Goal: Information Seeking & Learning: Compare options

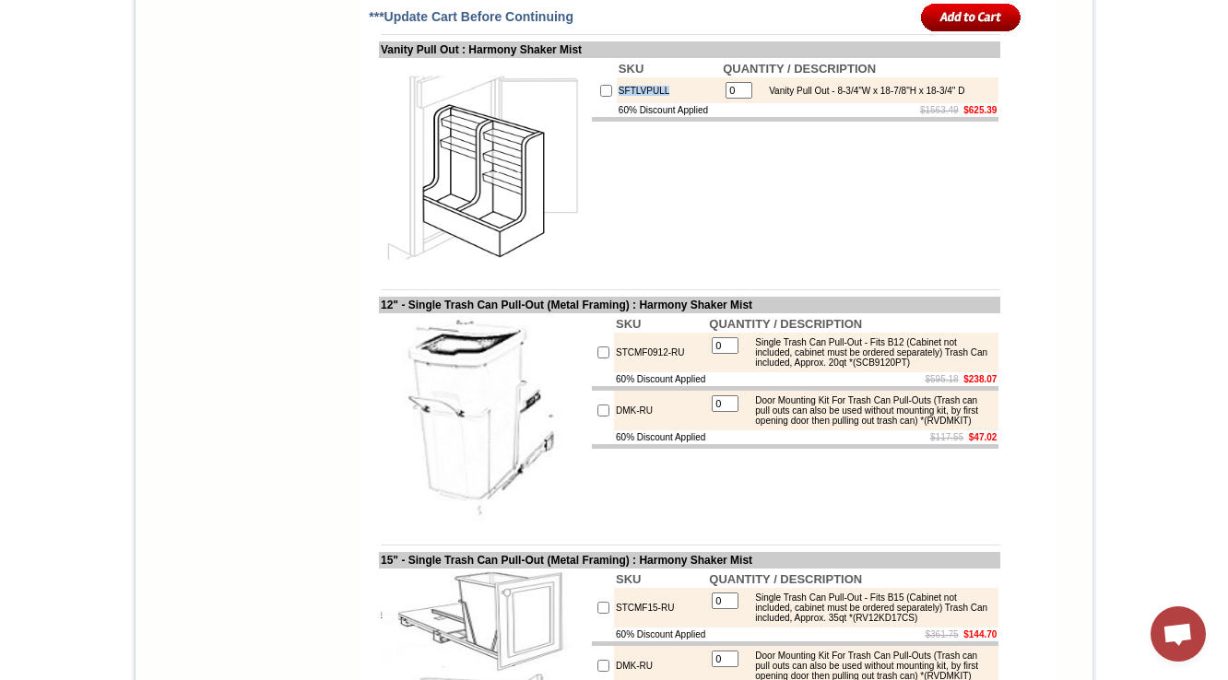
drag, startPoint x: 653, startPoint y: 390, endPoint x: 584, endPoint y: 336, distance: 88.0
click at [592, 103] on tr "SFTLVPULL 0 Vanity Pull Out - 8-3/4"W x 18-7/8"H x 18-3/4" D" at bounding box center [795, 90] width 407 height 26
copy tr "SFTLVPULL"
drag, startPoint x: 451, startPoint y: 339, endPoint x: 406, endPoint y: 341, distance: 45.2
click at [406, 58] on td "Vanity Pull Out : Harmony Shaker Mist" at bounding box center [689, 49] width 621 height 17
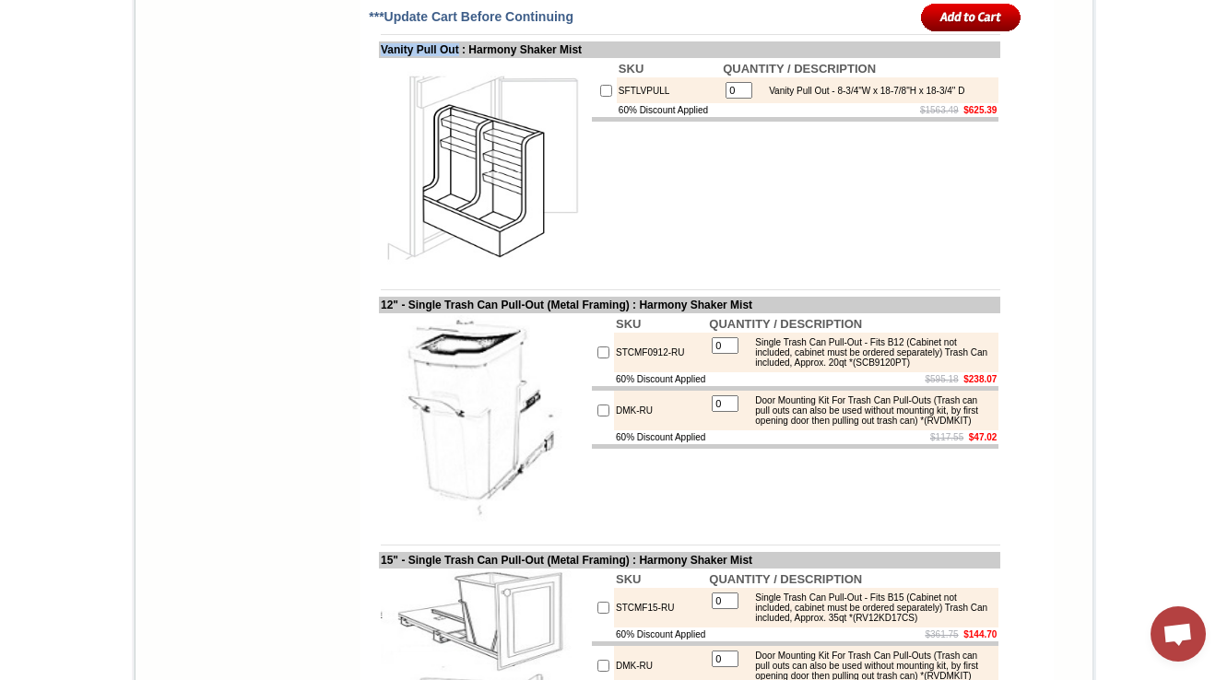
drag, startPoint x: 360, startPoint y: 341, endPoint x: 455, endPoint y: 336, distance: 95.1
click at [455, 58] on td "Vanity Pull Out : Harmony Shaker Mist" at bounding box center [689, 49] width 621 height 17
copy td "Vanity Pull Out"
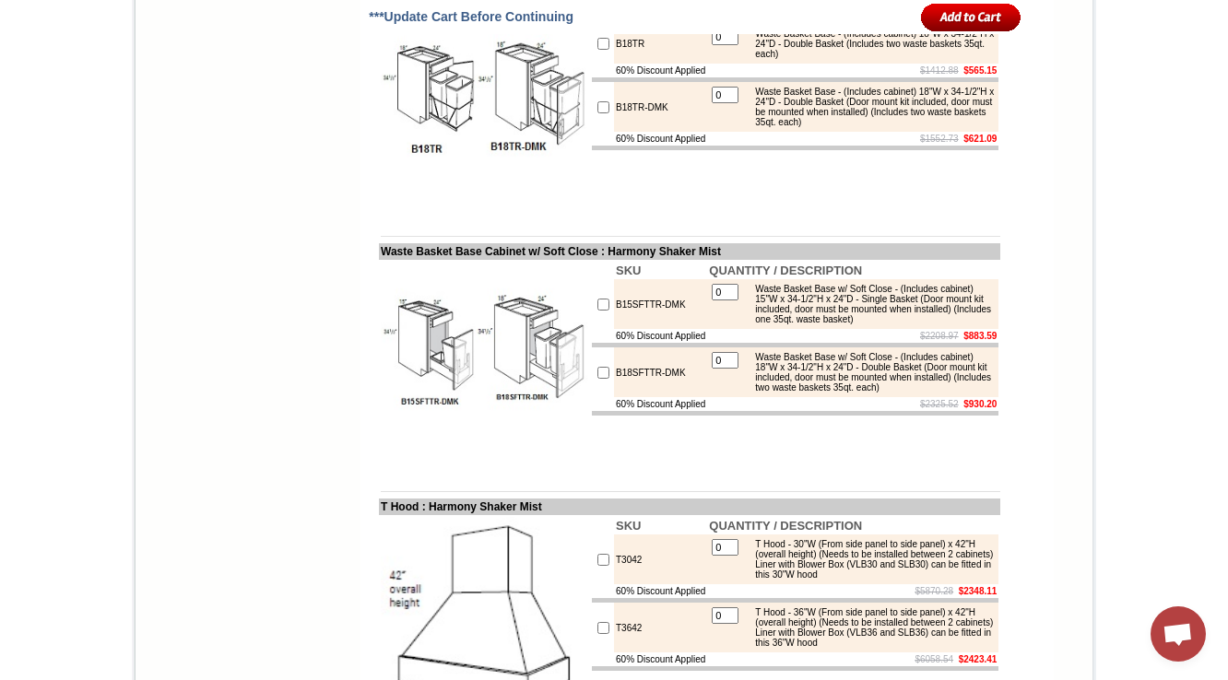
scroll to position [8721, 0]
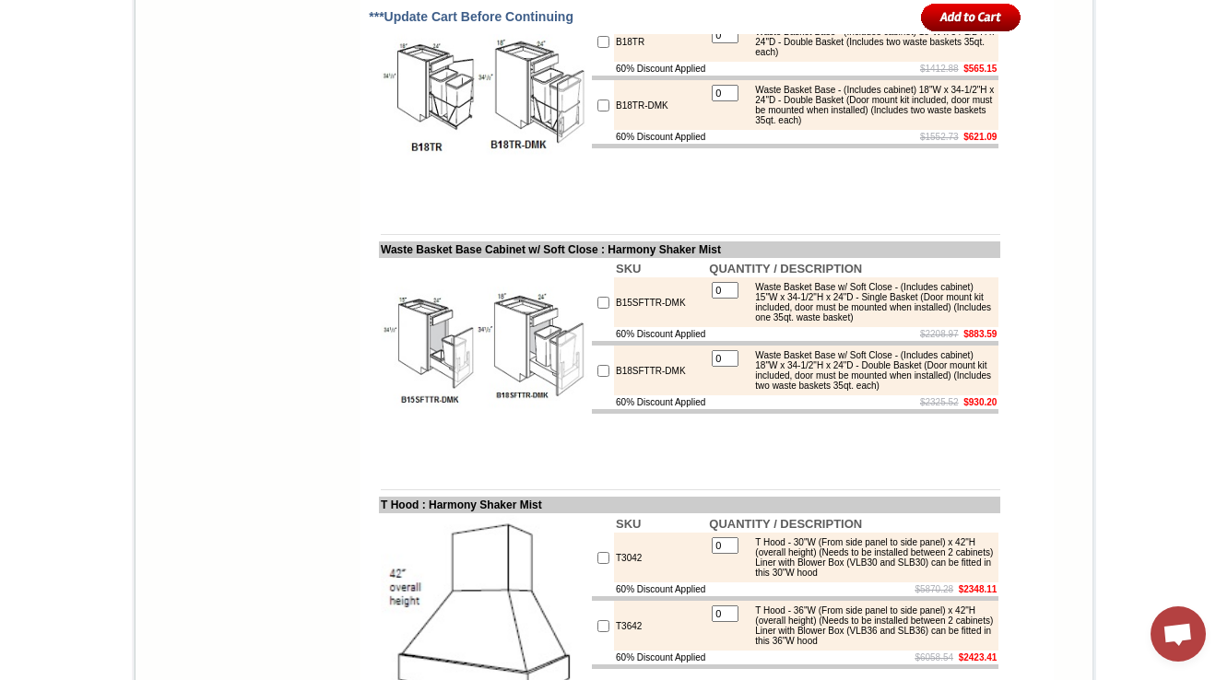
drag, startPoint x: 695, startPoint y: 194, endPoint x: 584, endPoint y: 195, distance: 110.6
copy tr "SFTTRASHPO18"
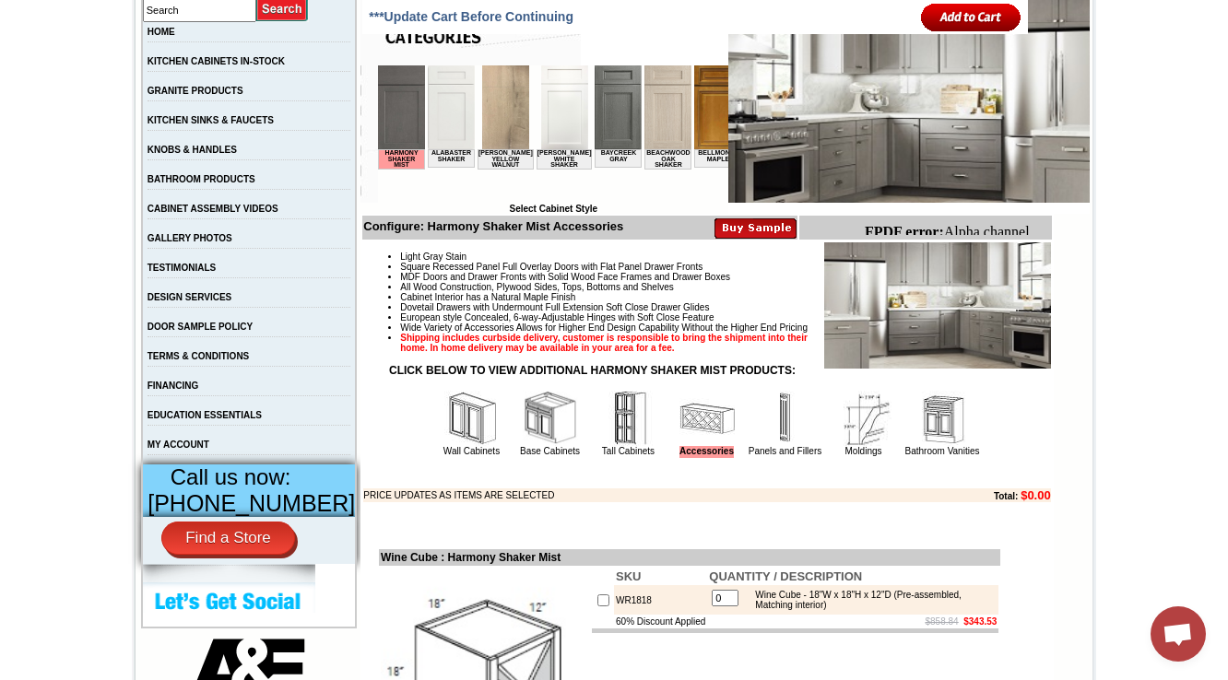
scroll to position [7098, 0]
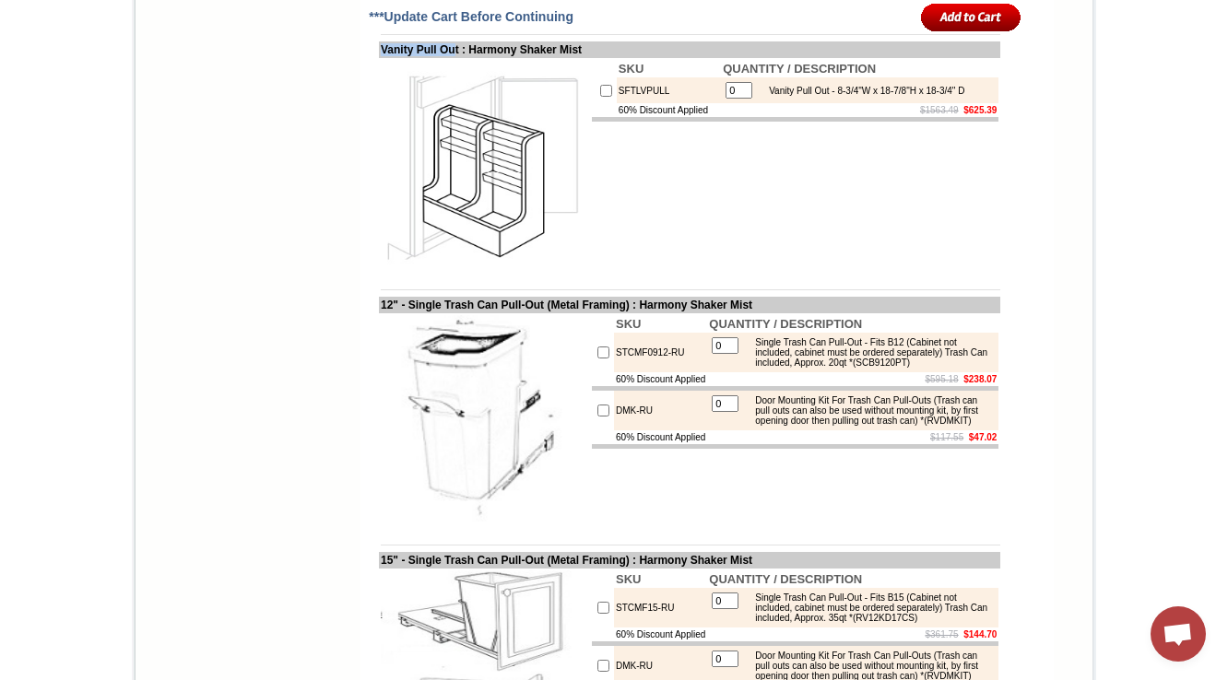
drag, startPoint x: 439, startPoint y: 337, endPoint x: 355, endPoint y: 341, distance: 84.0
click at [379, 58] on td "Vanity Pull Out : Harmony Shaker Mist" at bounding box center [689, 49] width 621 height 17
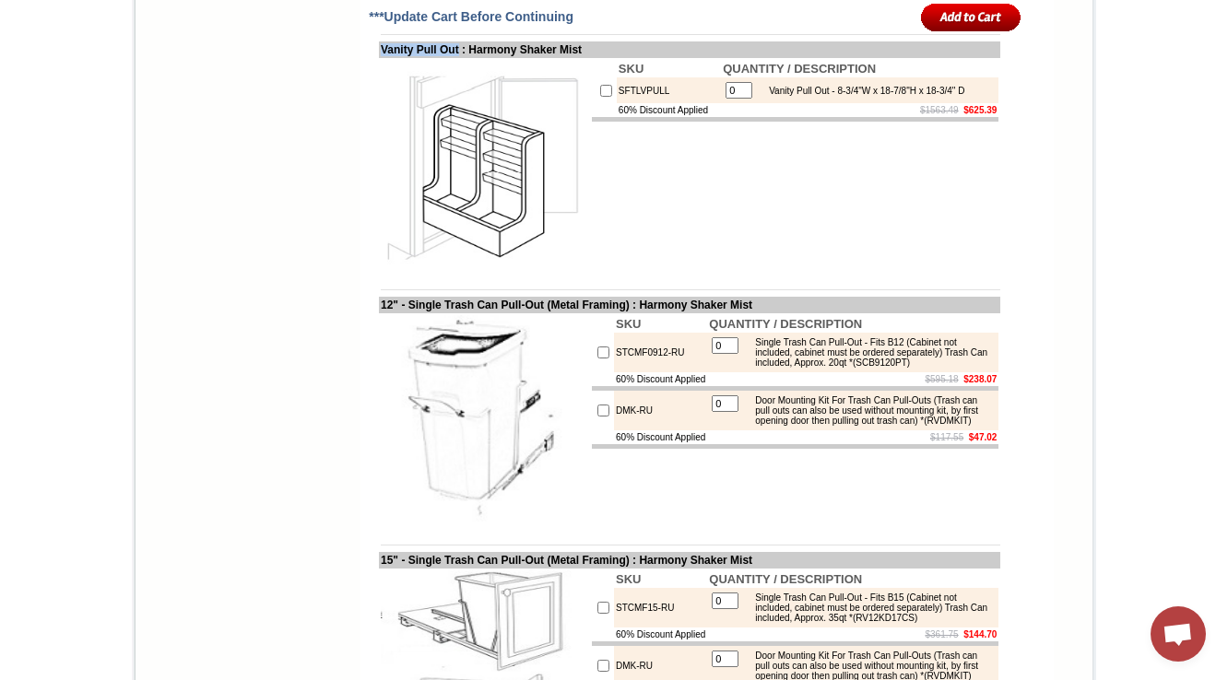
drag, startPoint x: 362, startPoint y: 341, endPoint x: 456, endPoint y: 338, distance: 94.1
click at [456, 58] on td "Vanity Pull Out : Harmony Shaker Mist" at bounding box center [689, 49] width 621 height 17
copy td "Vanity Pull Out"
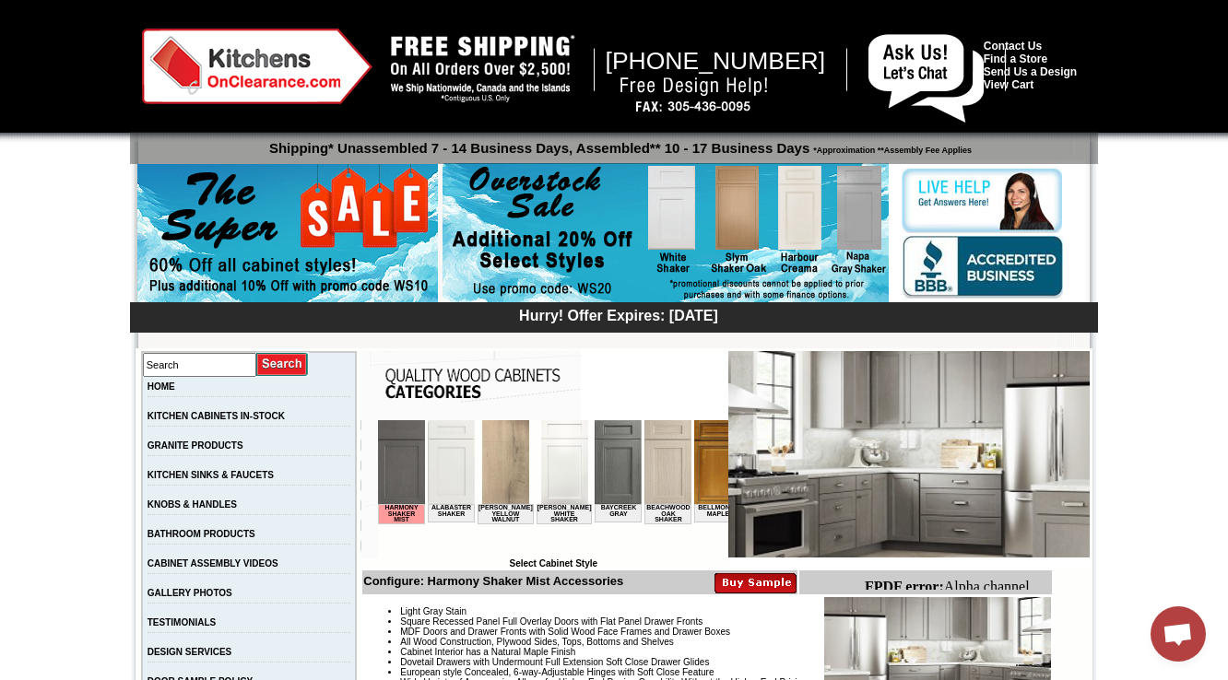
scroll to position [369, 0]
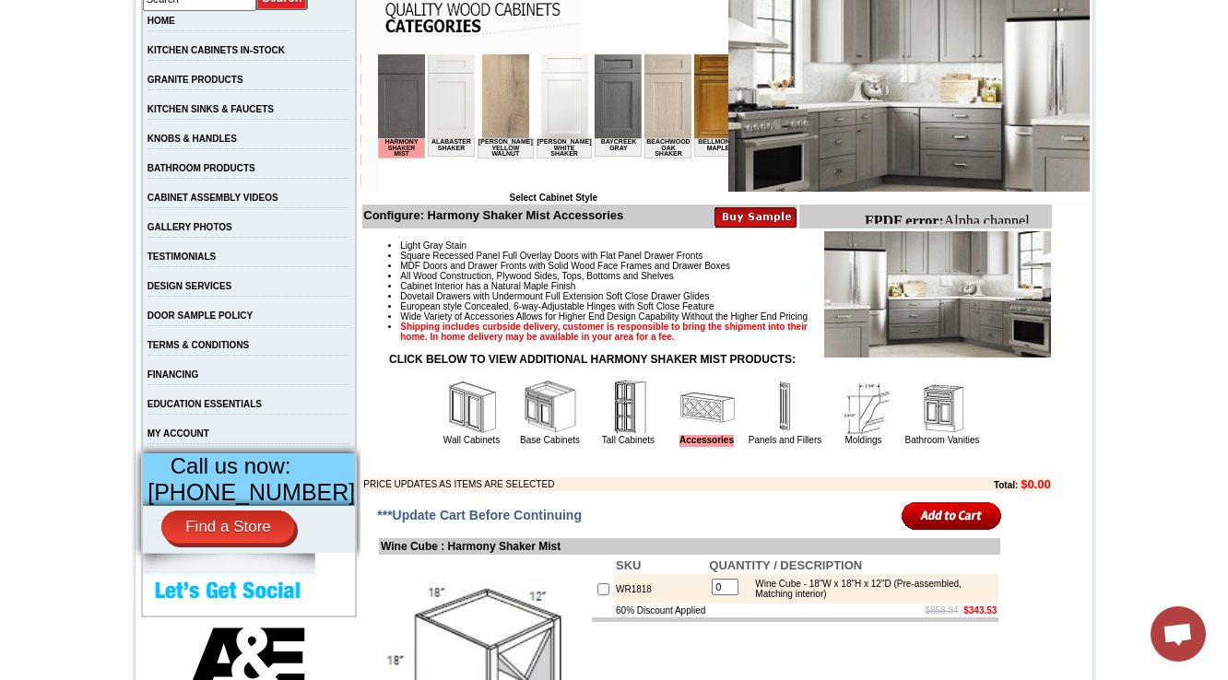
click at [926, 435] on img at bounding box center [941, 407] width 55 height 55
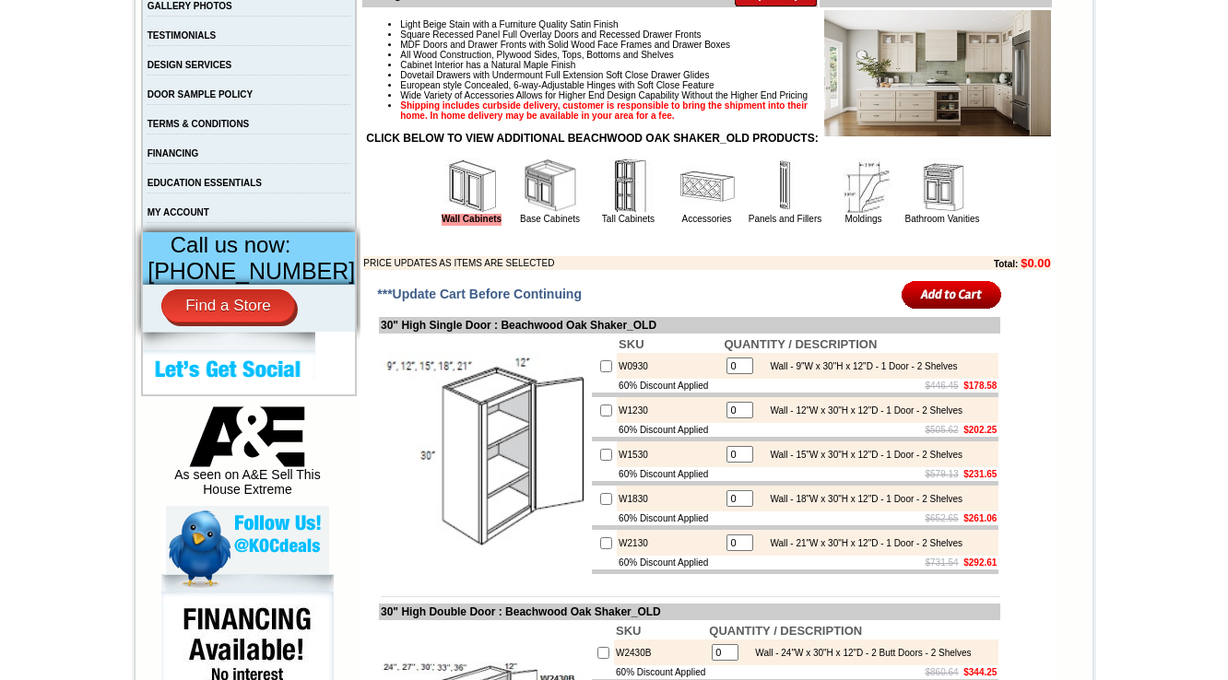
click at [679, 209] on img at bounding box center [706, 186] width 55 height 55
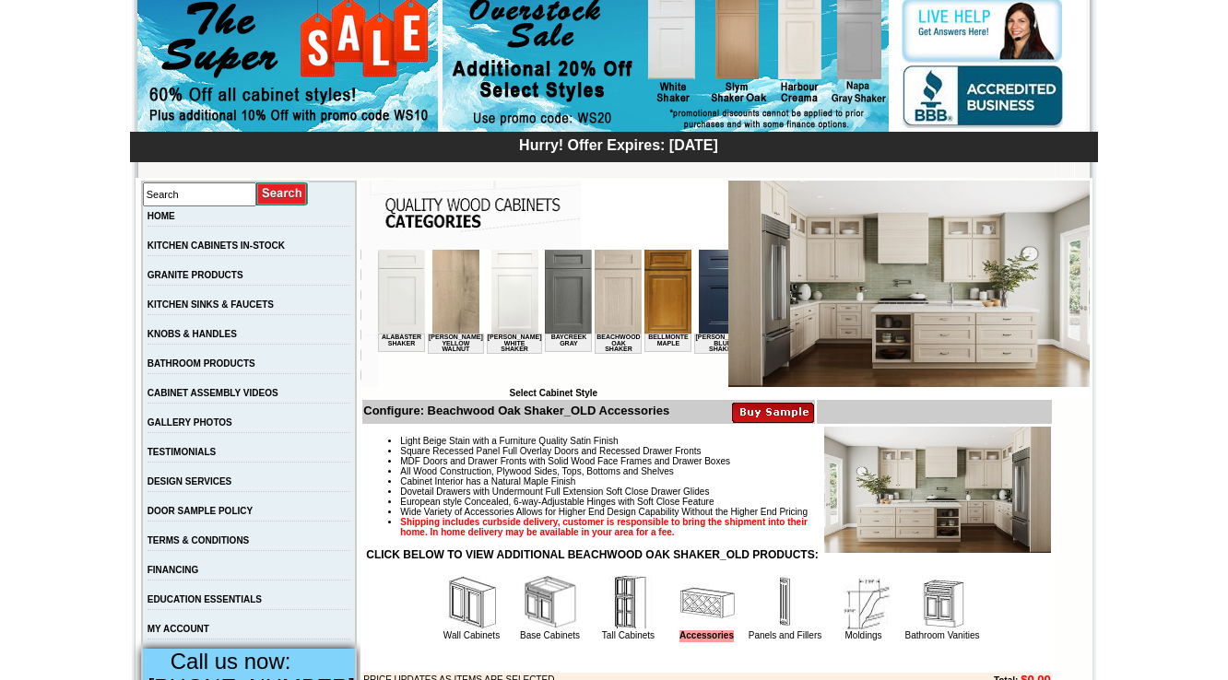
scroll to position [516, 0]
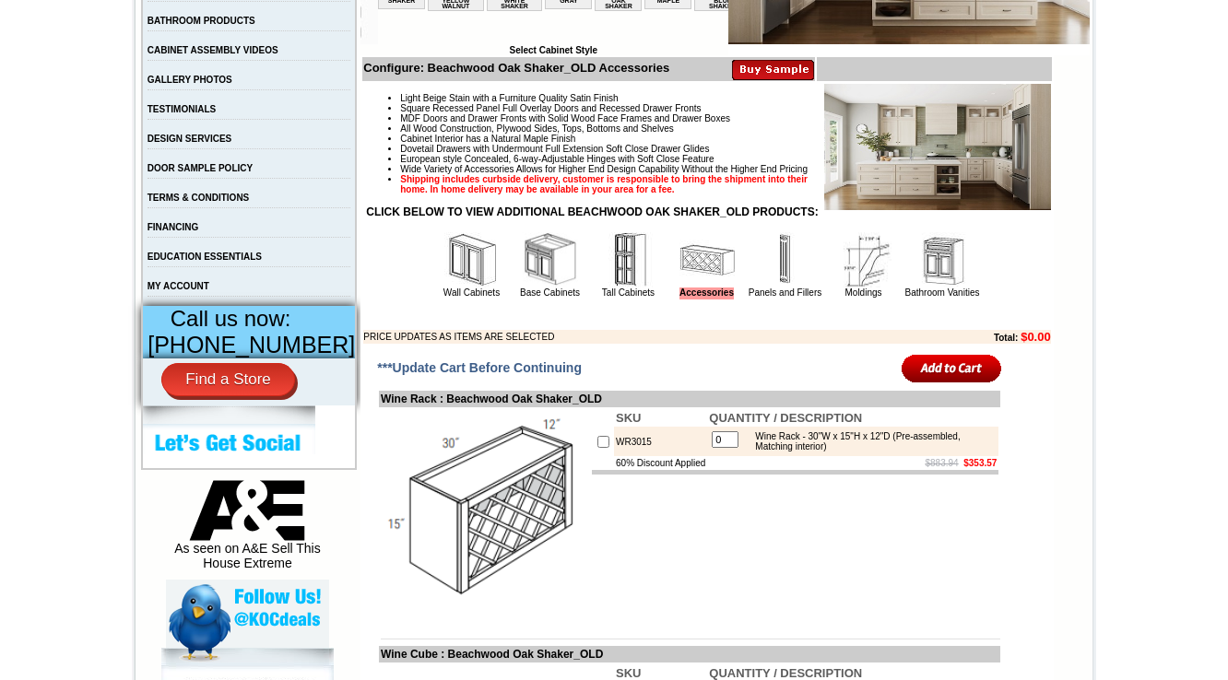
click at [925, 288] on img at bounding box center [941, 259] width 55 height 55
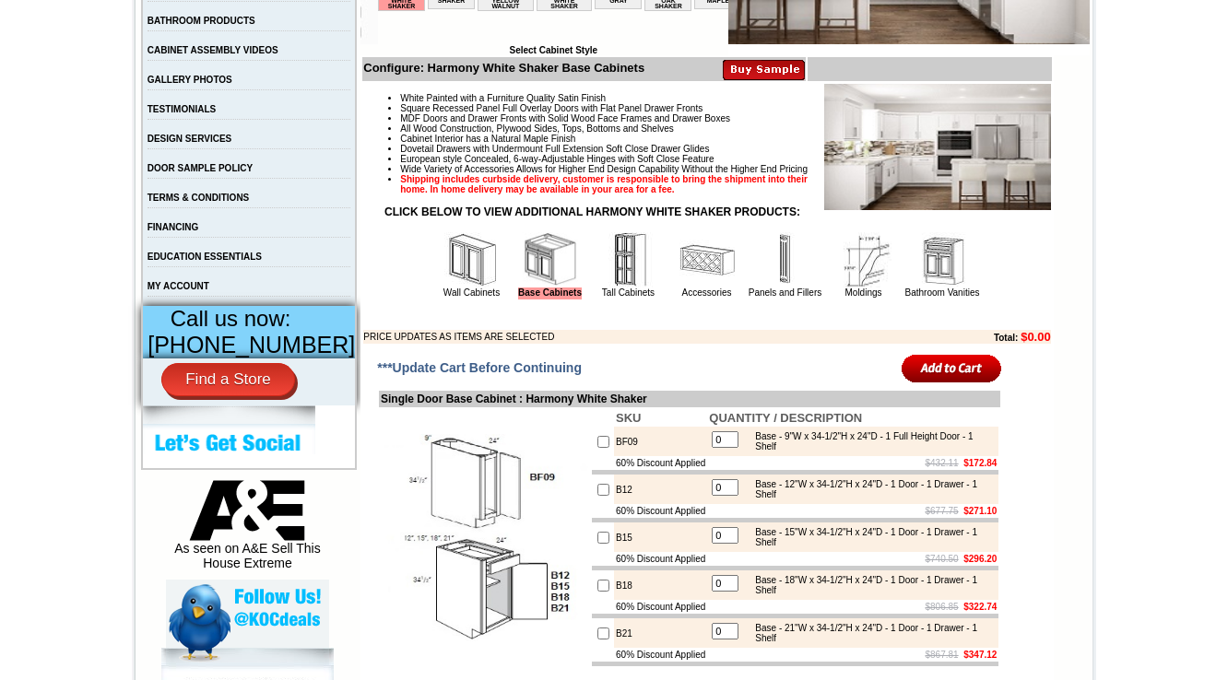
click at [914, 288] on img at bounding box center [941, 259] width 55 height 55
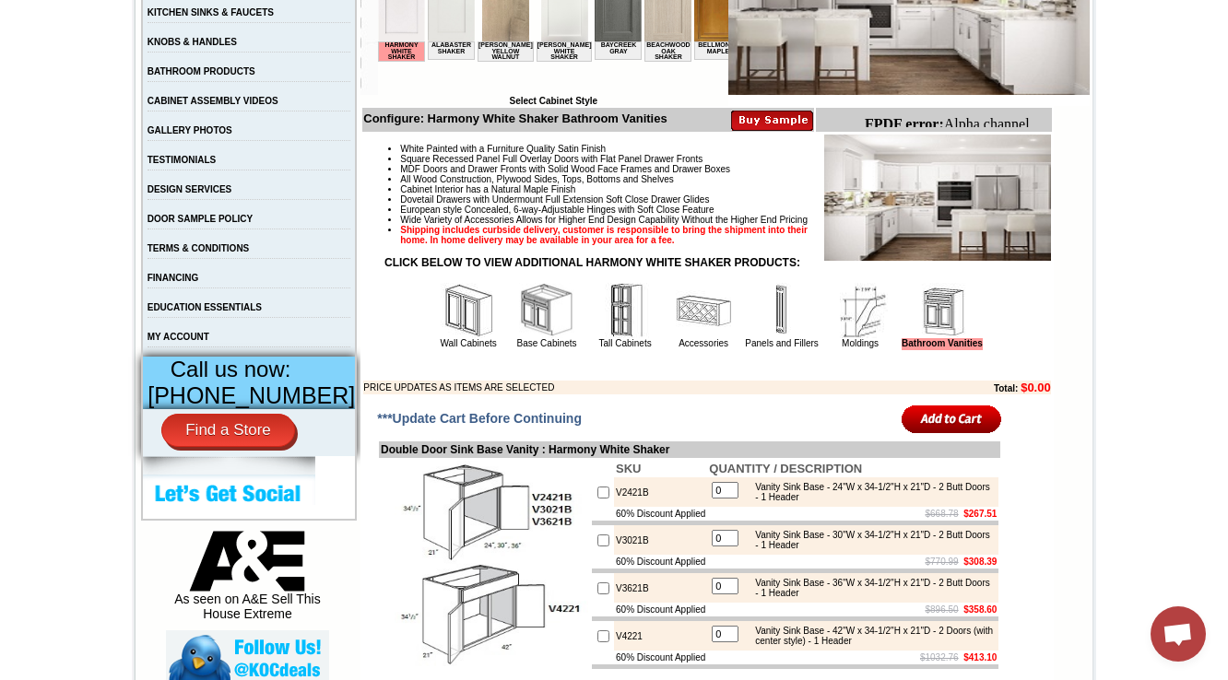
scroll to position [644, 0]
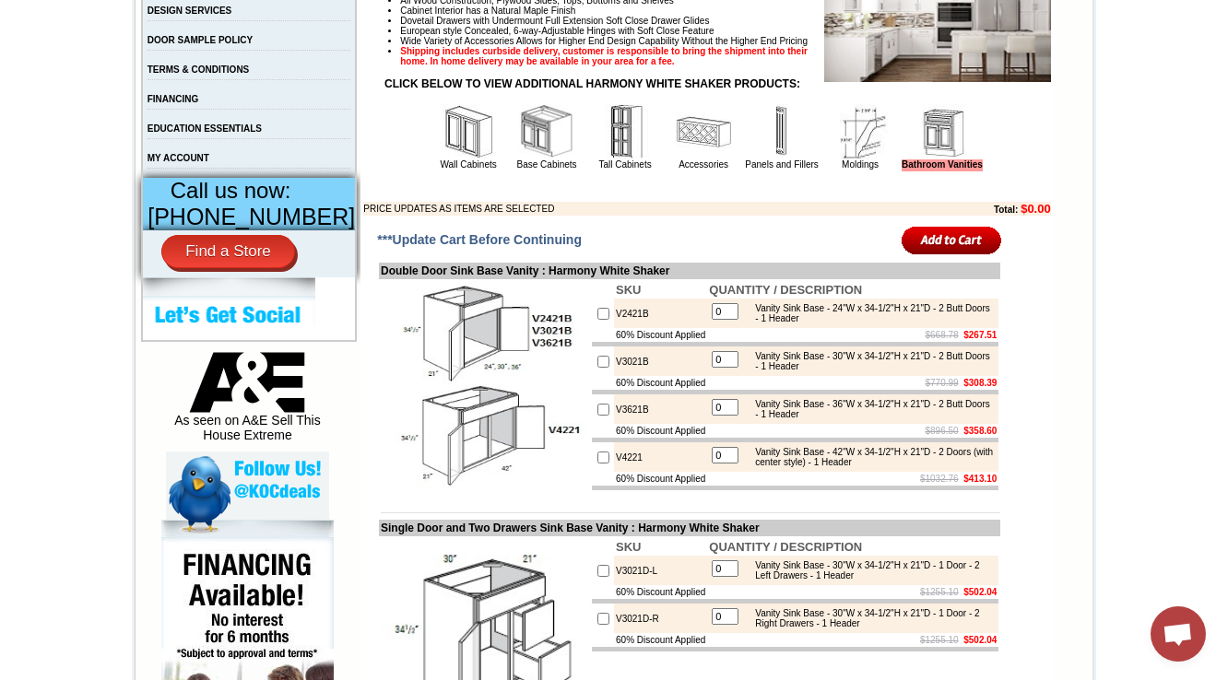
click at [682, 159] on img at bounding box center [703, 131] width 55 height 55
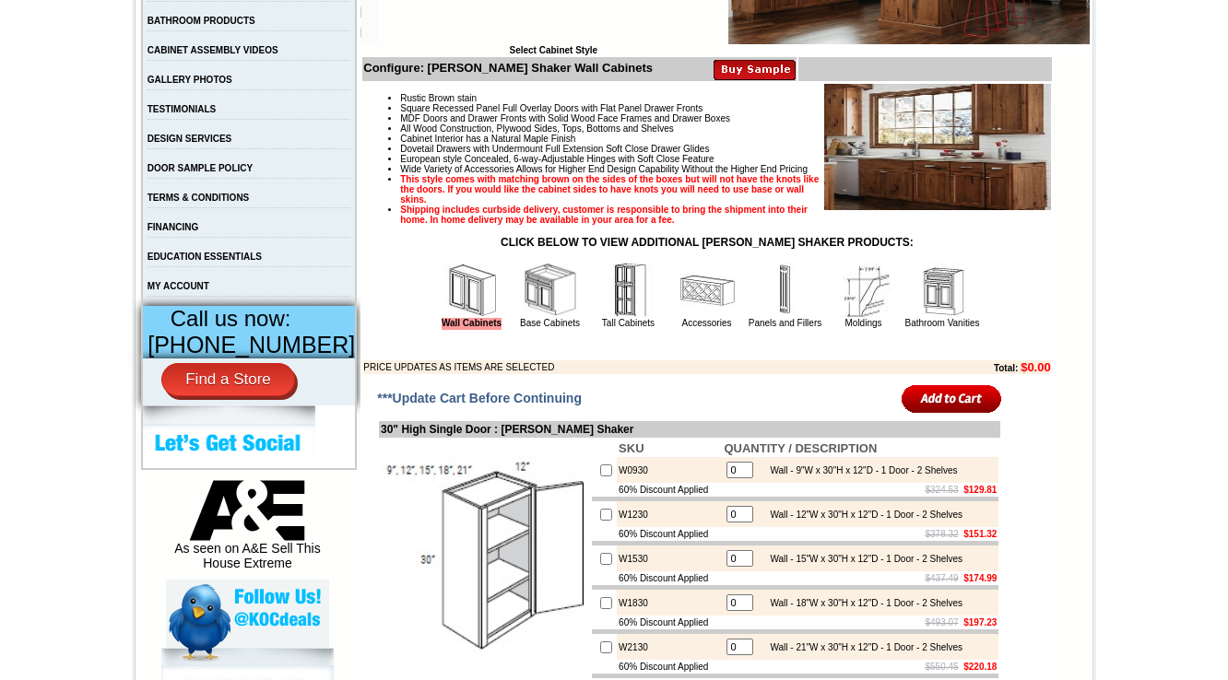
scroll to position [516, 0]
click at [927, 318] on img at bounding box center [941, 290] width 55 height 55
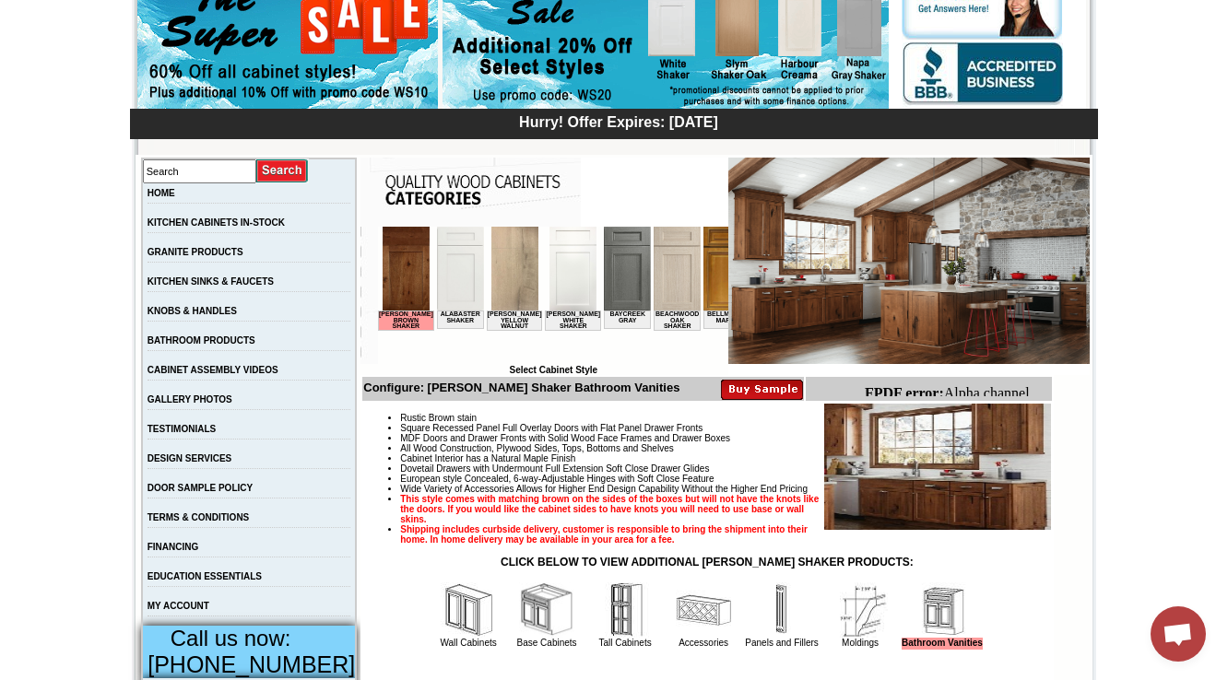
scroll to position [639, 0]
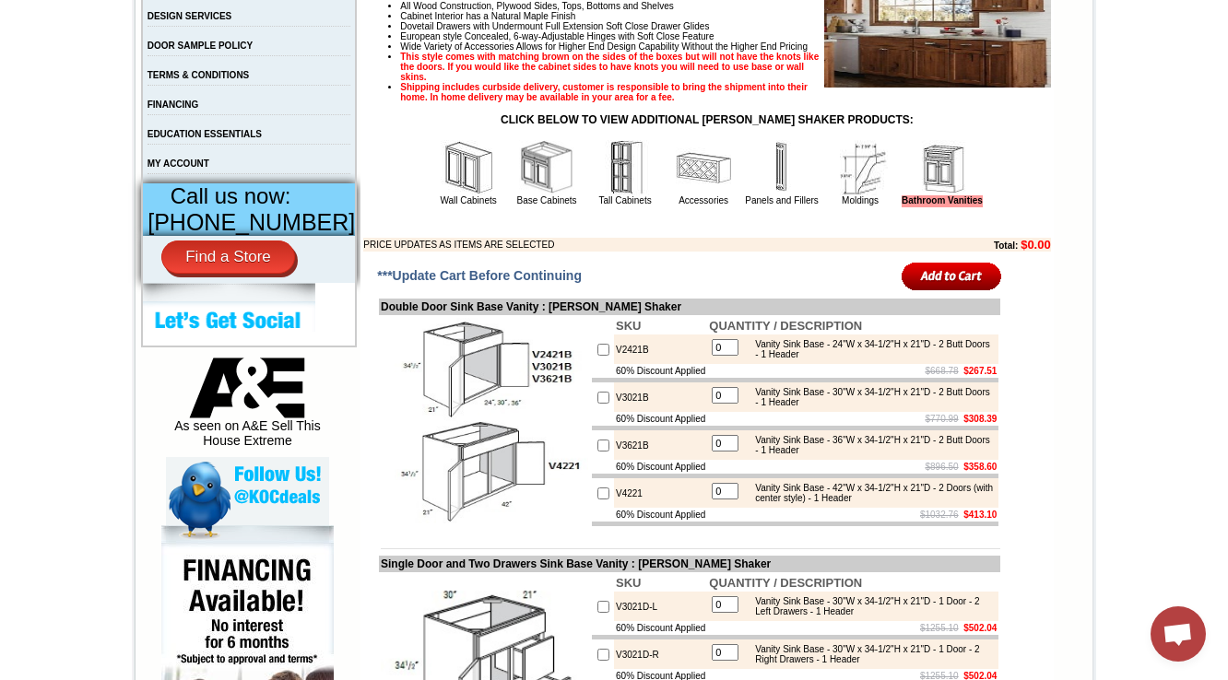
click at [527, 195] on img at bounding box center [546, 167] width 55 height 55
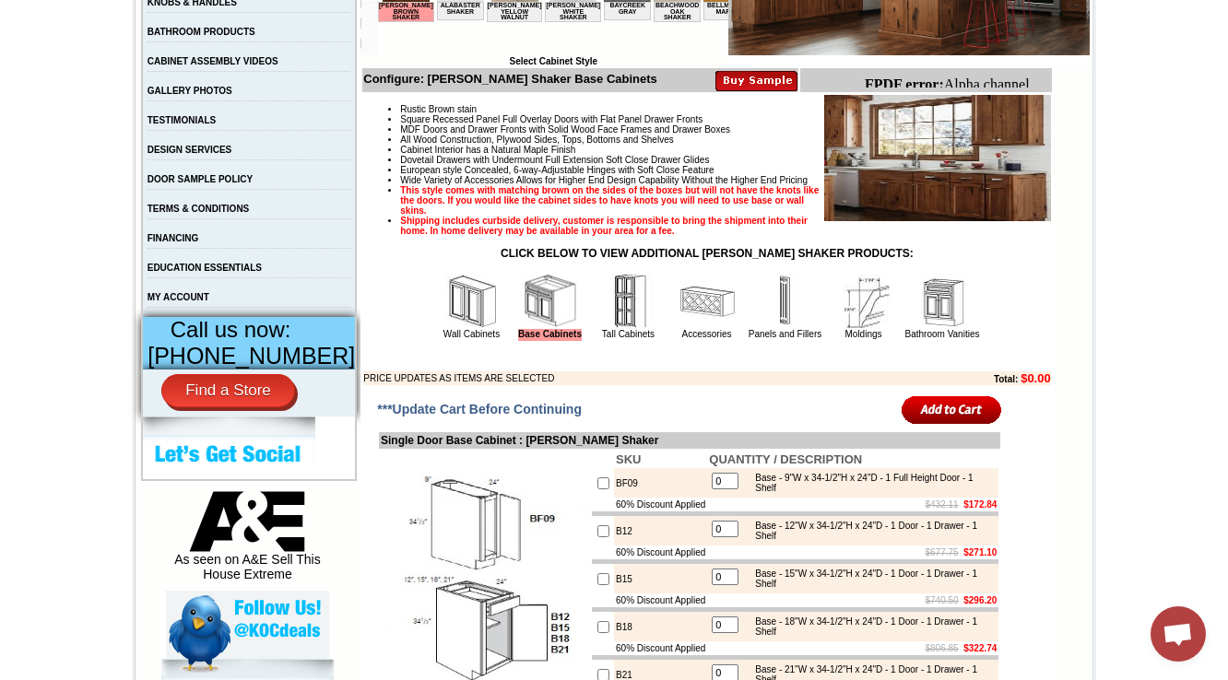
scroll to position [516, 0]
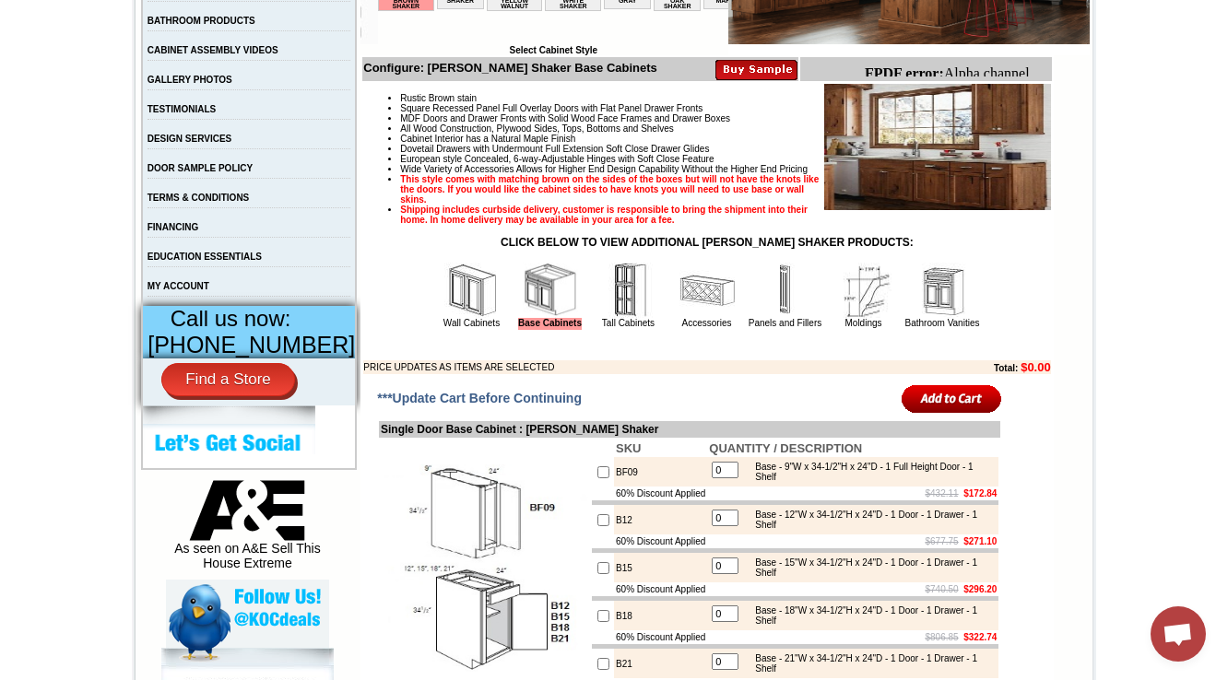
click at [679, 318] on img at bounding box center [706, 290] width 55 height 55
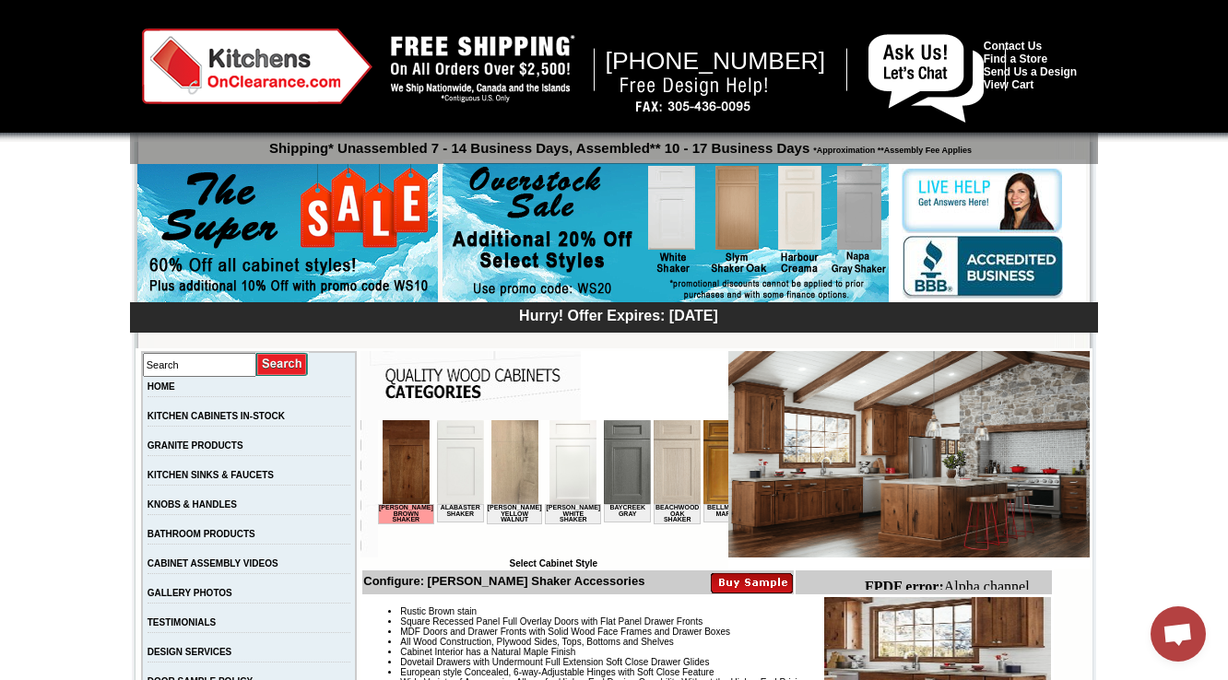
scroll to position [295, 0]
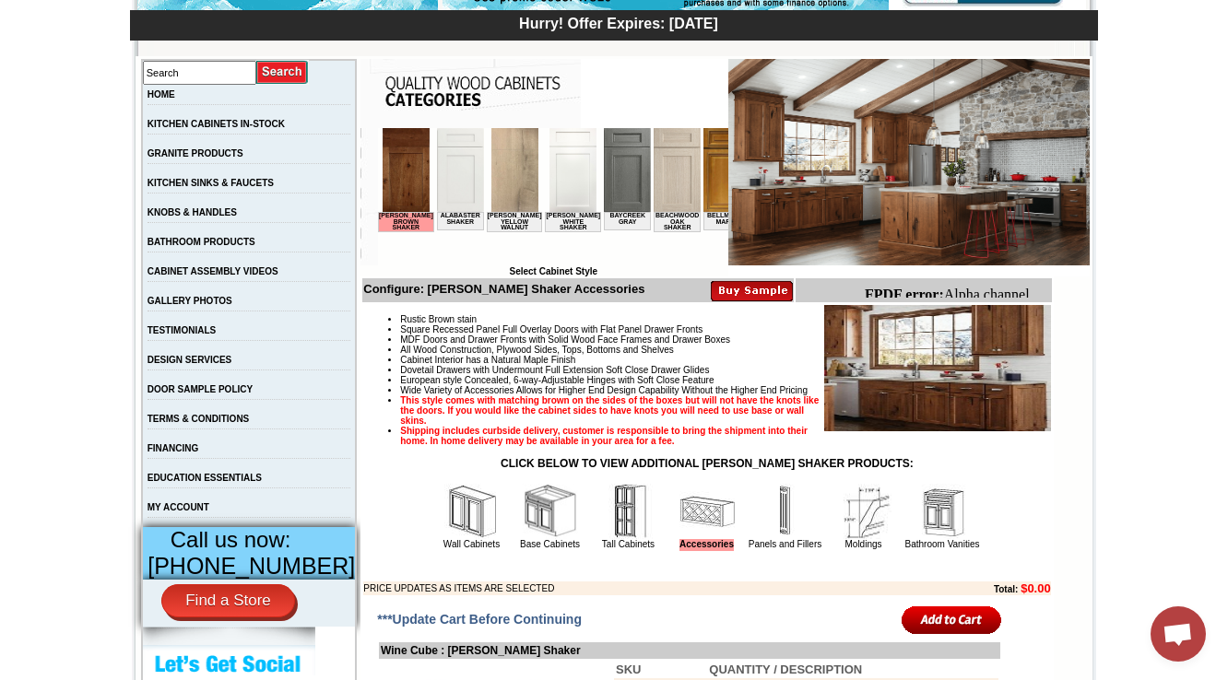
click at [930, 539] on img at bounding box center [941, 511] width 55 height 55
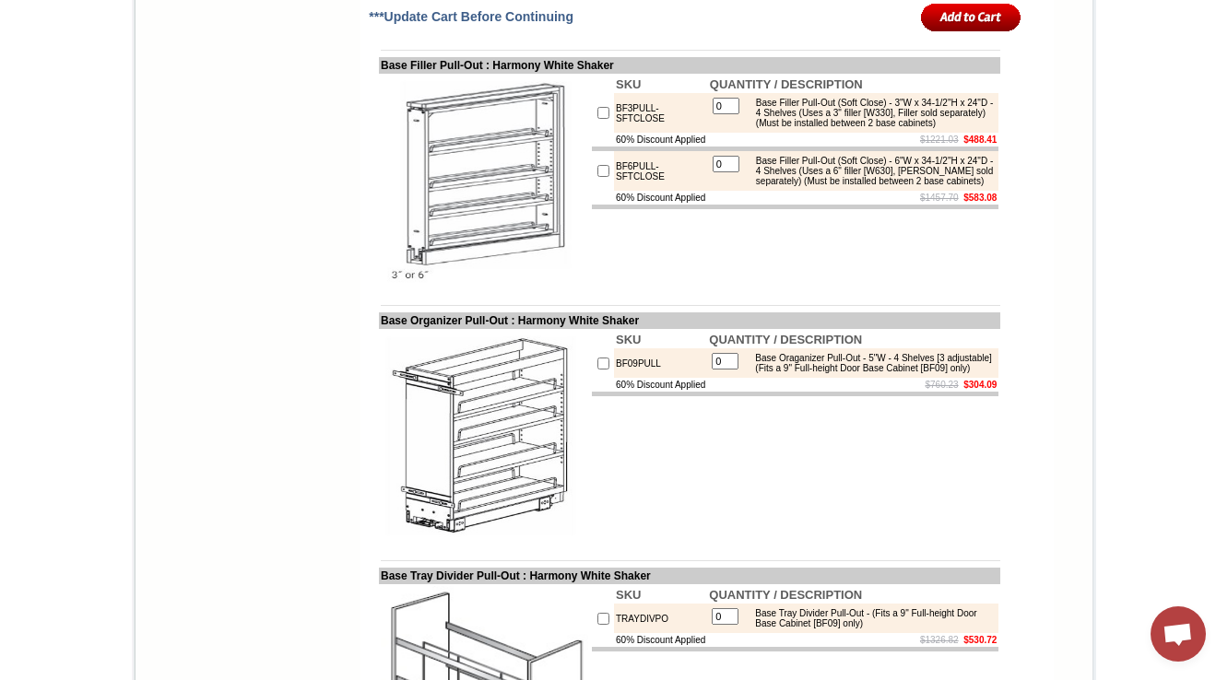
scroll to position [3909, 0]
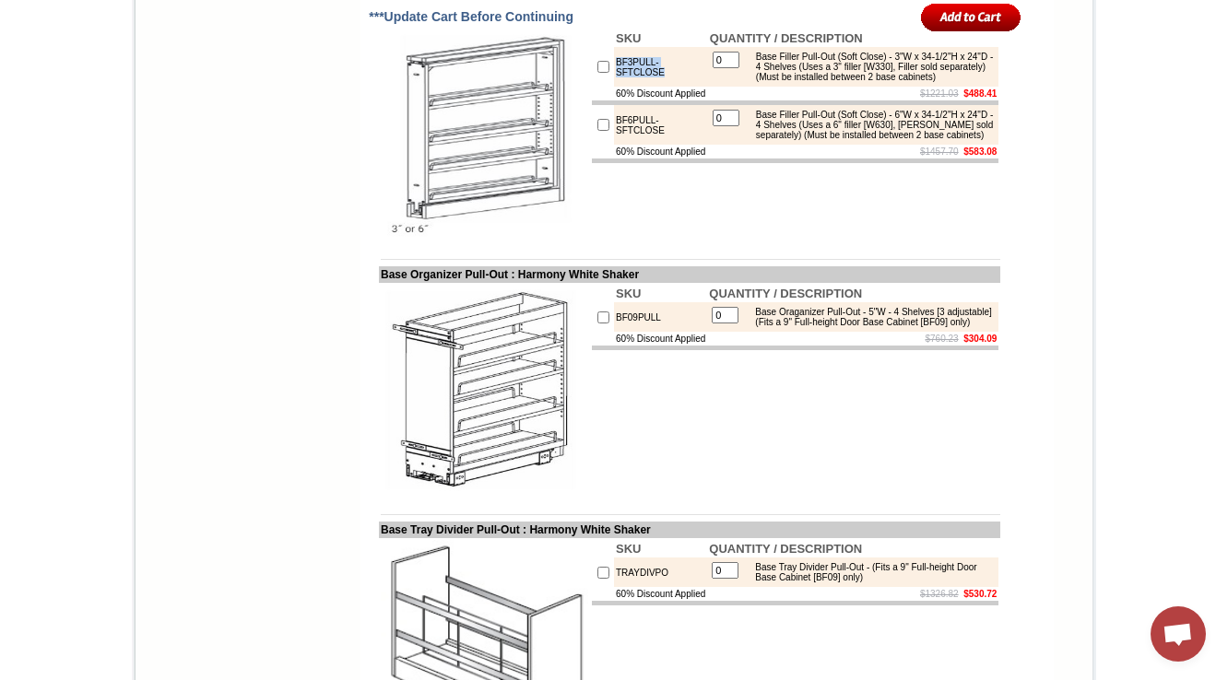
drag, startPoint x: 702, startPoint y: 205, endPoint x: 592, endPoint y: 208, distance: 110.7
click at [592, 87] on tr "BF3PULL-SFTCLOSE 0 Base Filler Pull-Out (Soft Close) - 3"W x 34-1/2"H x 24"D - …" at bounding box center [795, 67] width 407 height 40
copy tr "BF3PULL-SFTCLOSE"
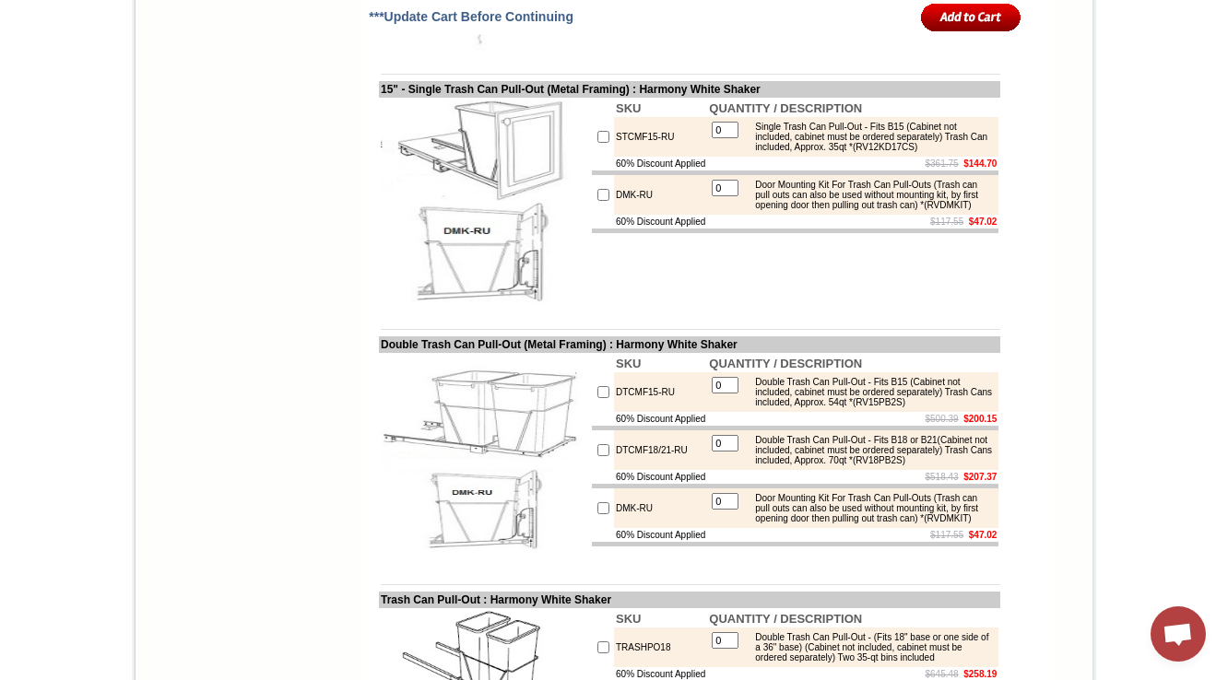
scroll to position [6785, 0]
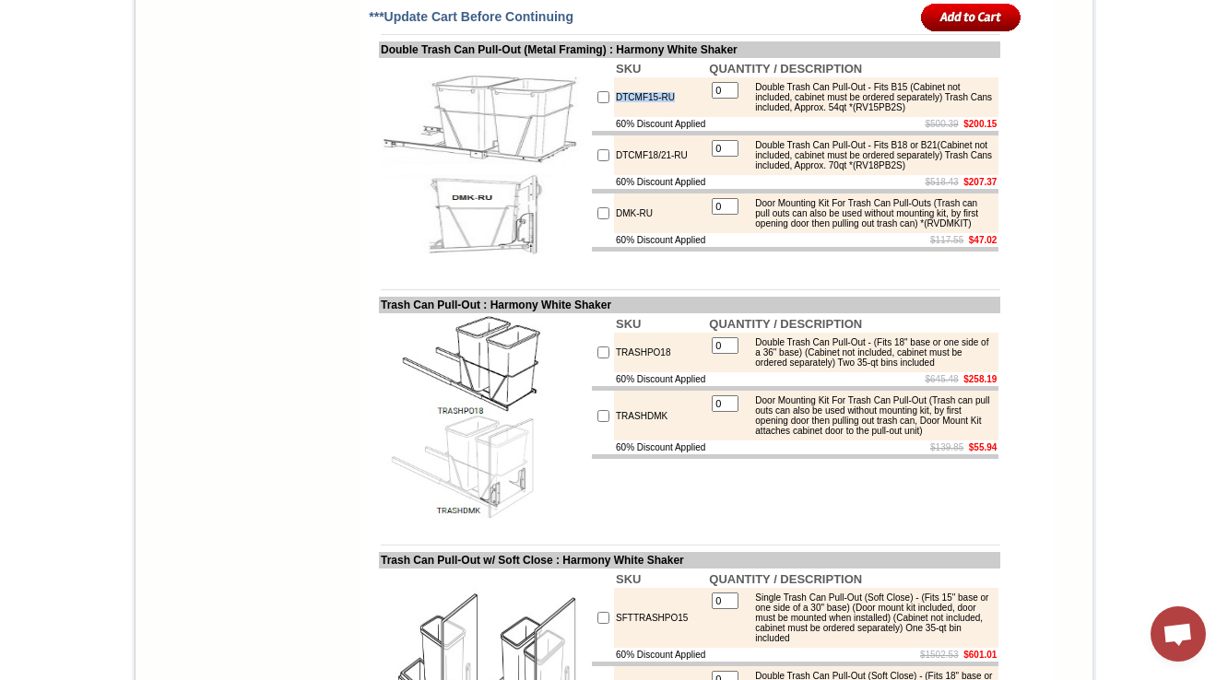
drag, startPoint x: 656, startPoint y: 348, endPoint x: 586, endPoint y: 358, distance: 70.8
click at [592, 117] on tr "DTCMF15-RU 0 Double Trash Can Pull-Out - Fits B15 (Cabinet not included, cabine…" at bounding box center [795, 97] width 407 height 40
copy tr "DTCMF15-RU"
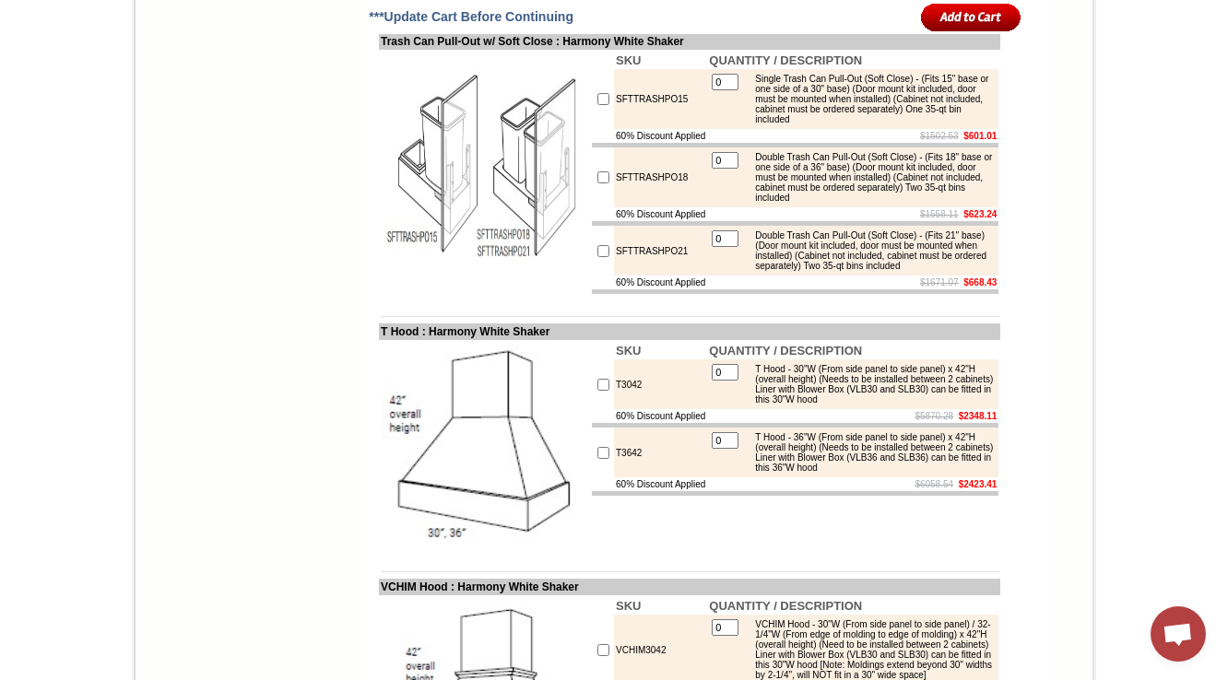
scroll to position [7375, 0]
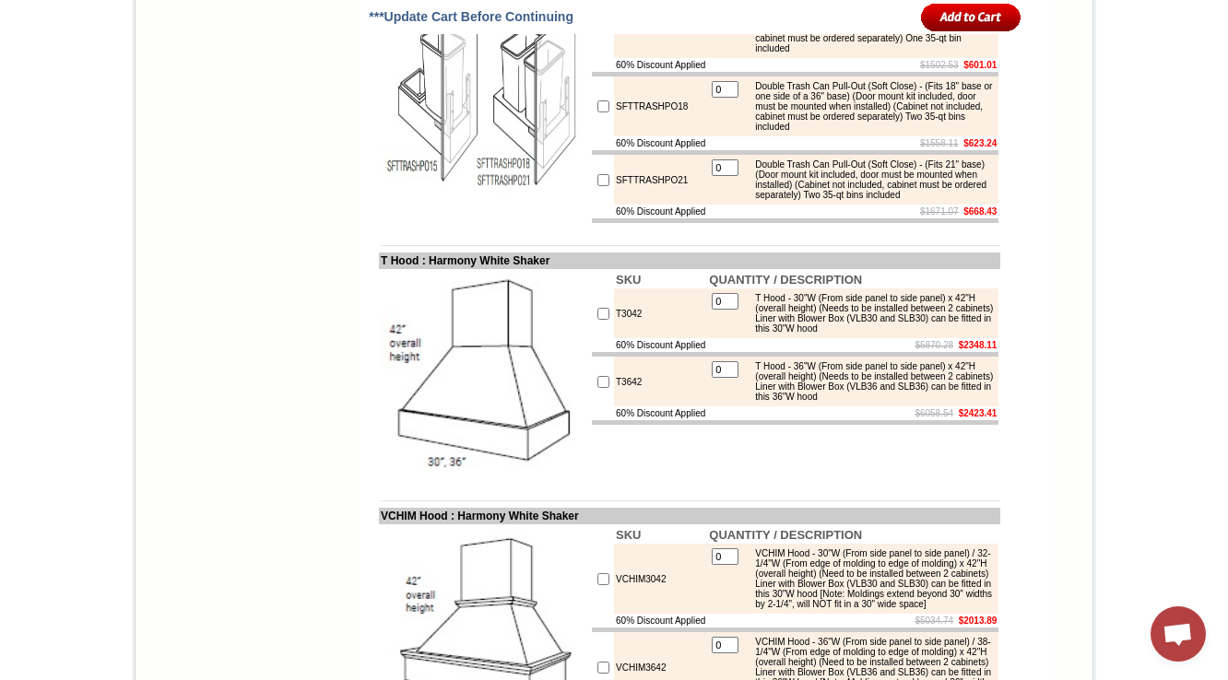
drag, startPoint x: 678, startPoint y: 323, endPoint x: 517, endPoint y: 206, distance: 199.3
click at [592, 58] on tr "SFTTRASHPO15 0 Single Trash Can Pull-Out (Soft Close) - (Fits 15" base or one s…" at bounding box center [795, 28] width 407 height 60
copy tr "SFTTRASHPO15"
drag, startPoint x: 363, startPoint y: 258, endPoint x: 561, endPoint y: 258, distance: 198.2
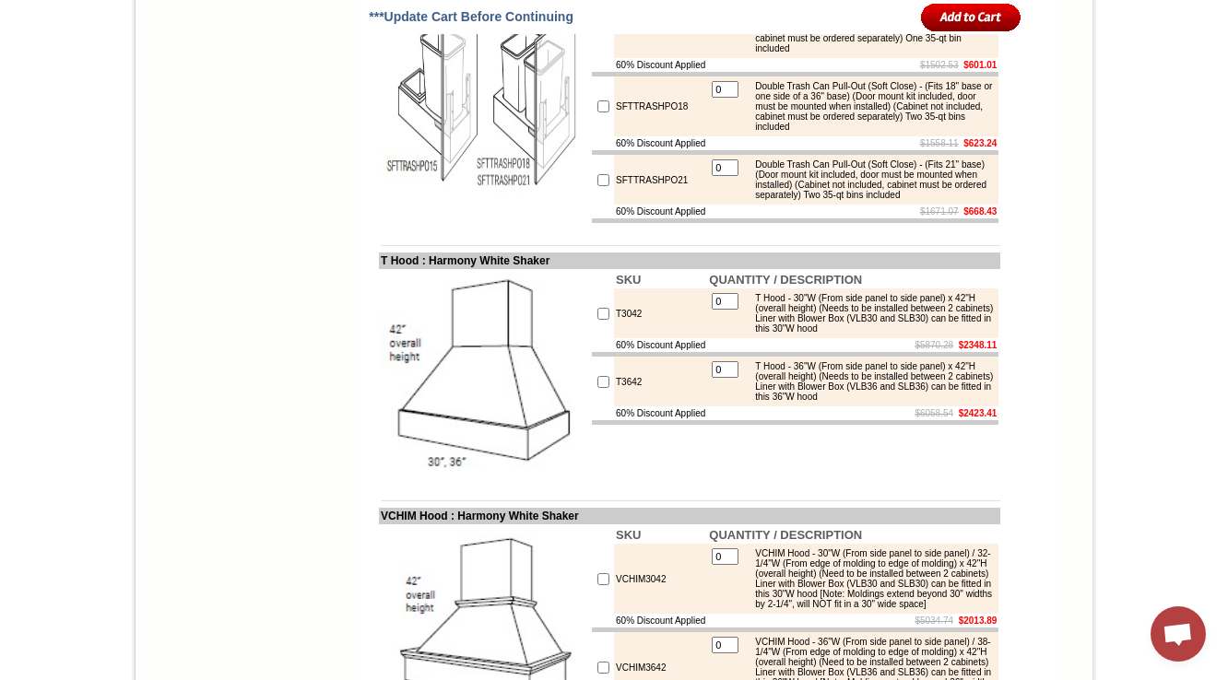
copy td "Trash Can Pull-Out w/ Soft Clos"
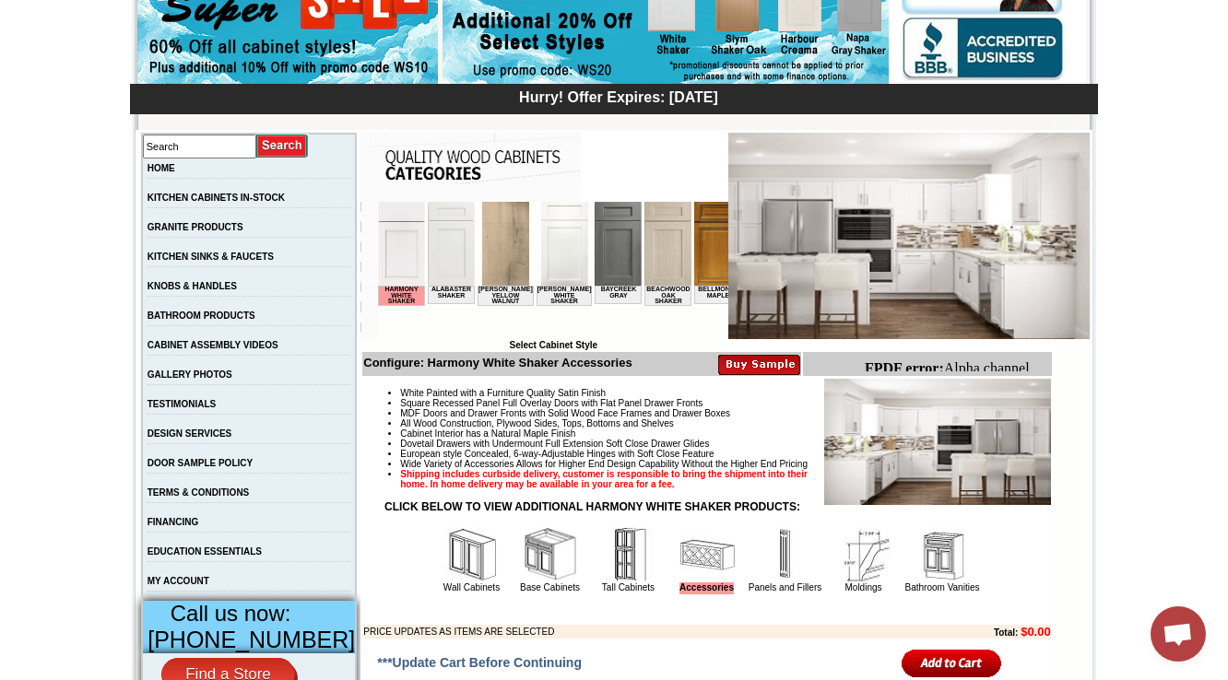
scroll to position [590, 0]
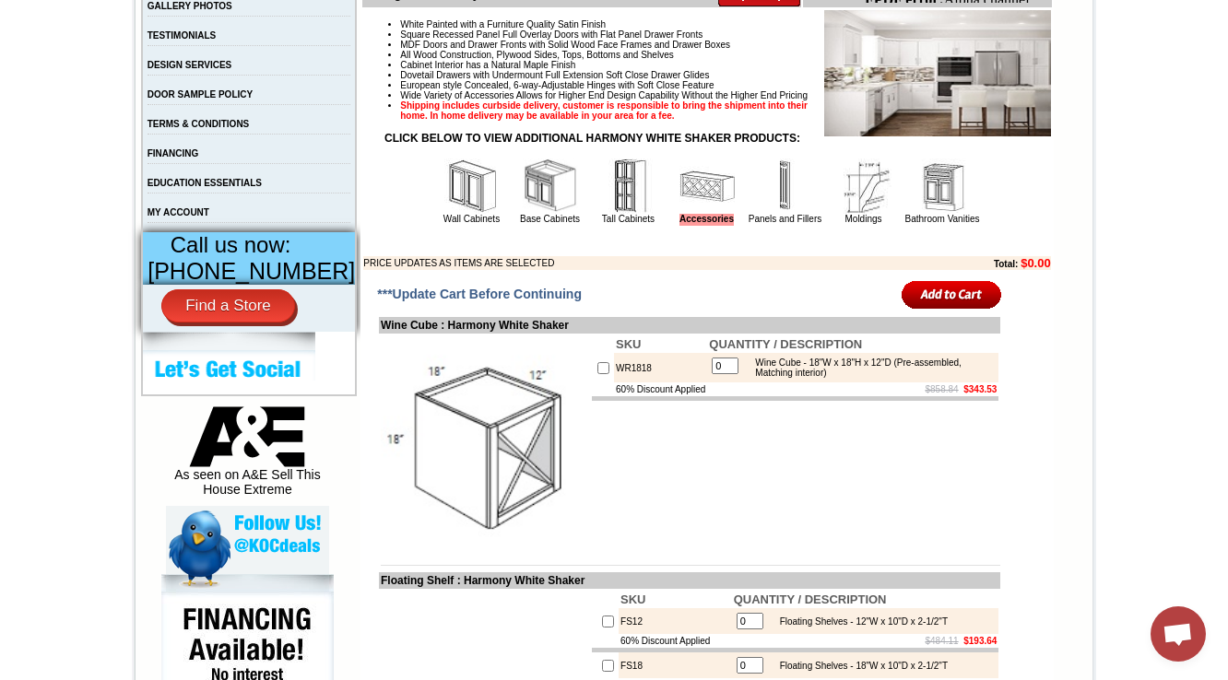
click at [526, 214] on img at bounding box center [550, 186] width 55 height 55
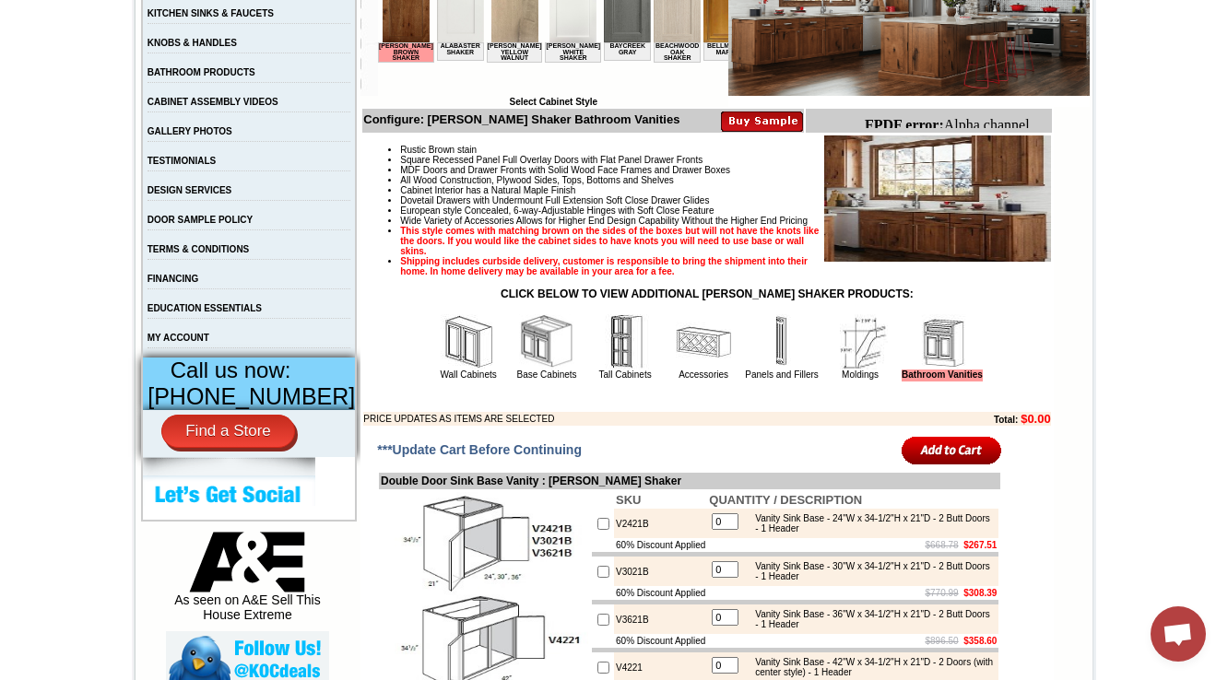
scroll to position [590, 0]
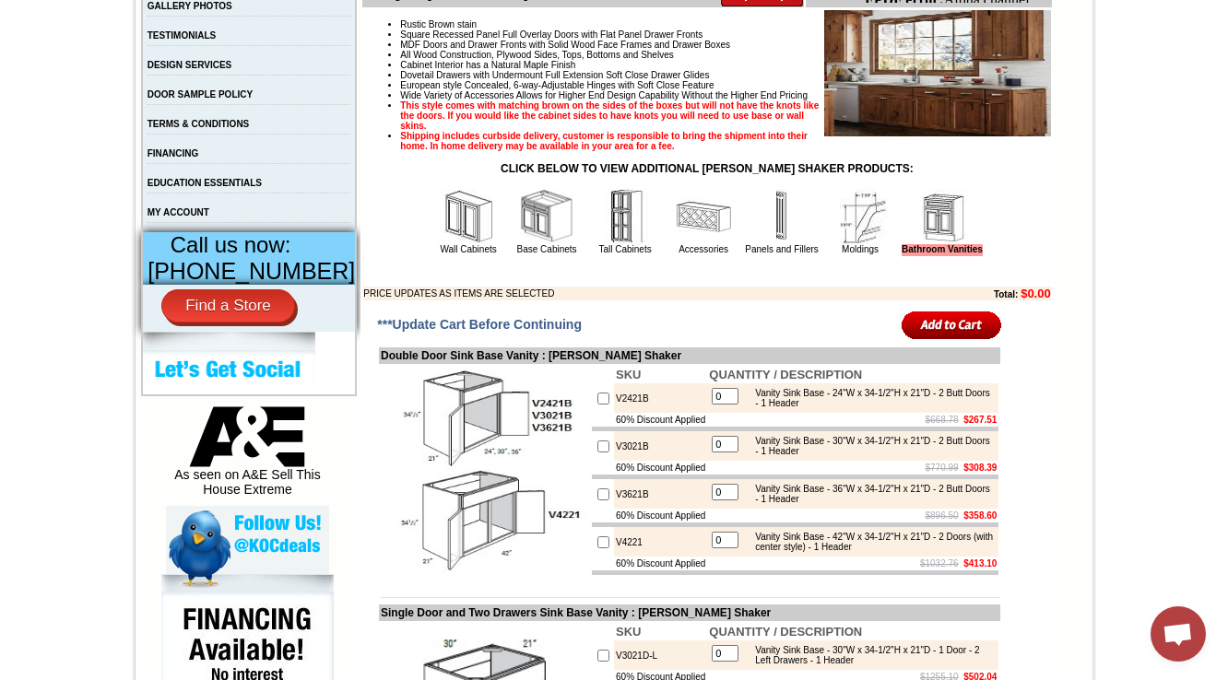
click at [676, 244] on img at bounding box center [703, 216] width 55 height 55
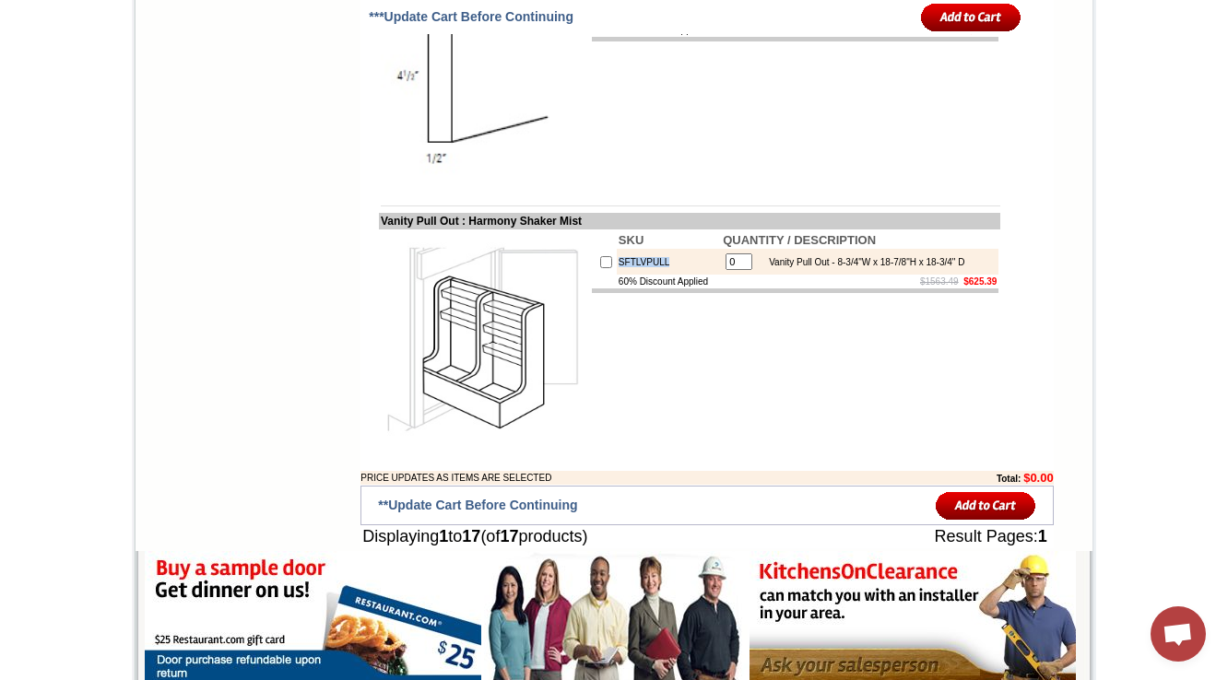
drag, startPoint x: 666, startPoint y: 346, endPoint x: 587, endPoint y: 348, distance: 78.4
click at [592, 275] on tr "SFTLVPULL 0 Vanity Pull Out - 8-3/4"W x 18-7/8"H x 18-3/4" D" at bounding box center [795, 262] width 407 height 26
copy tr "SFTLVPULL"
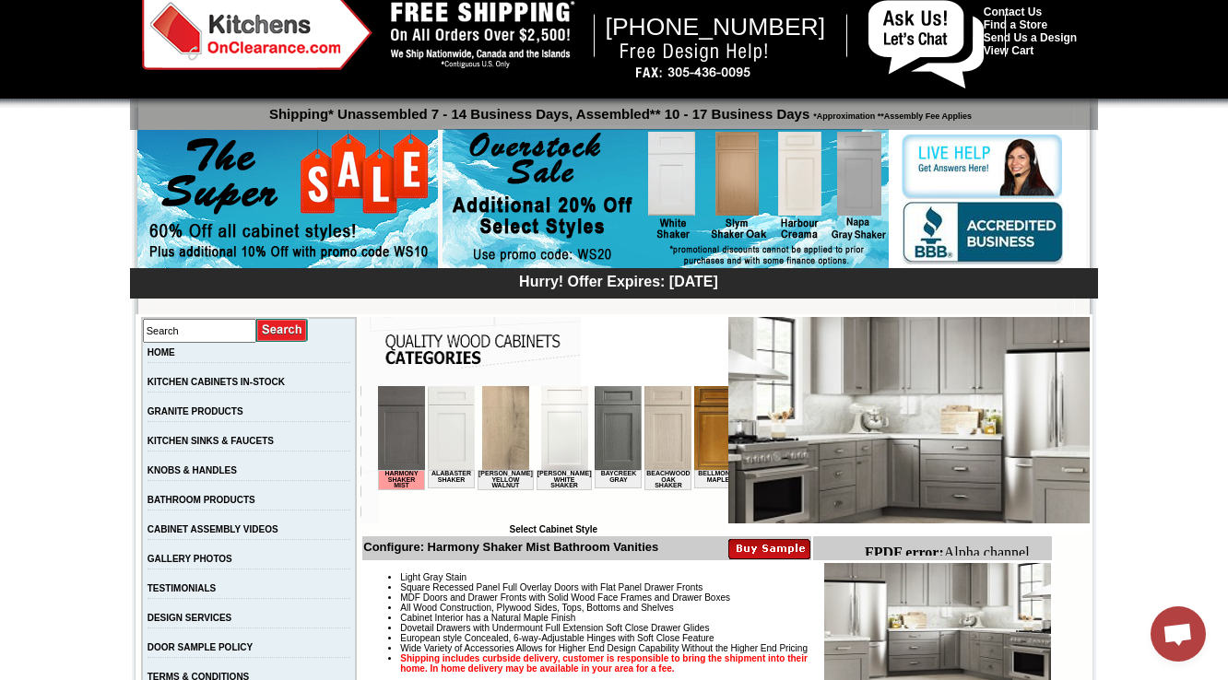
scroll to position [442, 0]
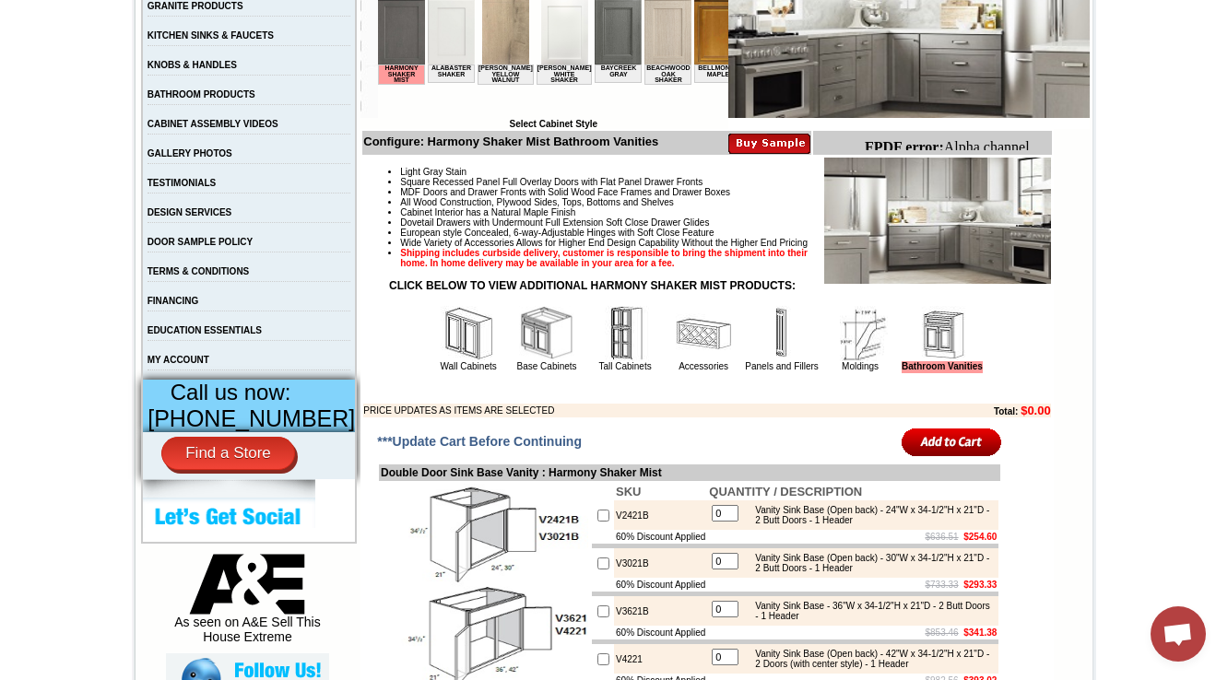
click at [519, 361] on img at bounding box center [546, 333] width 55 height 55
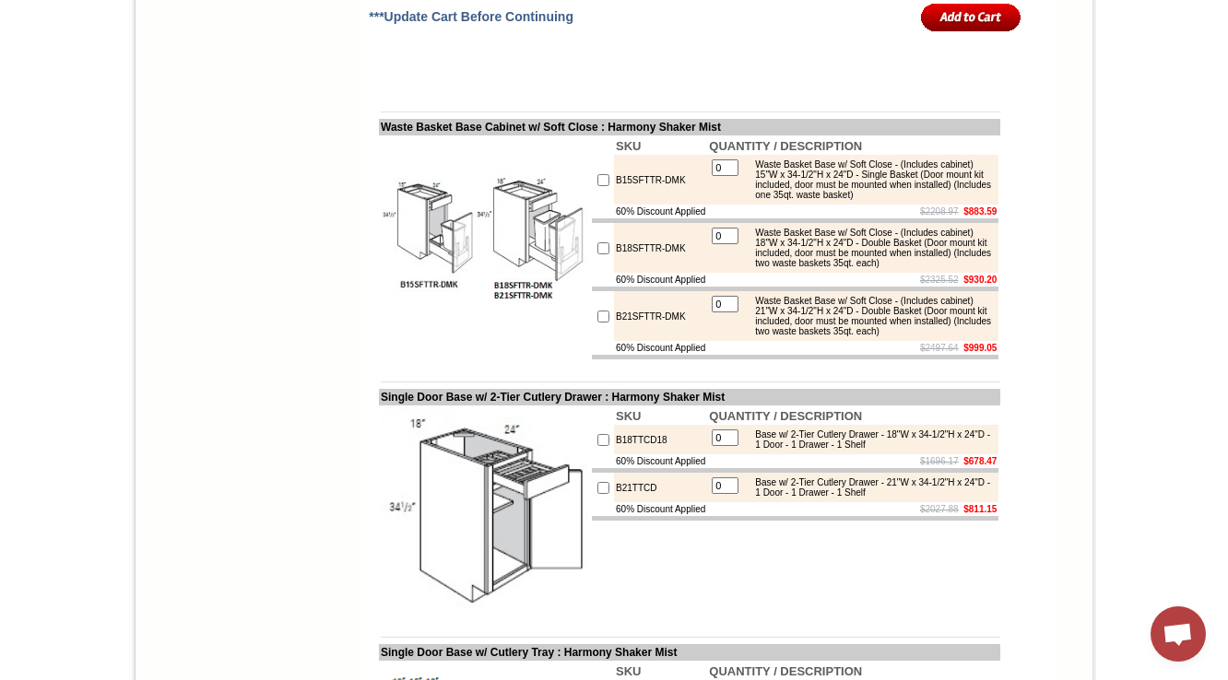
scroll to position [3266, 0]
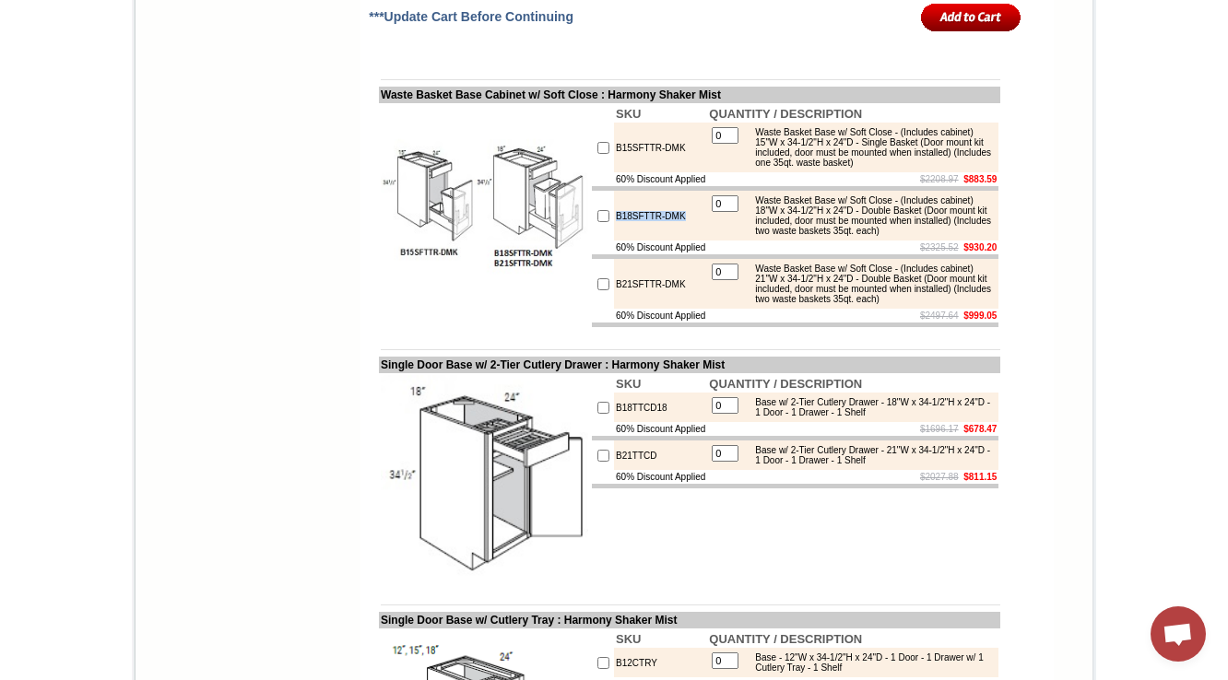
drag, startPoint x: 678, startPoint y: 340, endPoint x: 590, endPoint y: 351, distance: 89.2
click at [592, 241] on tr "B18SFTTR-DMK 0 Waste Basket Base w/ Soft Close - (Includes cabinet) 18"W x 34-1…" at bounding box center [795, 216] width 407 height 50
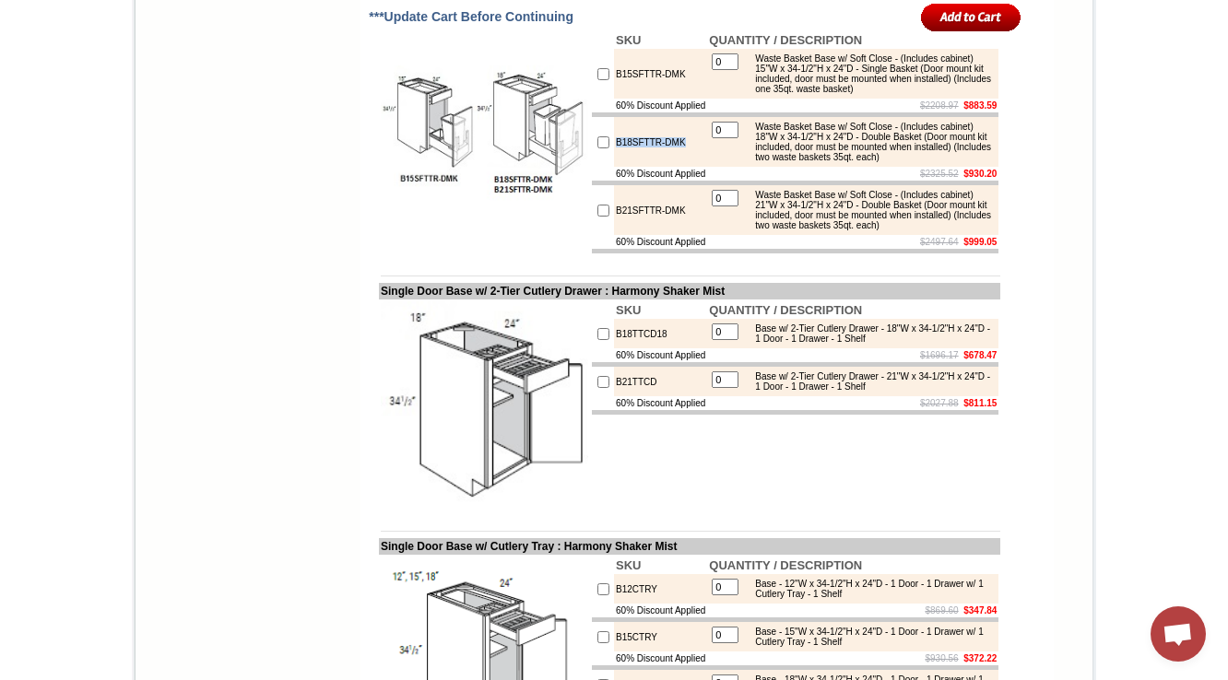
scroll to position [3414, 0]
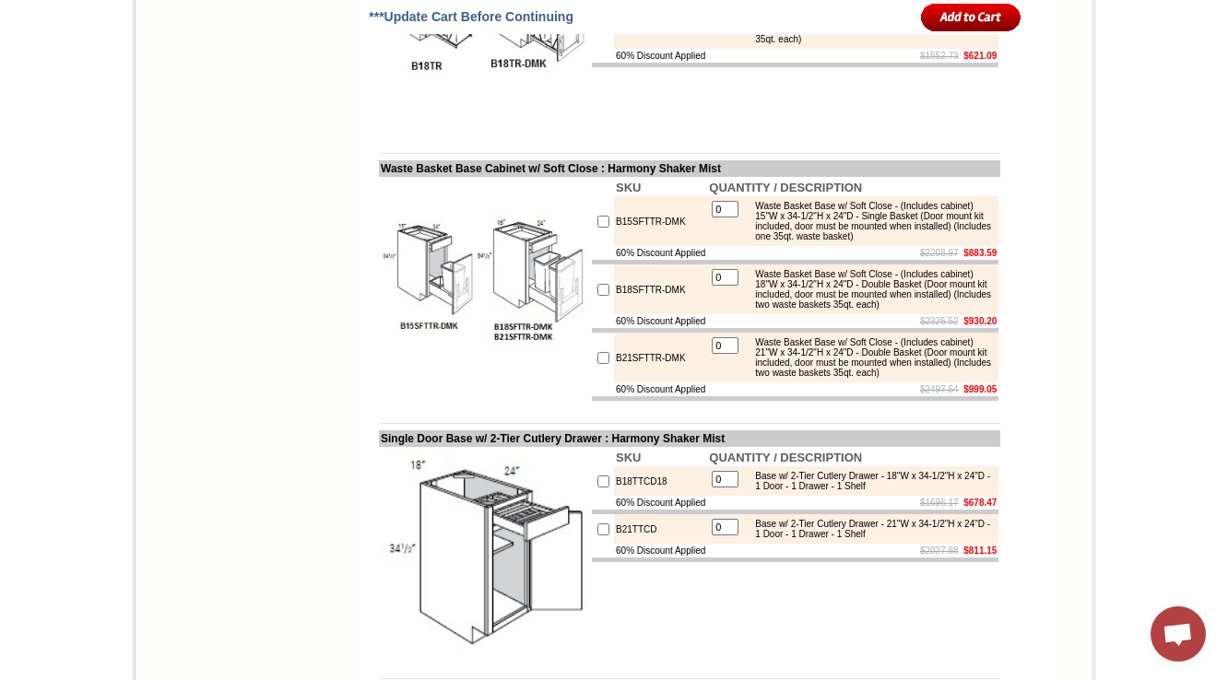
scroll to position [3266, 0]
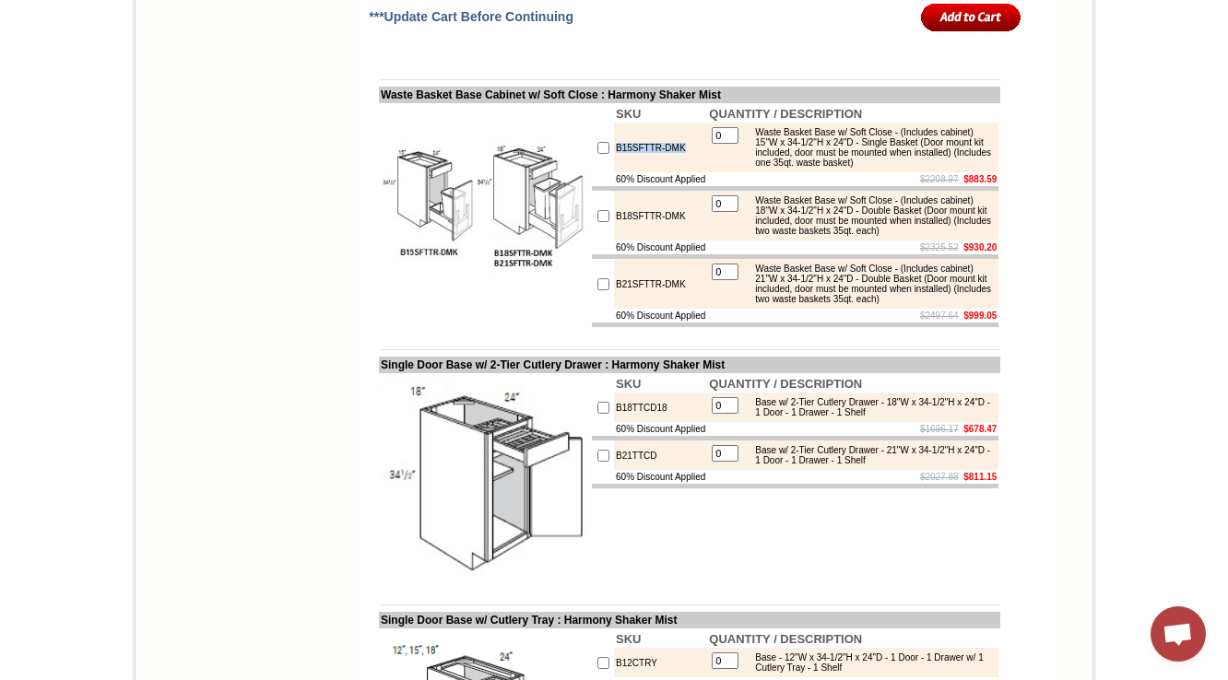
drag, startPoint x: 678, startPoint y: 256, endPoint x: 590, endPoint y: 260, distance: 88.6
click at [592, 172] on tr "B15SFTTR-DMK 0 Waste Basket Base w/ Soft Close - (Includes cabinet) 15"W x 34-1…" at bounding box center [795, 148] width 407 height 50
copy tr "B15SFTTR-DMK"
drag, startPoint x: 767, startPoint y: 225, endPoint x: 804, endPoint y: 285, distance: 70.4
click at [804, 171] on table "0 Waste Basket Base w/ Soft Close - (Includes cabinet) 15"W x 34-1/2"H x 24"D -…" at bounding box center [853, 147] width 288 height 46
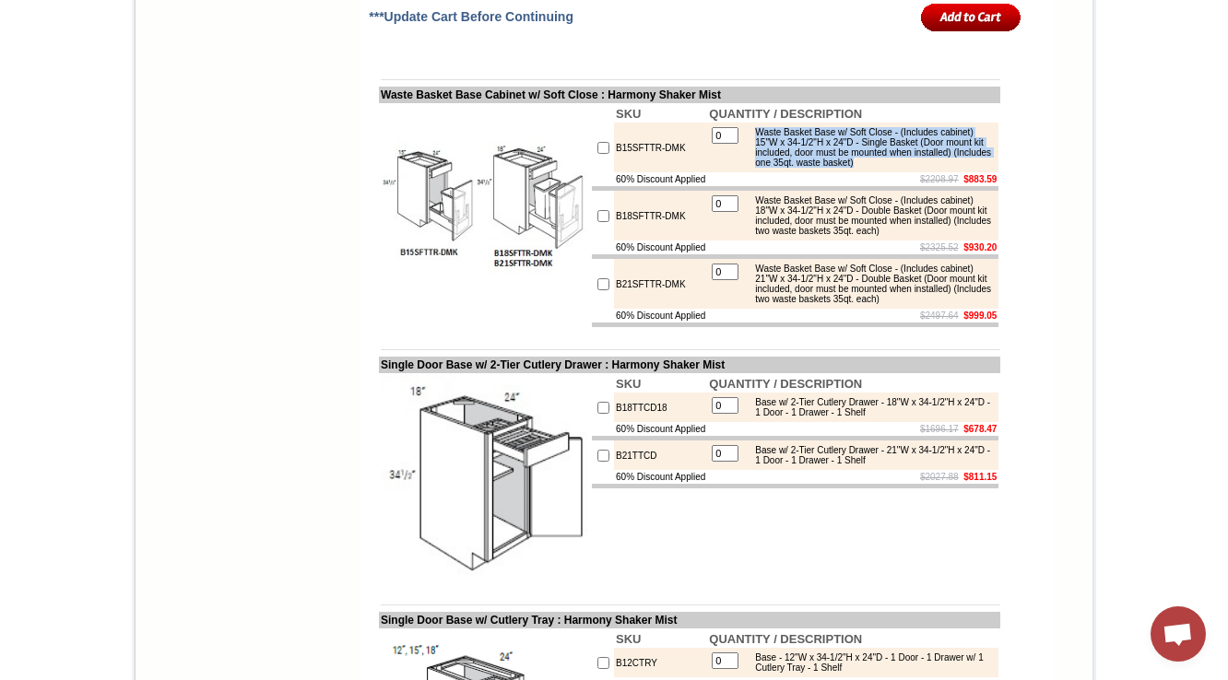
copy div "Waste Basket Base w/ Soft Close - (Includes cabinet) 15"W x 34-1/2"H x 24"D - S…"
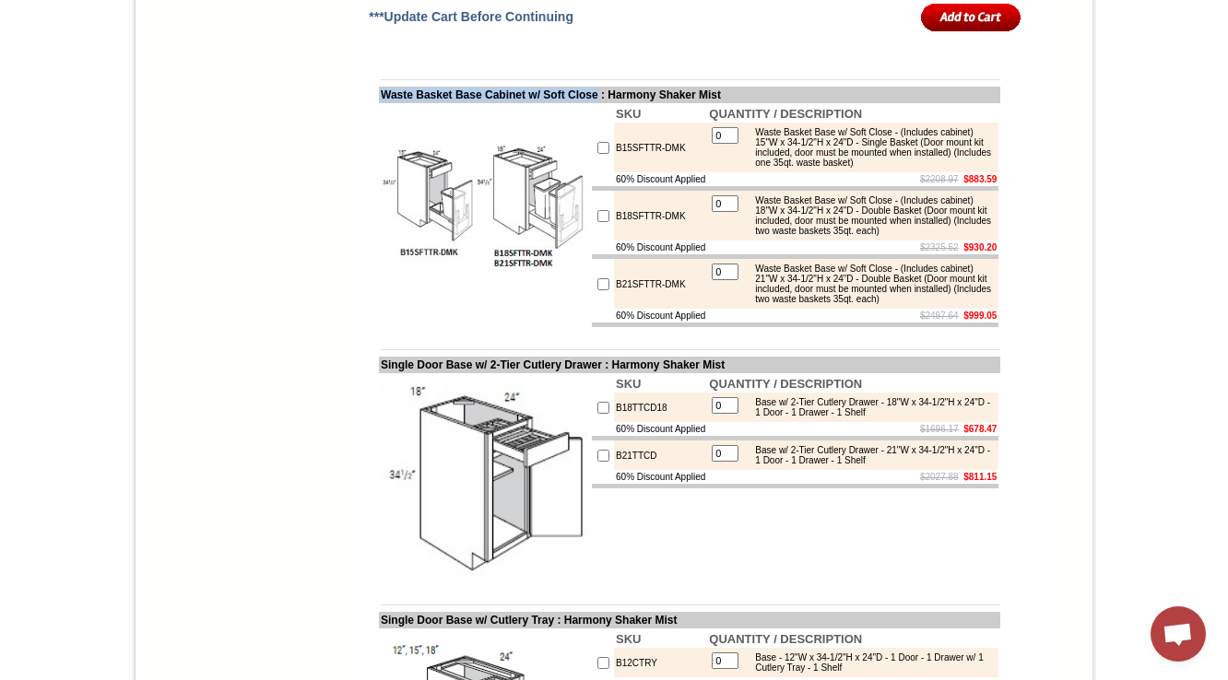
drag, startPoint x: 360, startPoint y: 190, endPoint x: 619, endPoint y: 193, distance: 258.1
click at [619, 103] on td "Waste Basket Base Cabinet w/ Soft Close : Harmony Shaker Mist" at bounding box center [689, 95] width 621 height 17
copy td "Waste Basket Base Cabinet w/ Soft Close"
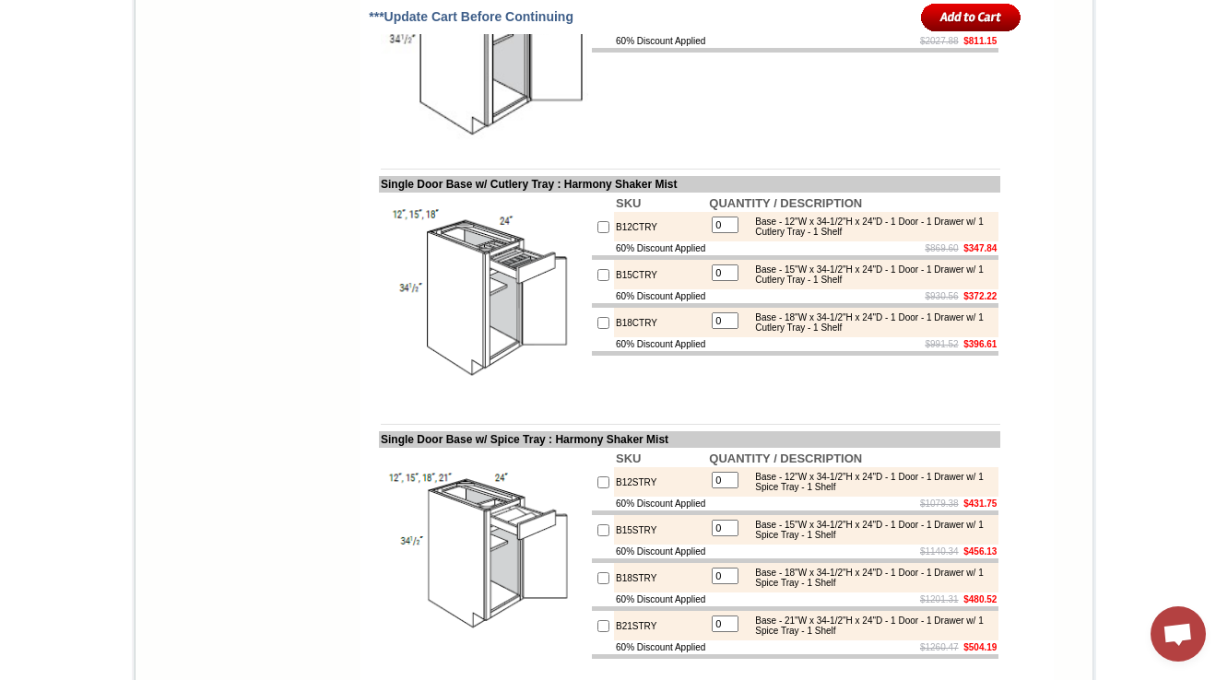
scroll to position [3119, 0]
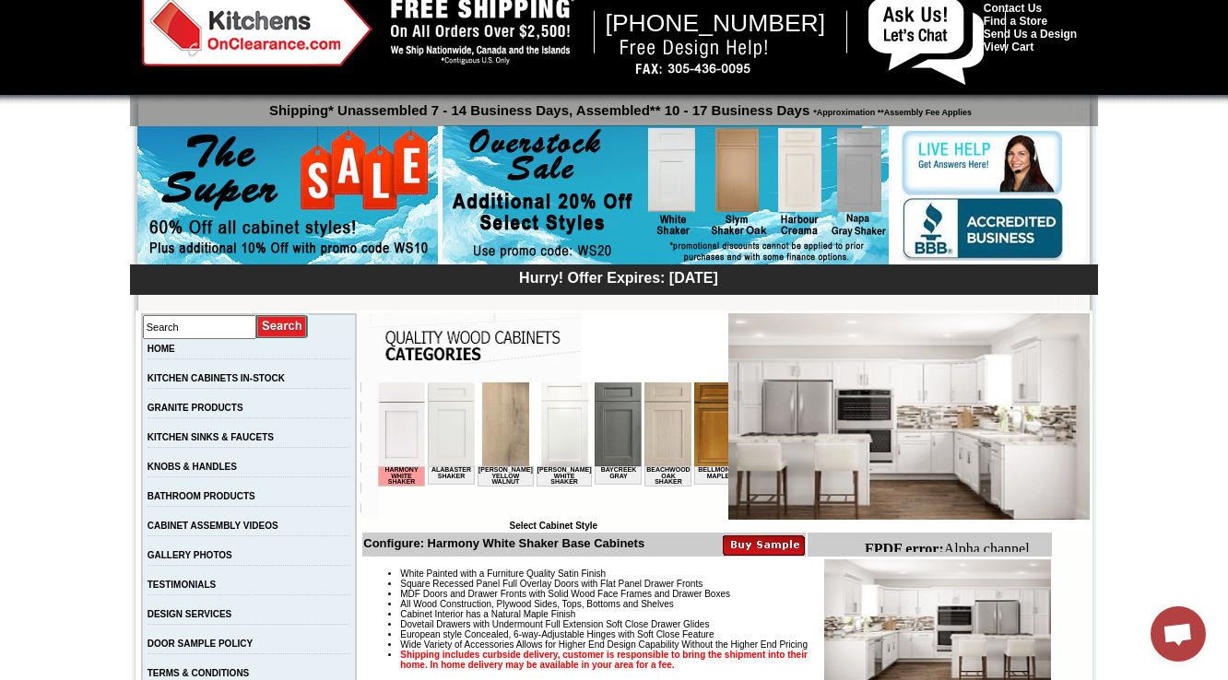
scroll to position [442, 0]
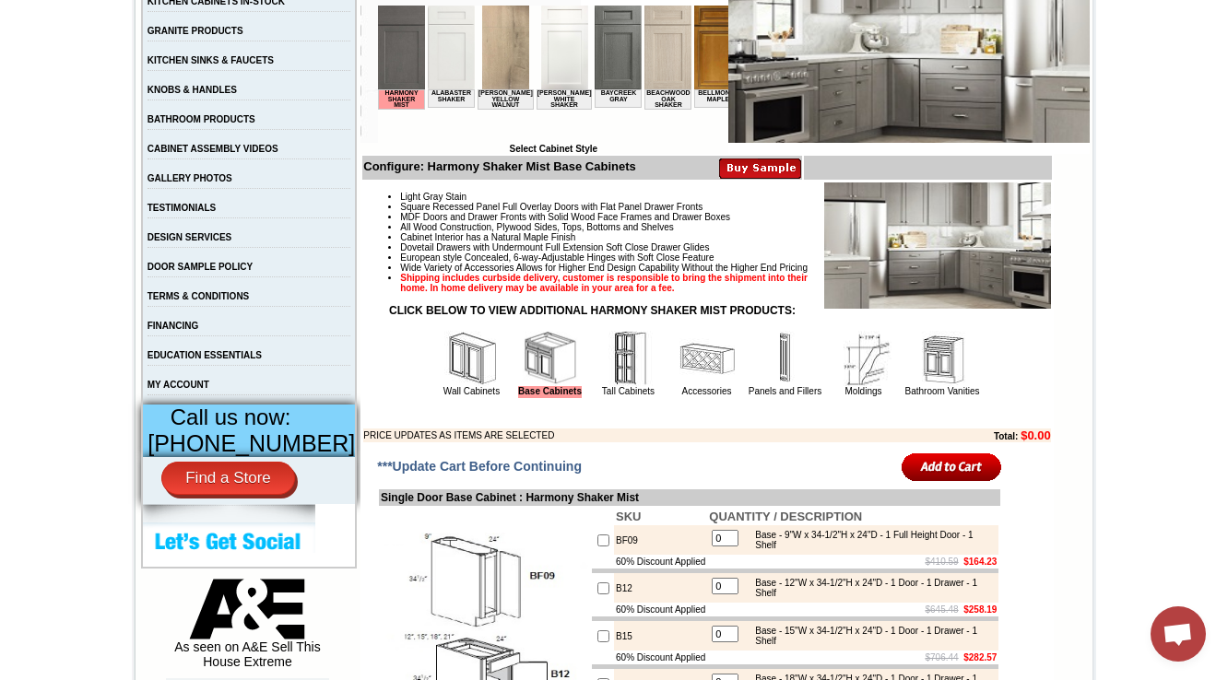
scroll to position [464, 0]
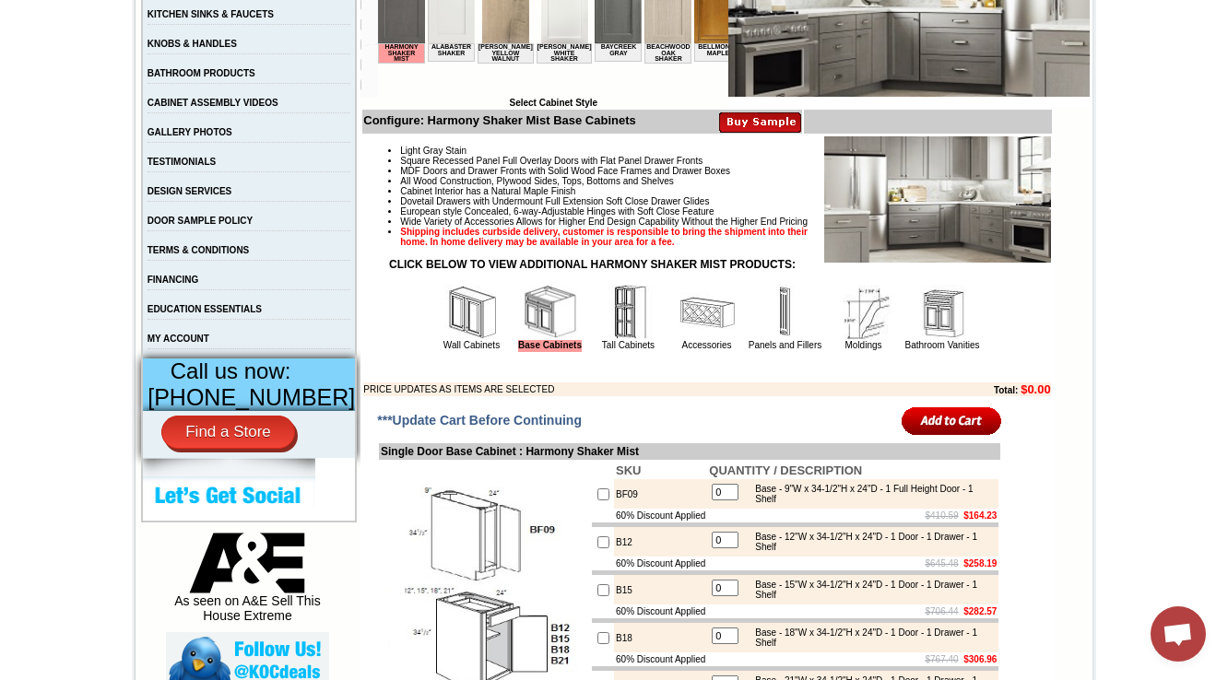
click at [697, 383] on td "Light Gray Stain Square Recessed Panel Full Overlay Doors with Flat Panel Drawe…" at bounding box center [706, 267] width 689 height 262
click at [697, 350] on link "Accessories" at bounding box center [707, 345] width 50 height 10
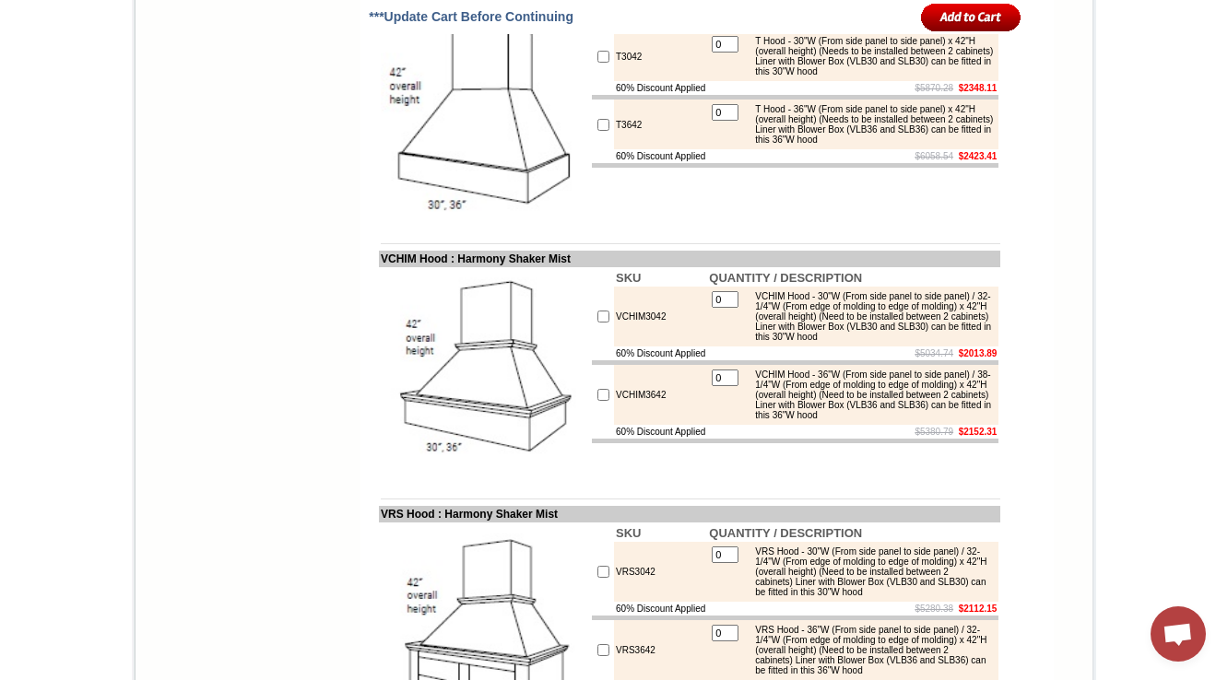
scroll to position [8973, 0]
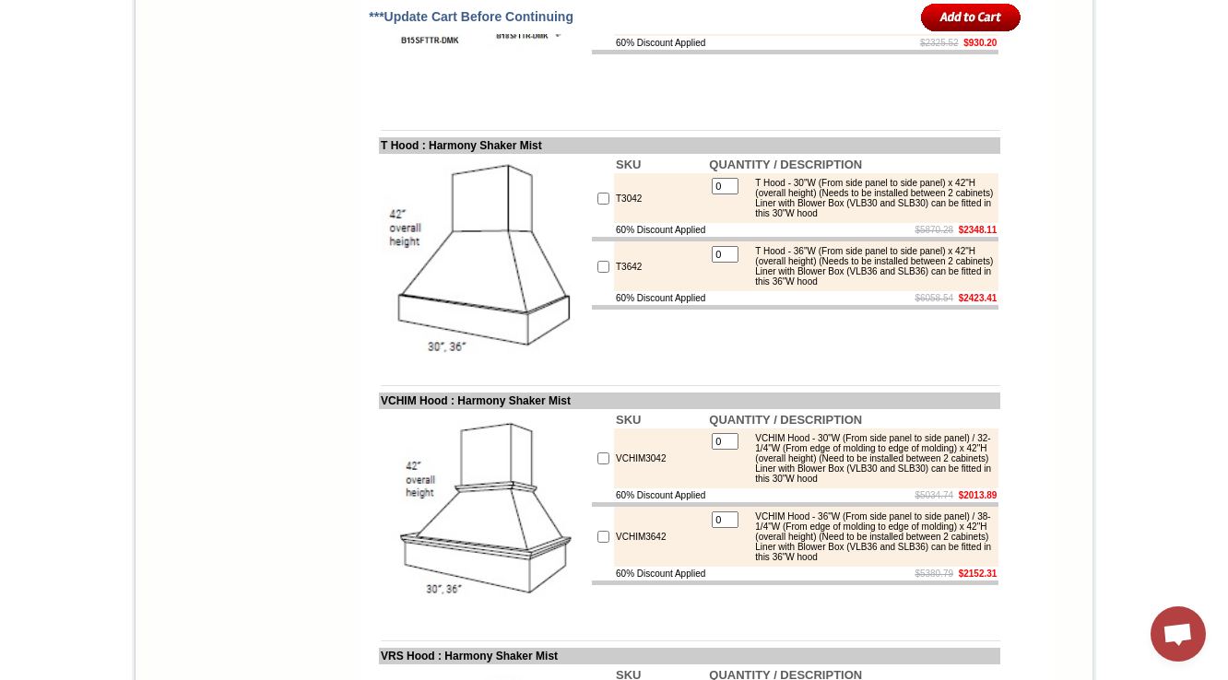
scroll to position [8752, 0]
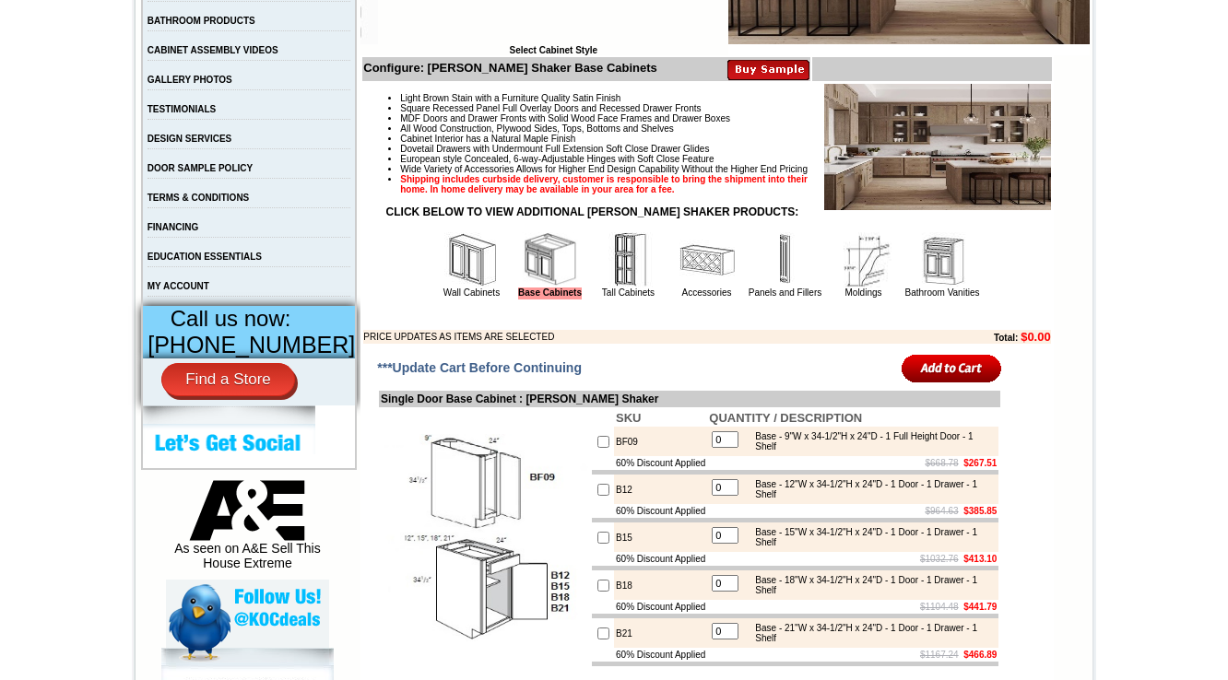
scroll to position [516, 0]
click at [694, 288] on img at bounding box center [706, 259] width 55 height 55
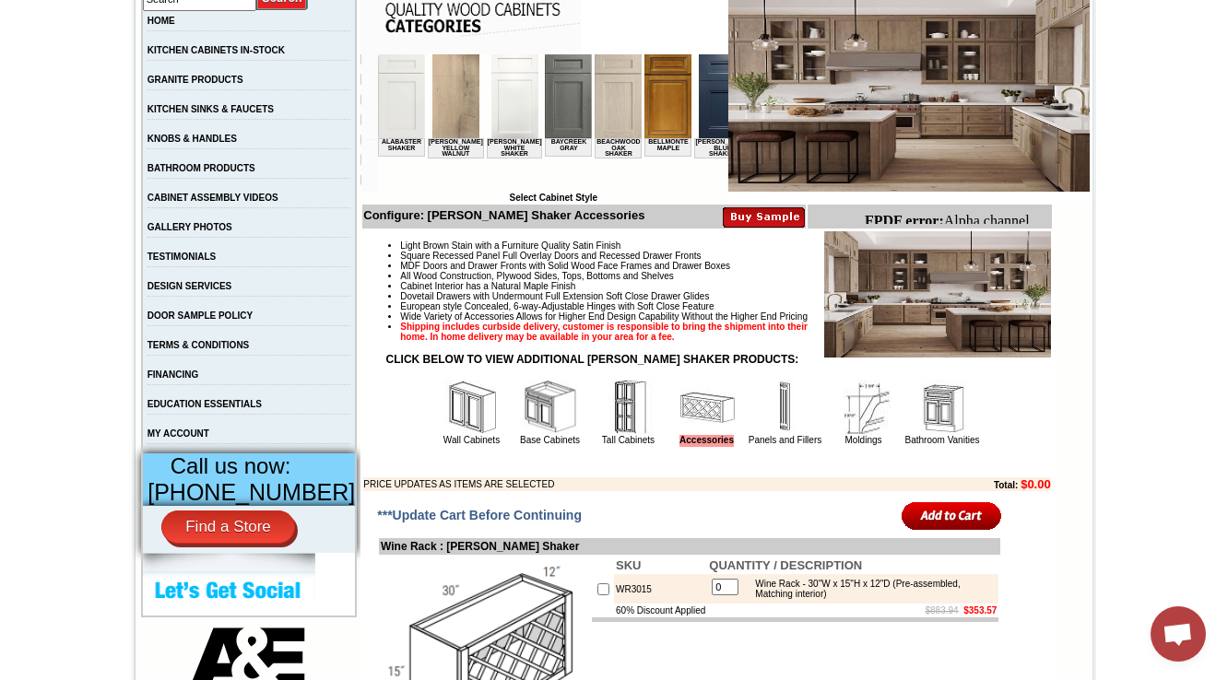
click at [523, 435] on img at bounding box center [550, 407] width 55 height 55
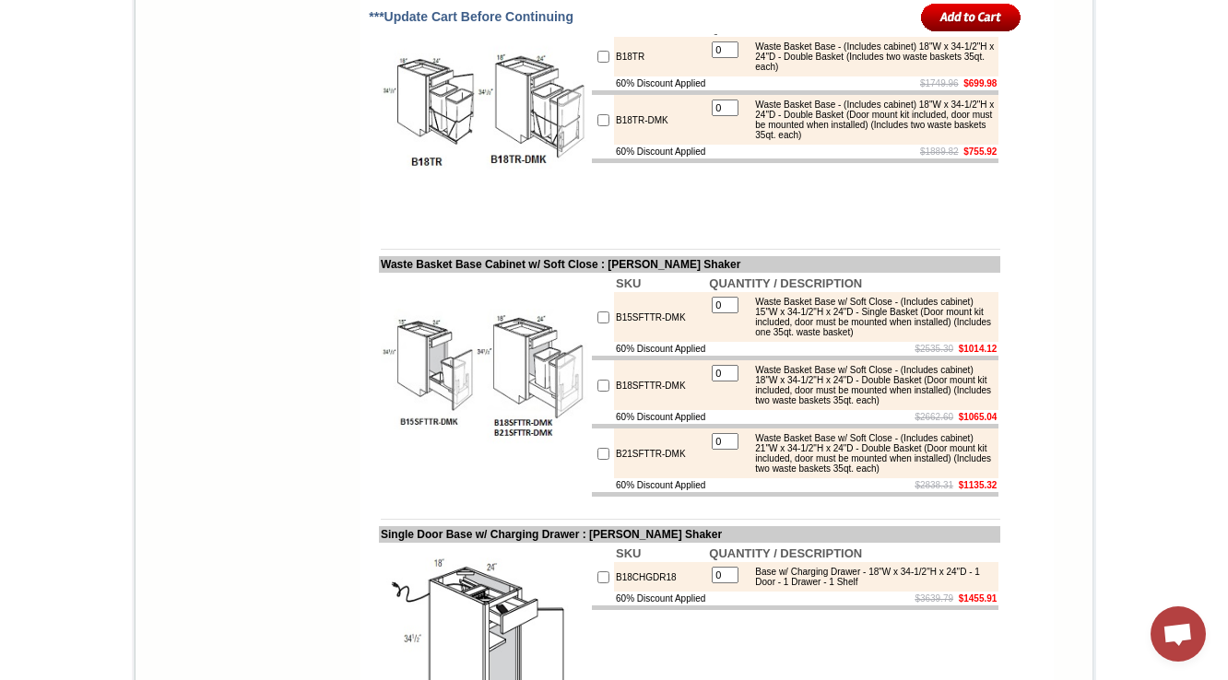
scroll to position [2876, 0]
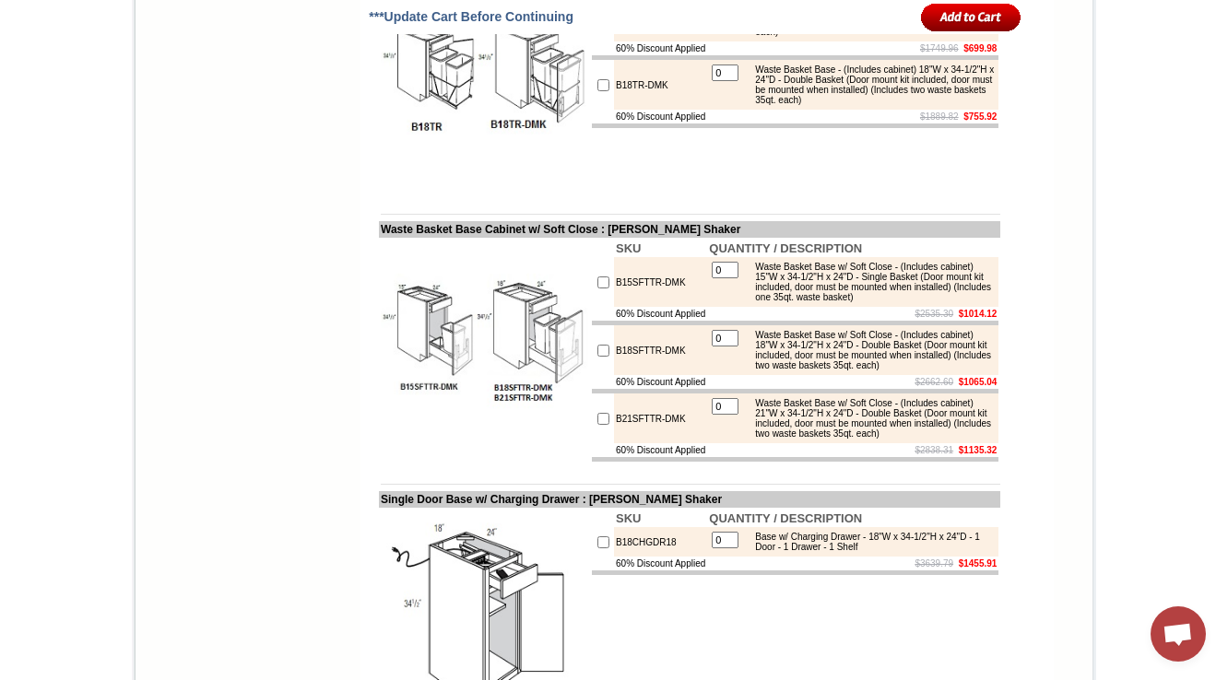
drag, startPoint x: 530, startPoint y: 69, endPoint x: 360, endPoint y: 74, distance: 169.7
drag, startPoint x: 677, startPoint y: 383, endPoint x: 554, endPoint y: 379, distance: 122.7
click at [554, 379] on tr "SKU QUANTITY / DESCRIPTION B15SFTTR-DMK 0 Waste Basket Base w/ Soft Close - (In…" at bounding box center [689, 351] width 621 height 226
click at [614, 307] on td "B15SFTTR-DMK" at bounding box center [660, 282] width 93 height 50
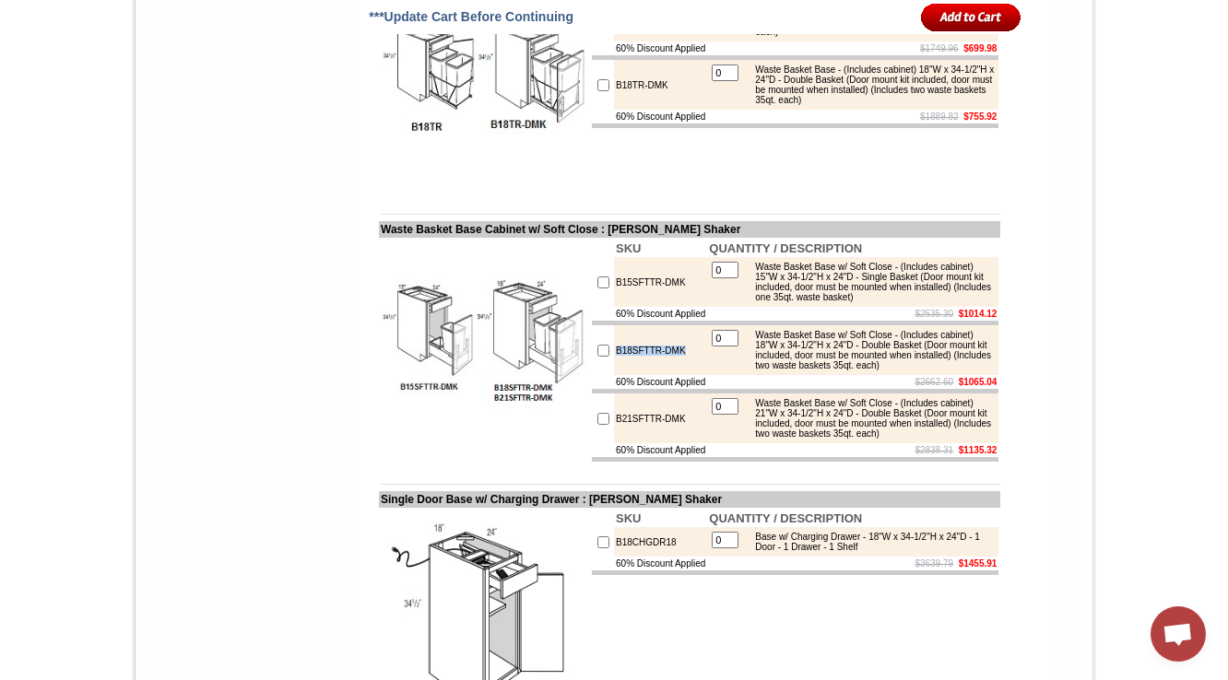
drag, startPoint x: 611, startPoint y: 466, endPoint x: 596, endPoint y: 470, distance: 15.2
click at [614, 375] on td "B18SFTTR-DMK" at bounding box center [660, 350] width 93 height 50
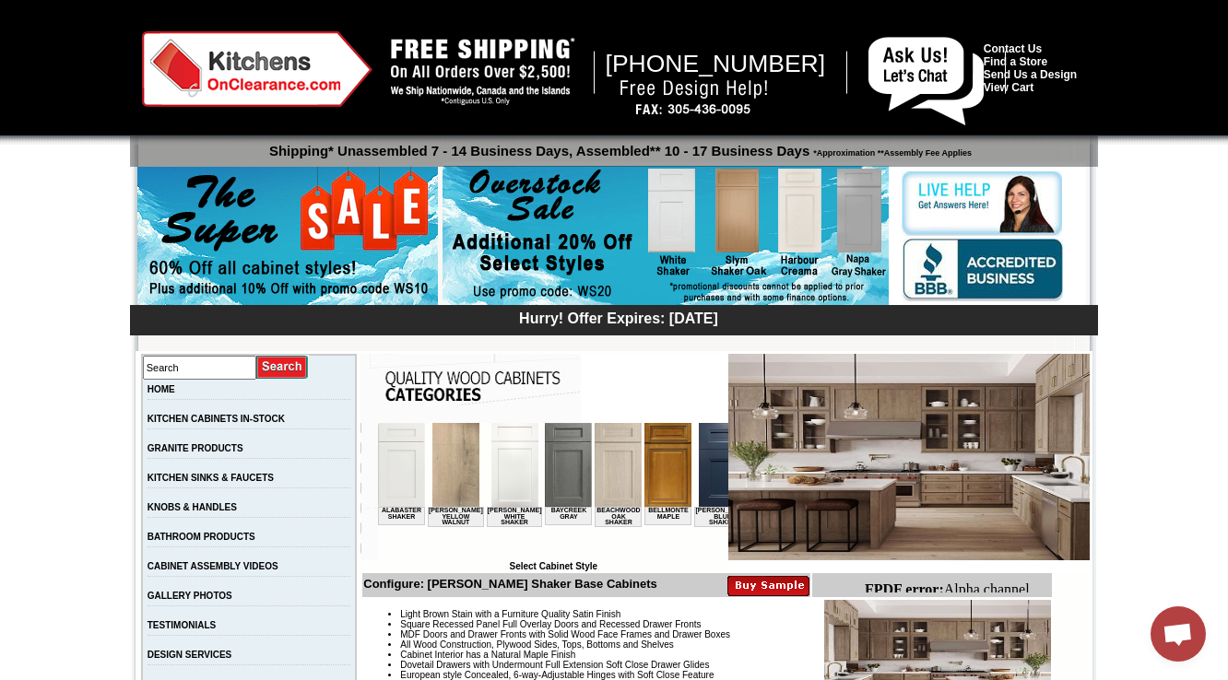
scroll to position [295, 0]
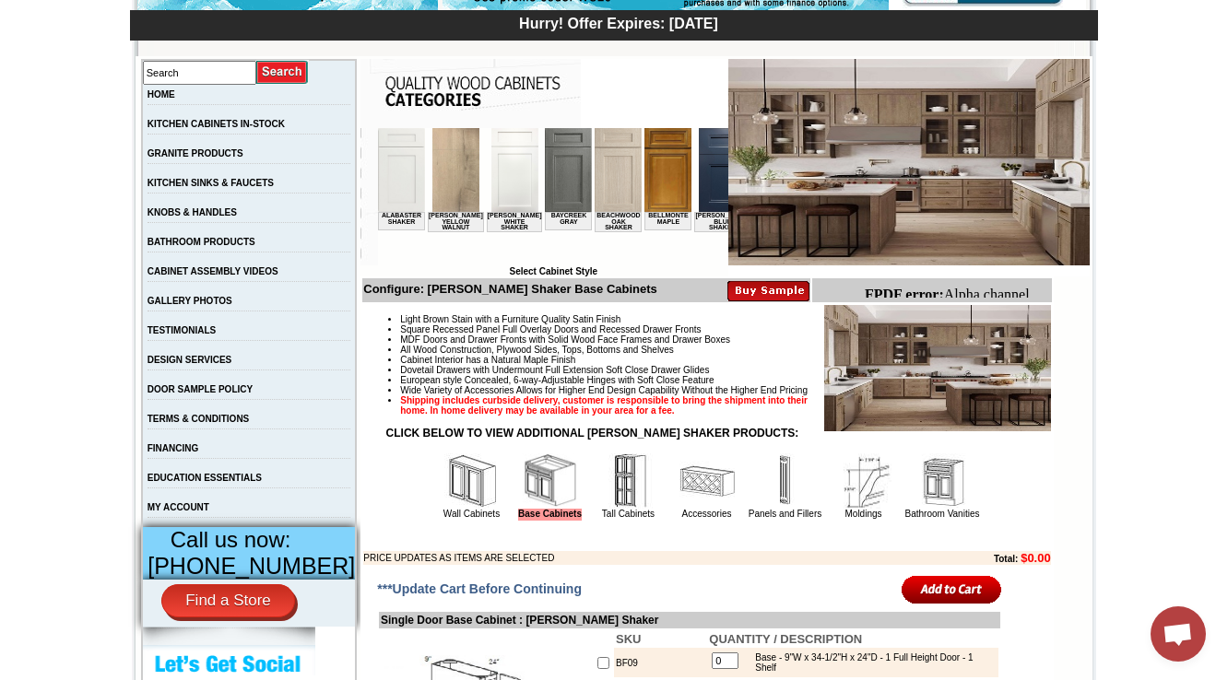
click at [668, 505] on td "Accessories" at bounding box center [706, 486] width 77 height 69
click at [679, 509] on img at bounding box center [706, 481] width 55 height 55
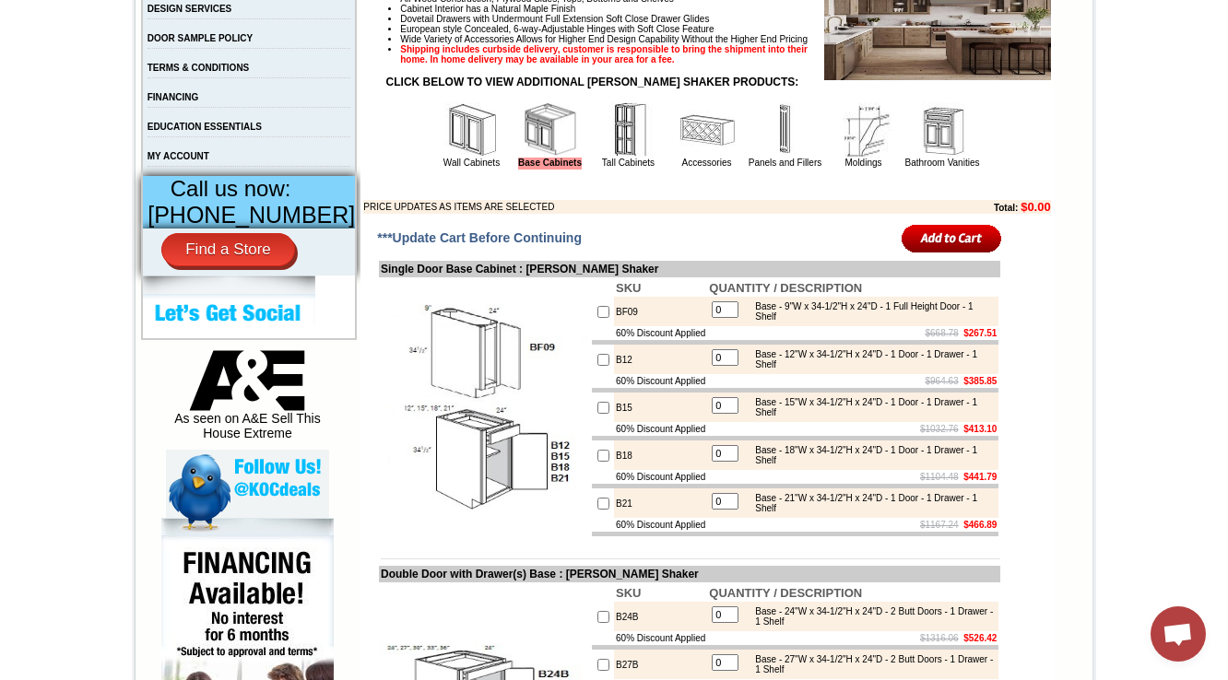
scroll to position [664, 0]
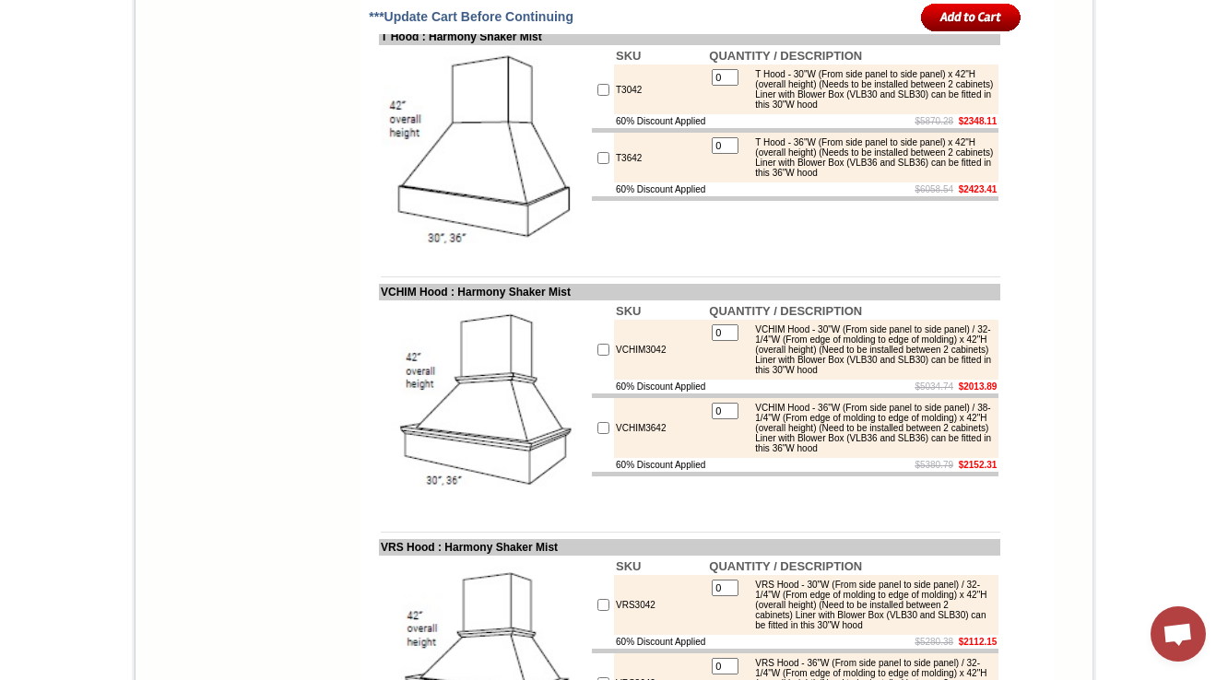
drag, startPoint x: 526, startPoint y: 156, endPoint x: 206, endPoint y: 3, distance: 355.4
copy td "Waste Basket Base Cabine"
copy tr "B18TR"
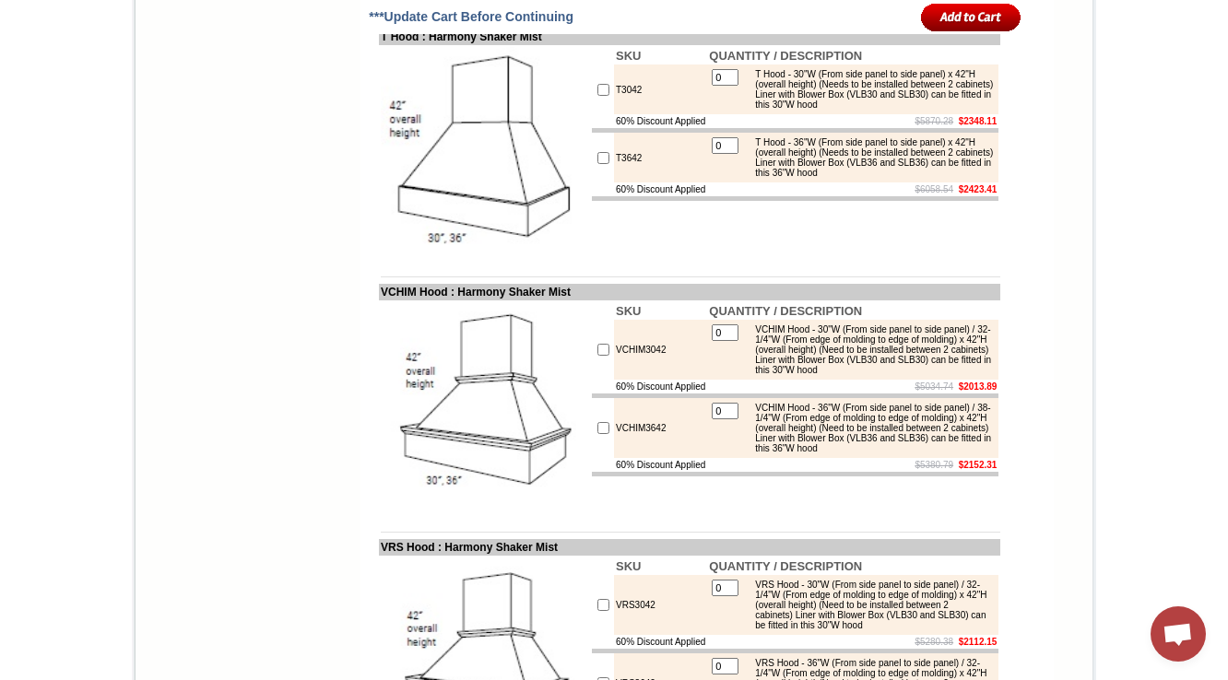
drag, startPoint x: 755, startPoint y: 192, endPoint x: 896, endPoint y: 214, distance: 142.8
copy div "Waste Basket Base - (Includes cabinet) 18"W x 34-1/2"H x 24"D - Double Basket (…"
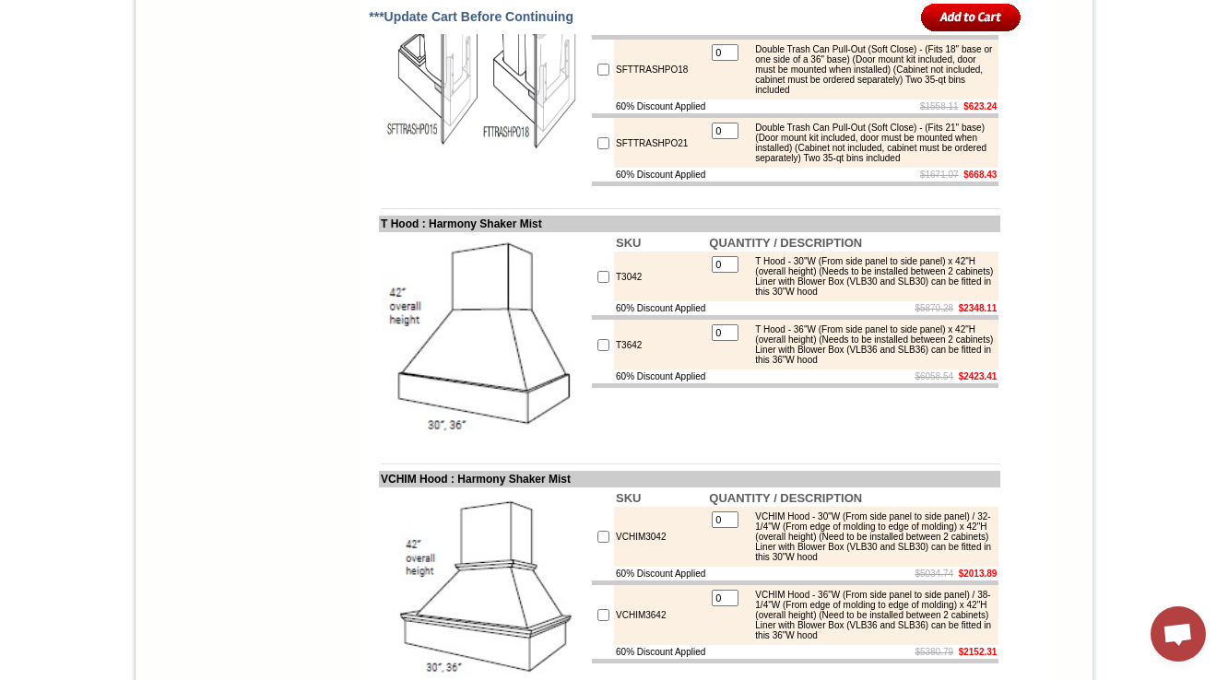
drag, startPoint x: 683, startPoint y: 328, endPoint x: 584, endPoint y: 333, distance: 98.7
copy tr "SFTTRASHPO15"
drag, startPoint x: 633, startPoint y: 339, endPoint x: 592, endPoint y: 343, distance: 41.6
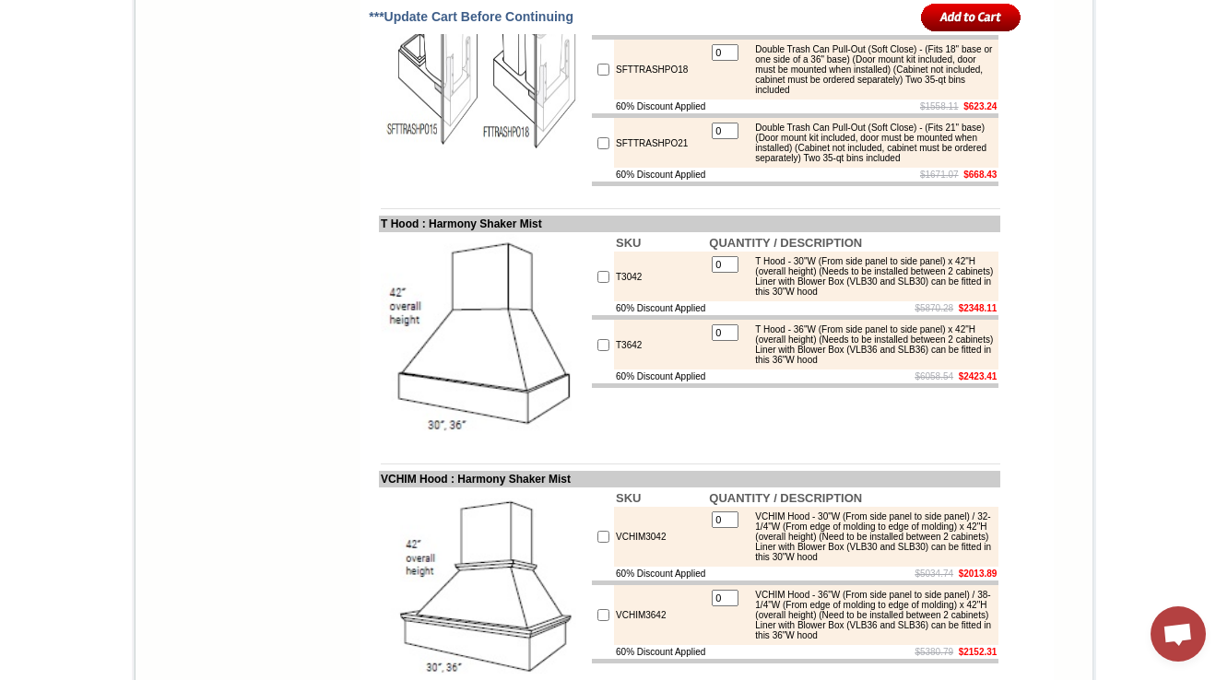
copy tr "SFTTRASHPO15"
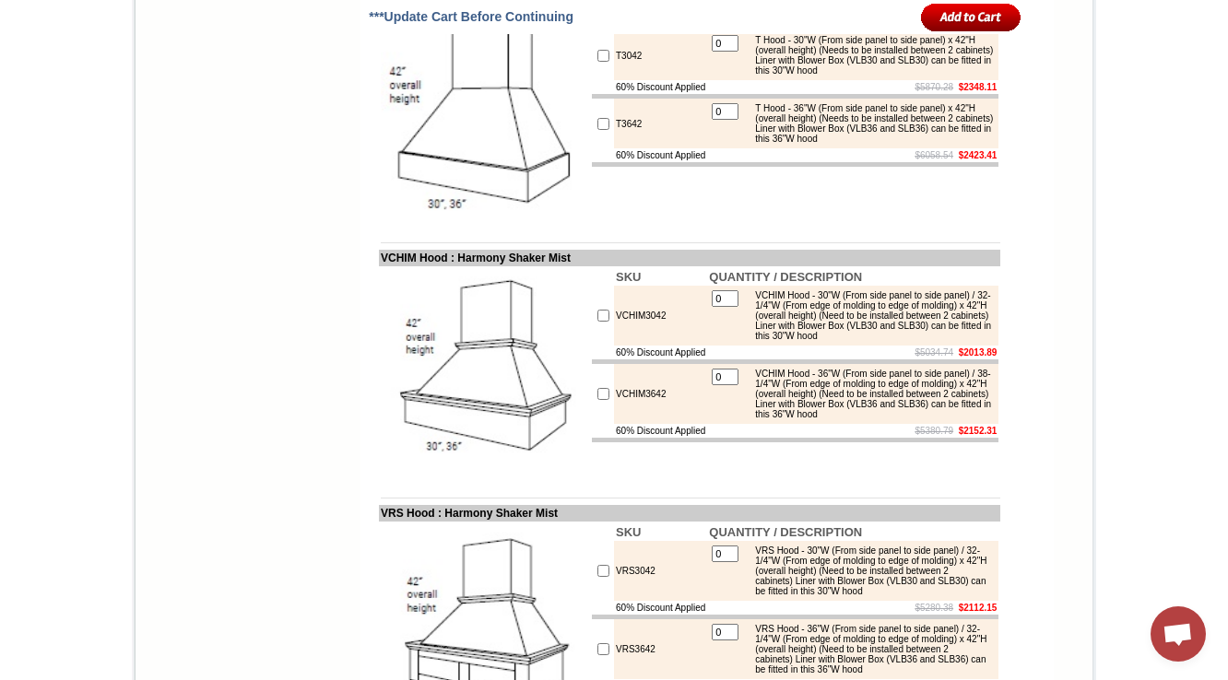
scroll to position [8162, 0]
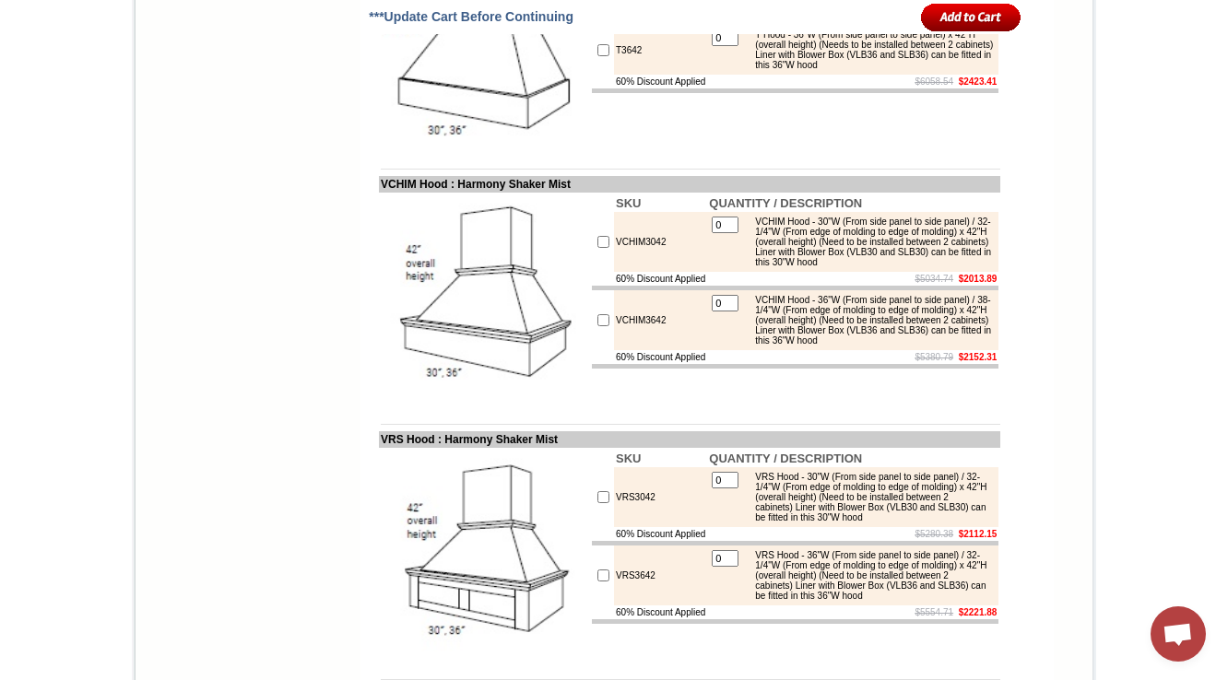
scroll to position [8457, 0]
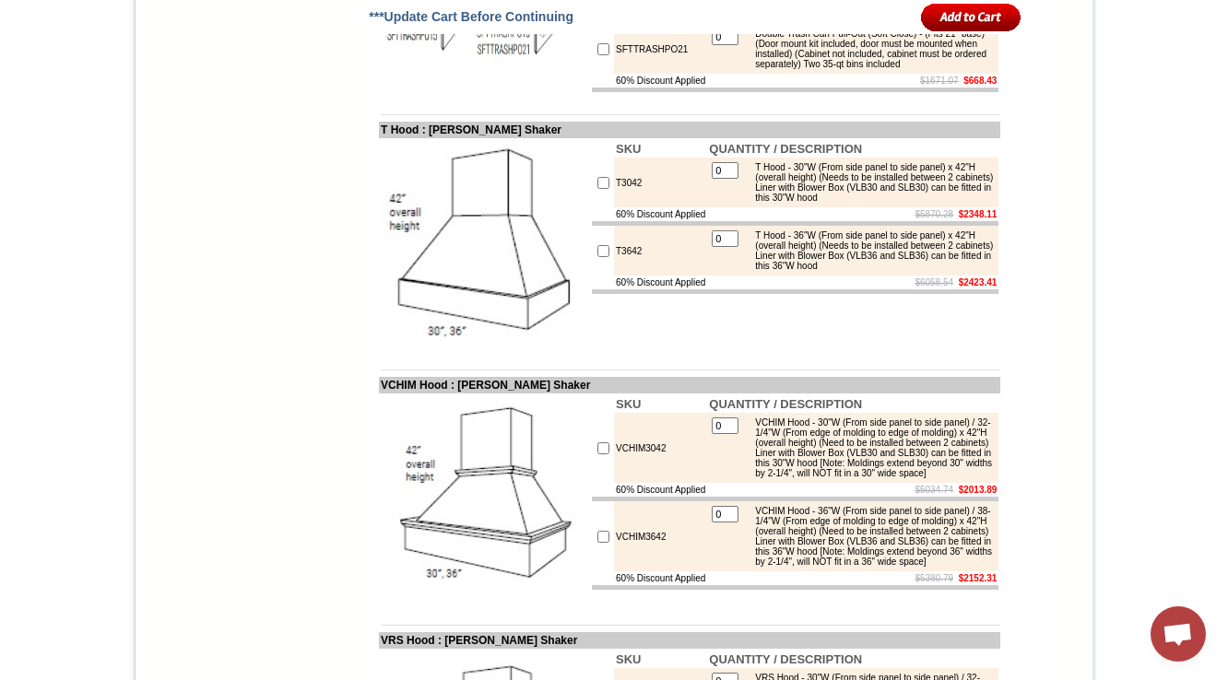
scroll to position [8346, 0]
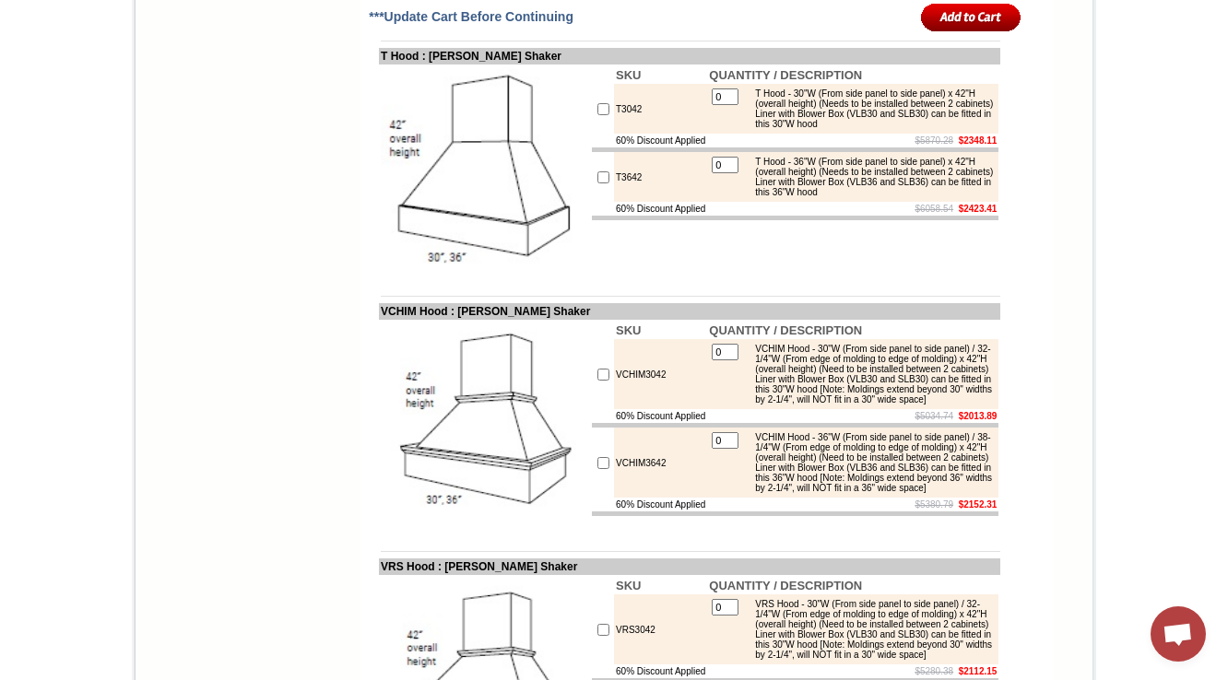
drag, startPoint x: 569, startPoint y: 57, endPoint x: 353, endPoint y: 57, distance: 215.7
copy table "Wine Rack : [PERSON_NAME] Shaker SKU QUANTITY / DESCRIPTION WR3015 Wine Rack - …"
drag, startPoint x: 364, startPoint y: 55, endPoint x: 561, endPoint y: 59, distance: 197.3
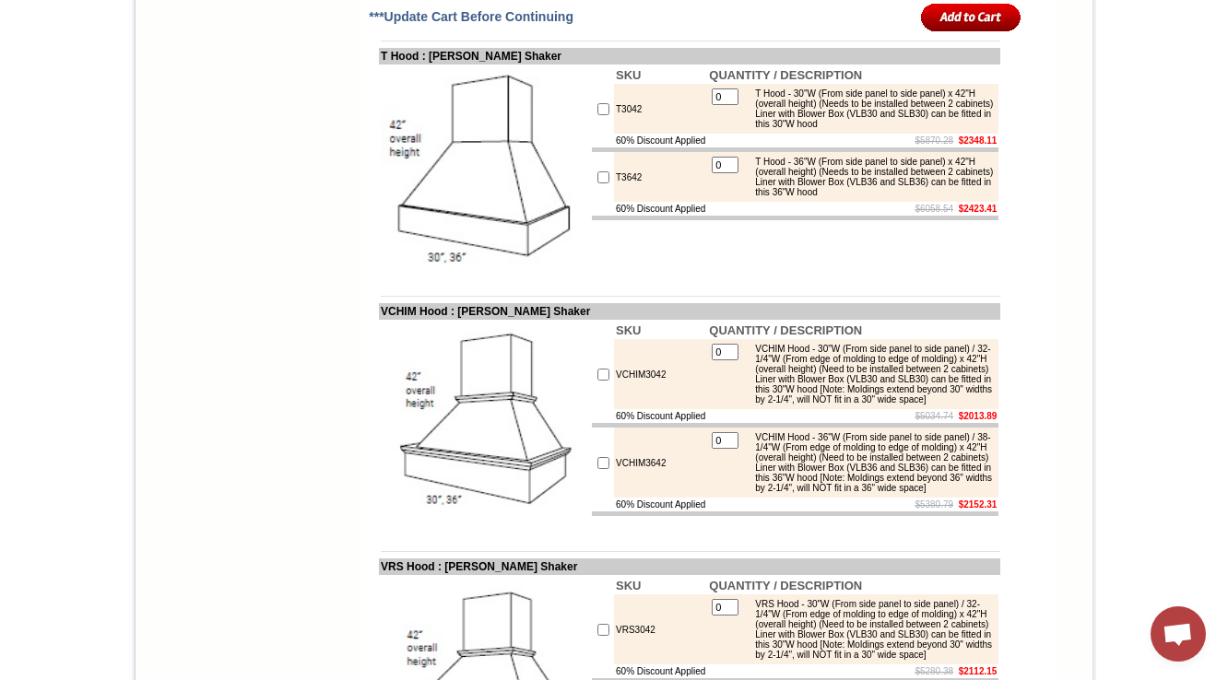
copy td "Trash Can Pull-Out w/ Soft Clos"
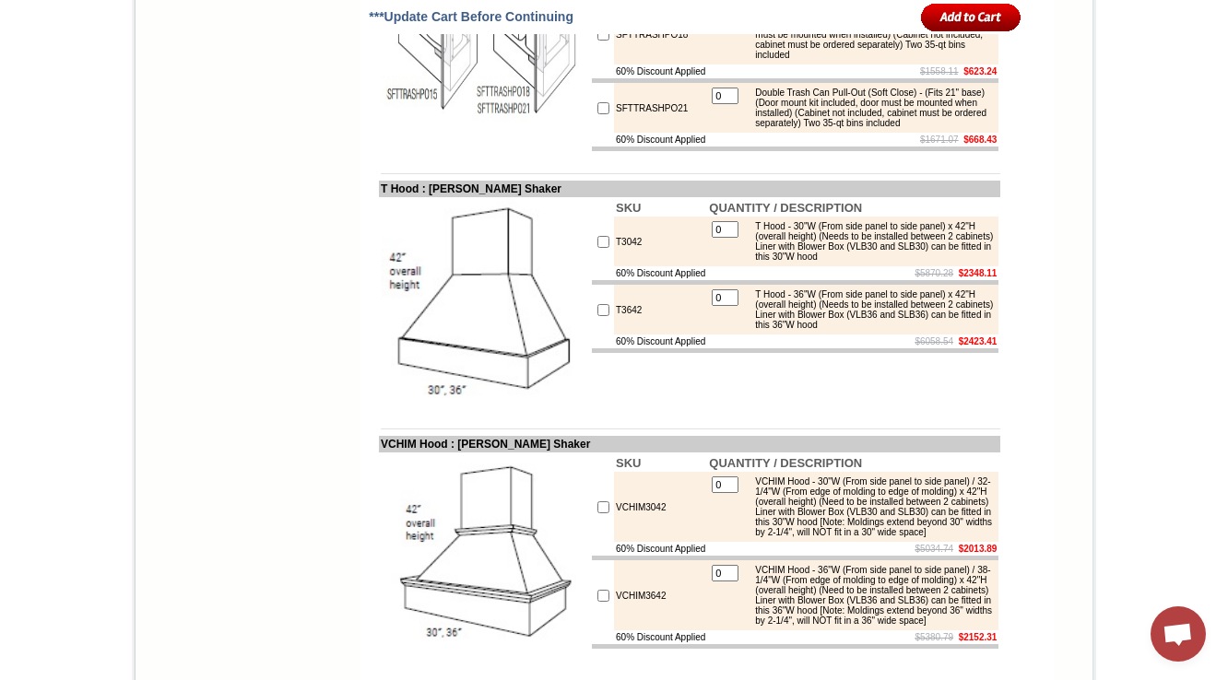
scroll to position [8198, 0]
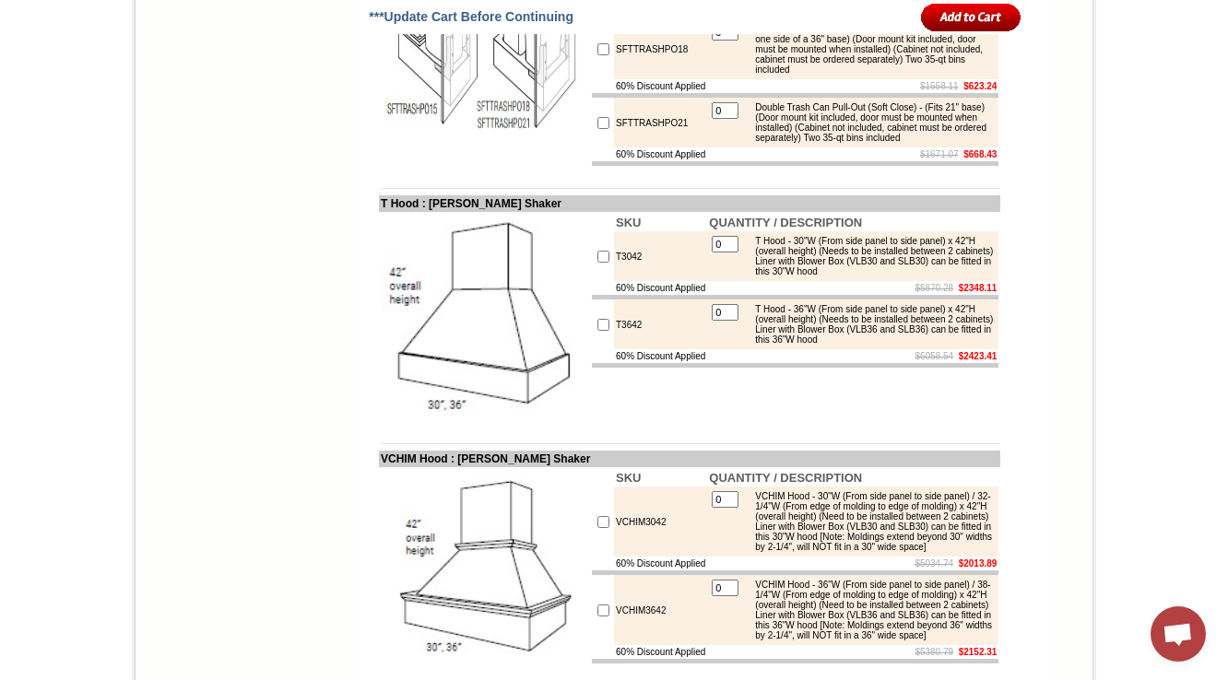
drag, startPoint x: 566, startPoint y: 206, endPoint x: 359, endPoint y: 206, distance: 207.4
copy td "rash Can Pull-Out w/ Soft Close"
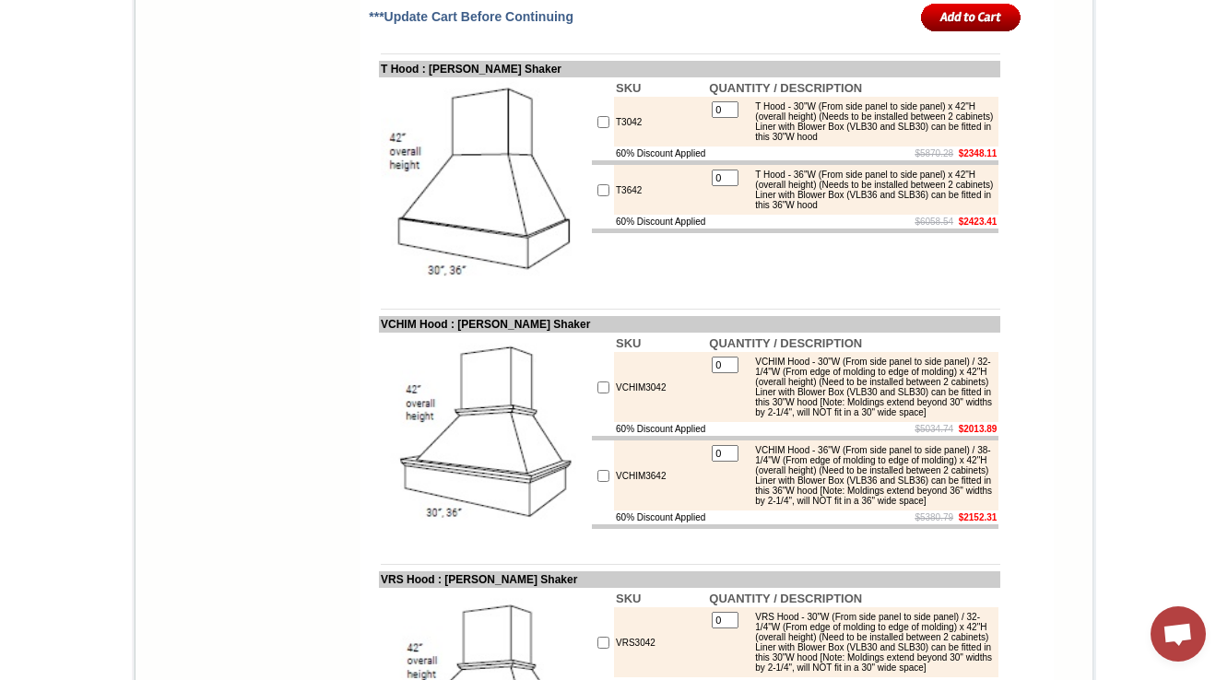
scroll to position [8346, 0]
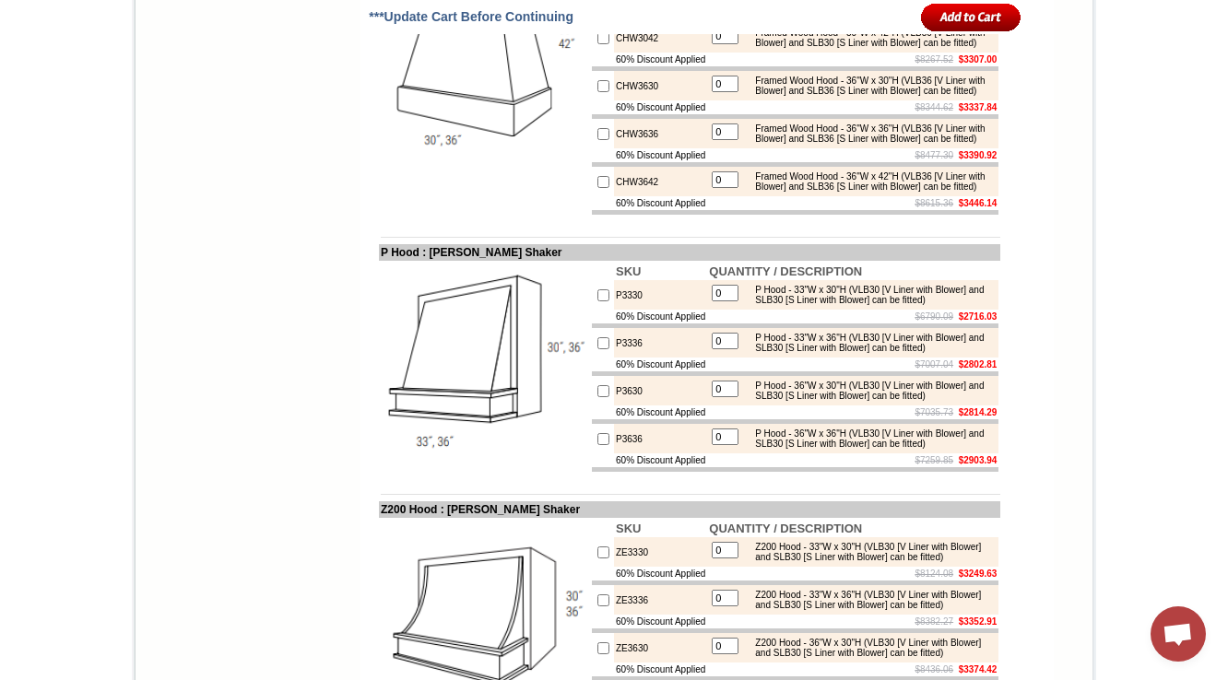
scroll to position [9673, 0]
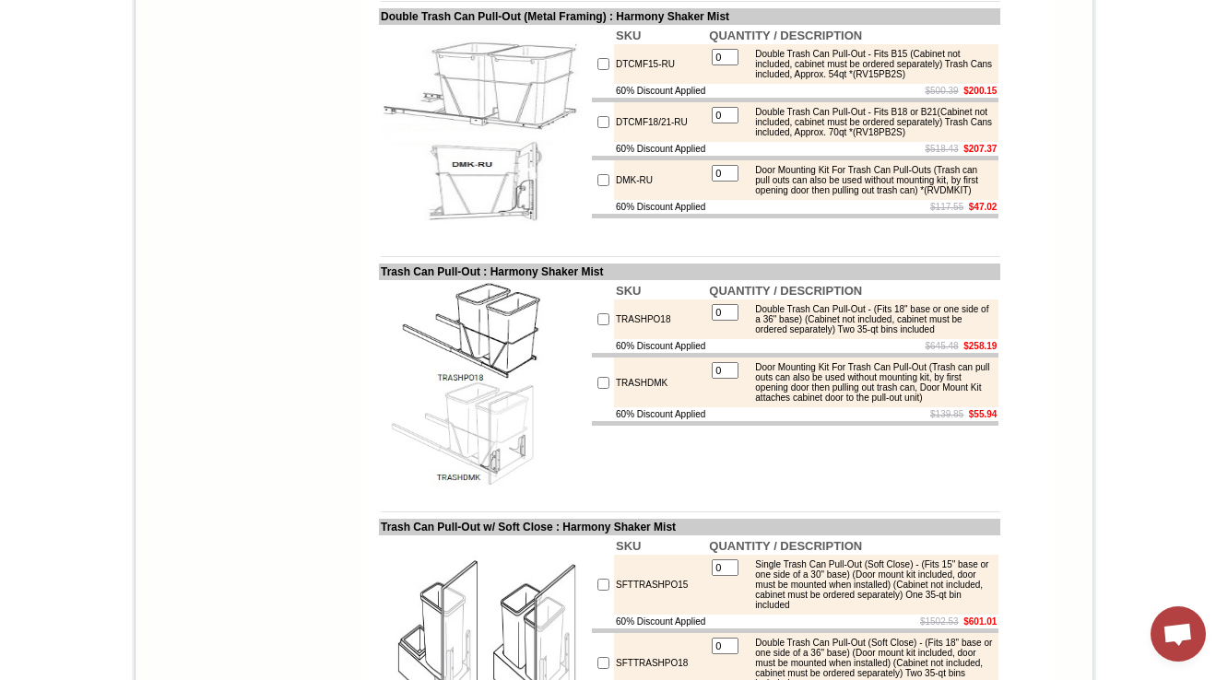
scroll to position [244, 0]
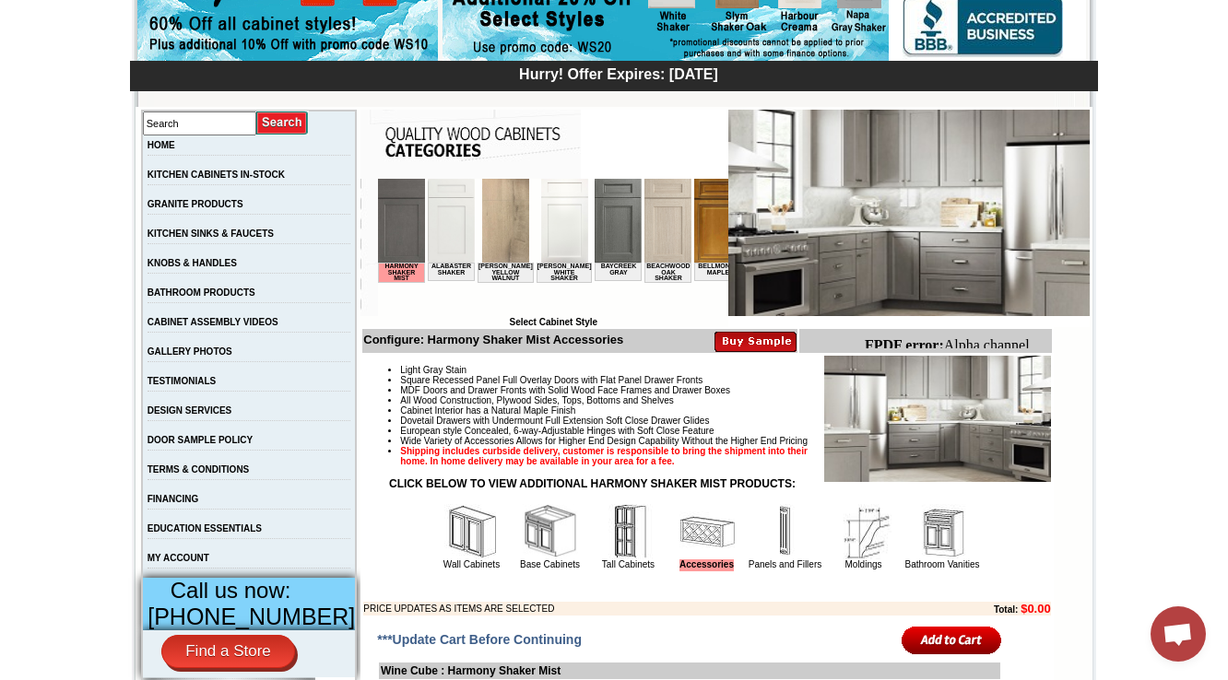
click at [410, 300] on body "Harmony Shaker Mist Alabaster Shaker Altmann Yellow Walnut Ashton White Shaker …" at bounding box center [553, 248] width 350 height 138
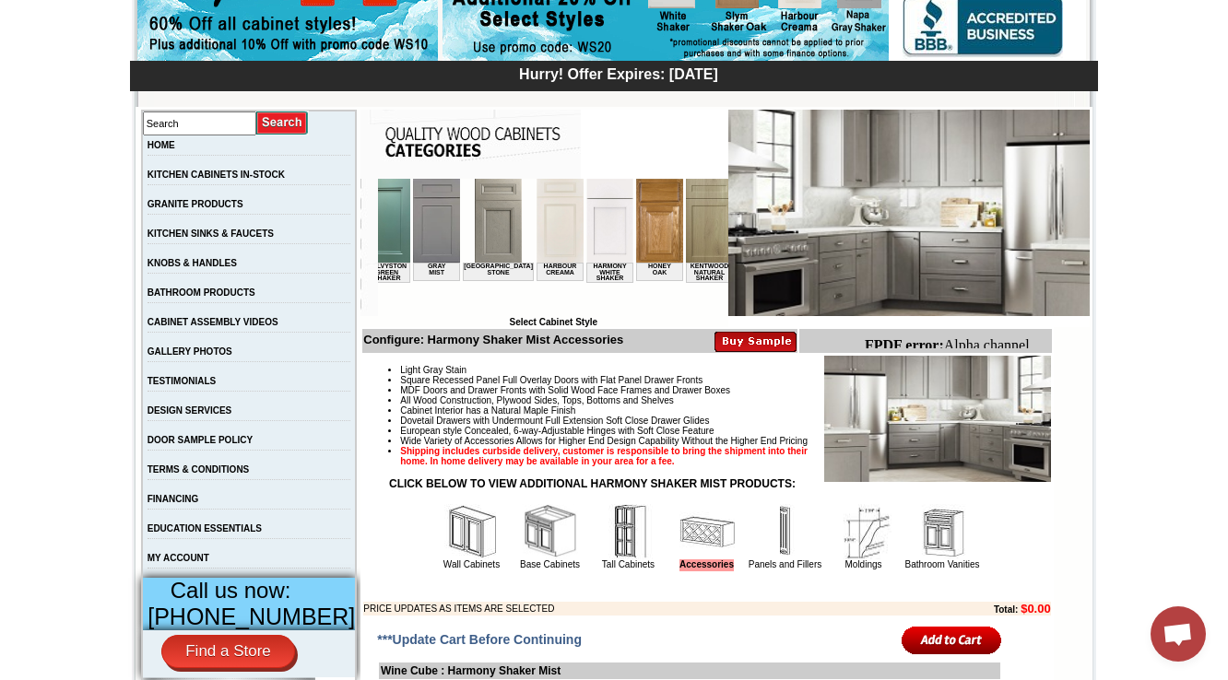
scroll to position [0, 1261]
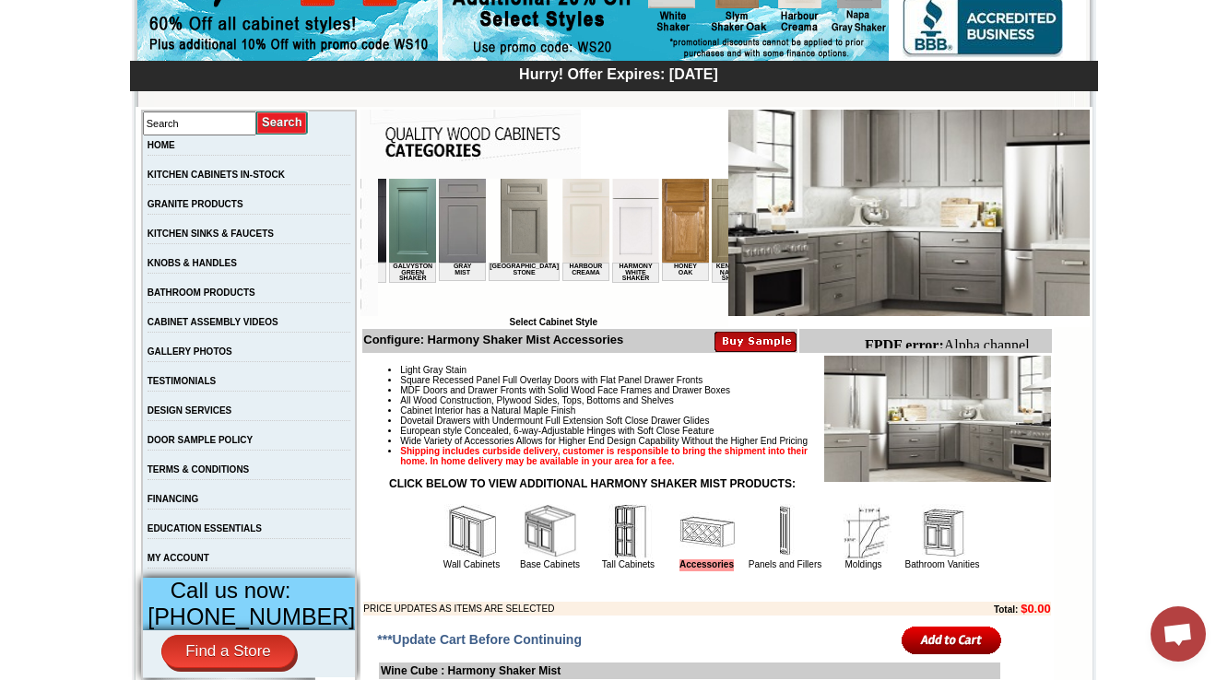
click at [612, 238] on img at bounding box center [635, 221] width 47 height 84
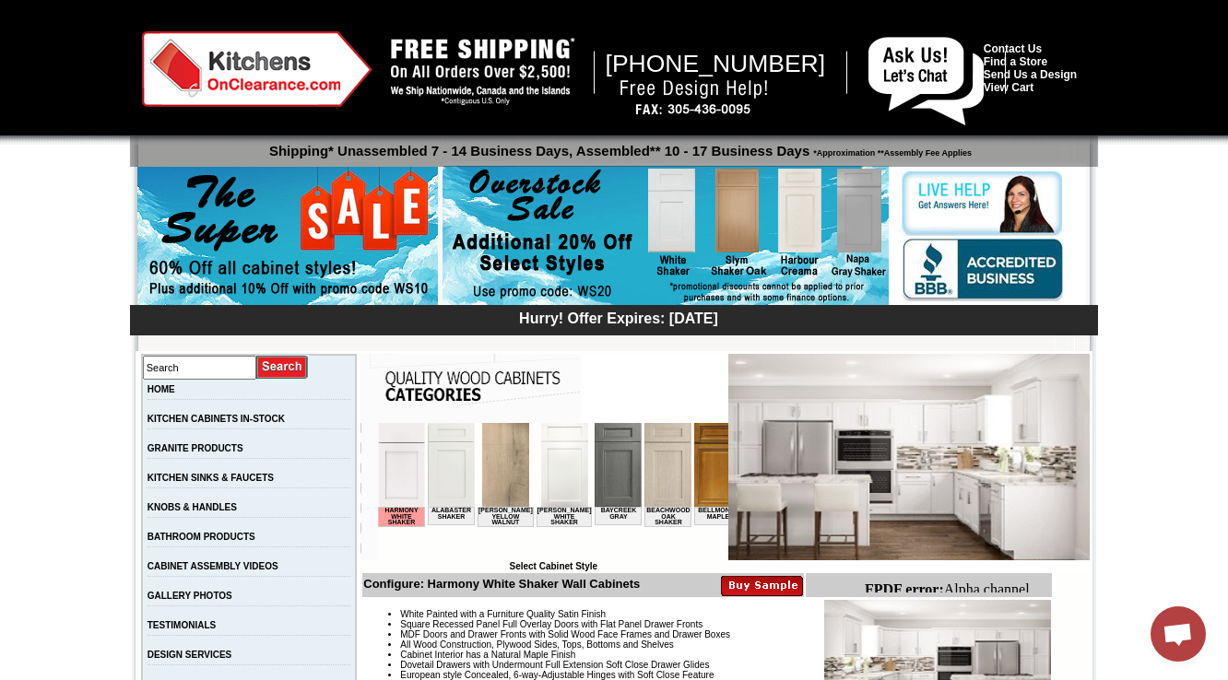
scroll to position [442, 0]
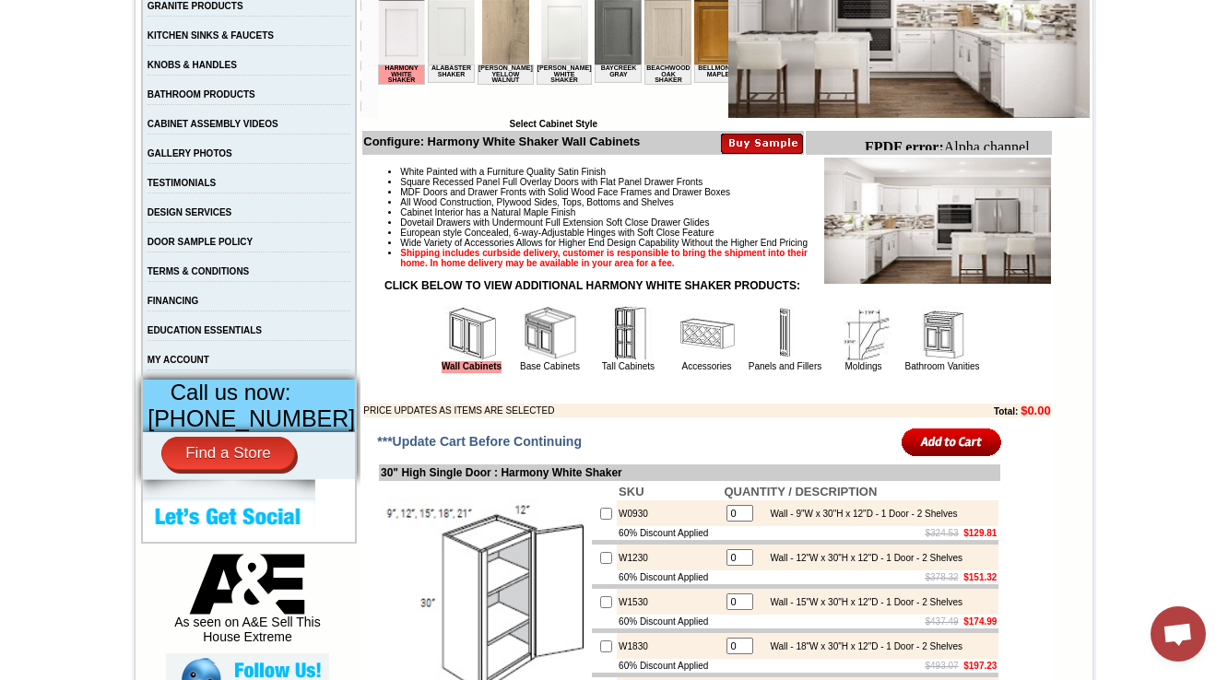
click at [523, 361] on img at bounding box center [550, 333] width 55 height 55
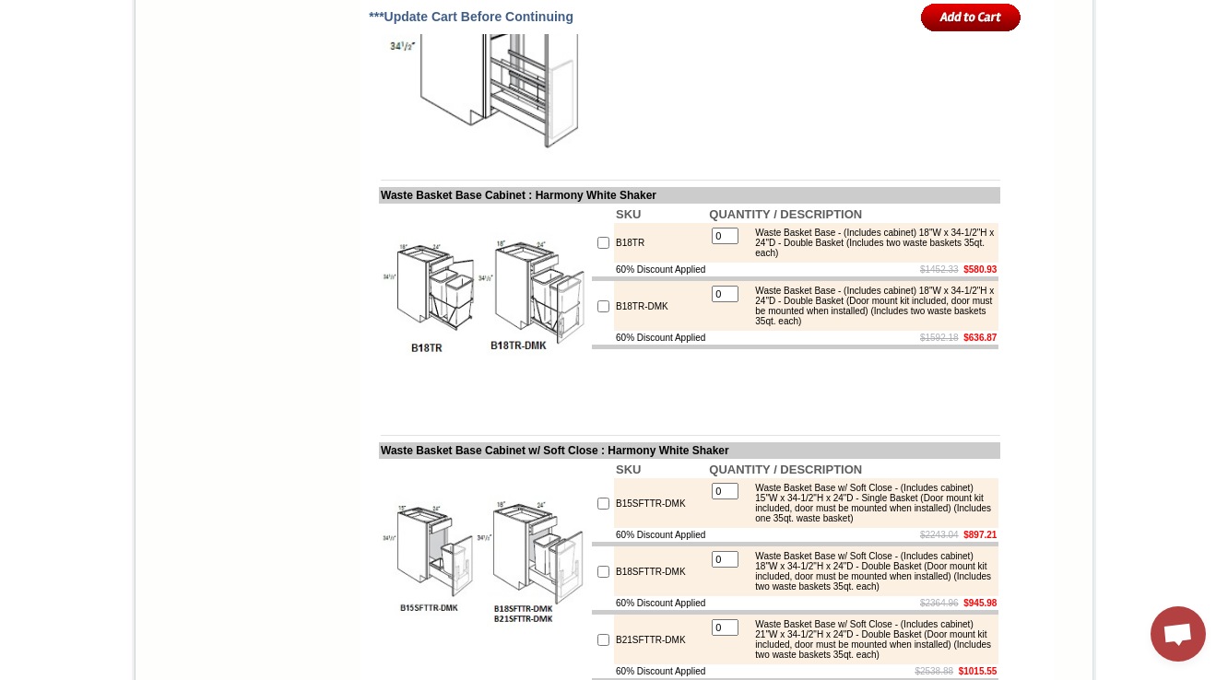
scroll to position [2876, 0]
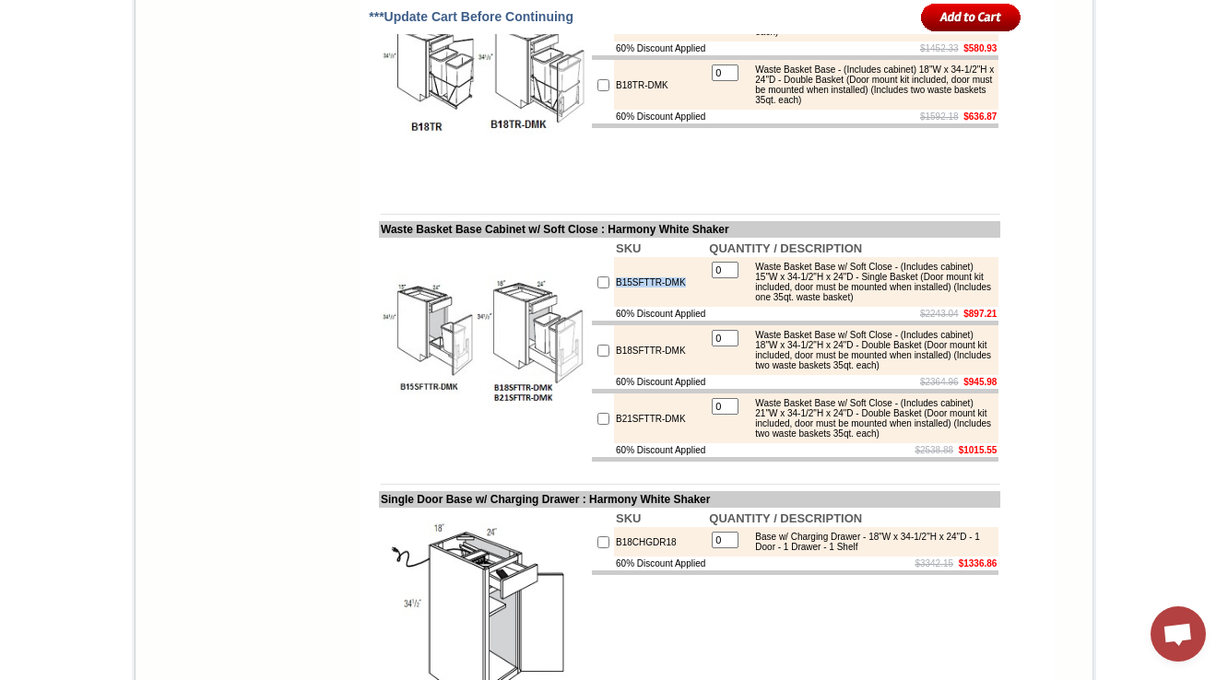
drag, startPoint x: 689, startPoint y: 393, endPoint x: 595, endPoint y: 380, distance: 94.9
click at [614, 307] on td "B15SFTTR-DMK" at bounding box center [660, 282] width 93 height 50
copy td "B15SFTTR-DMK"
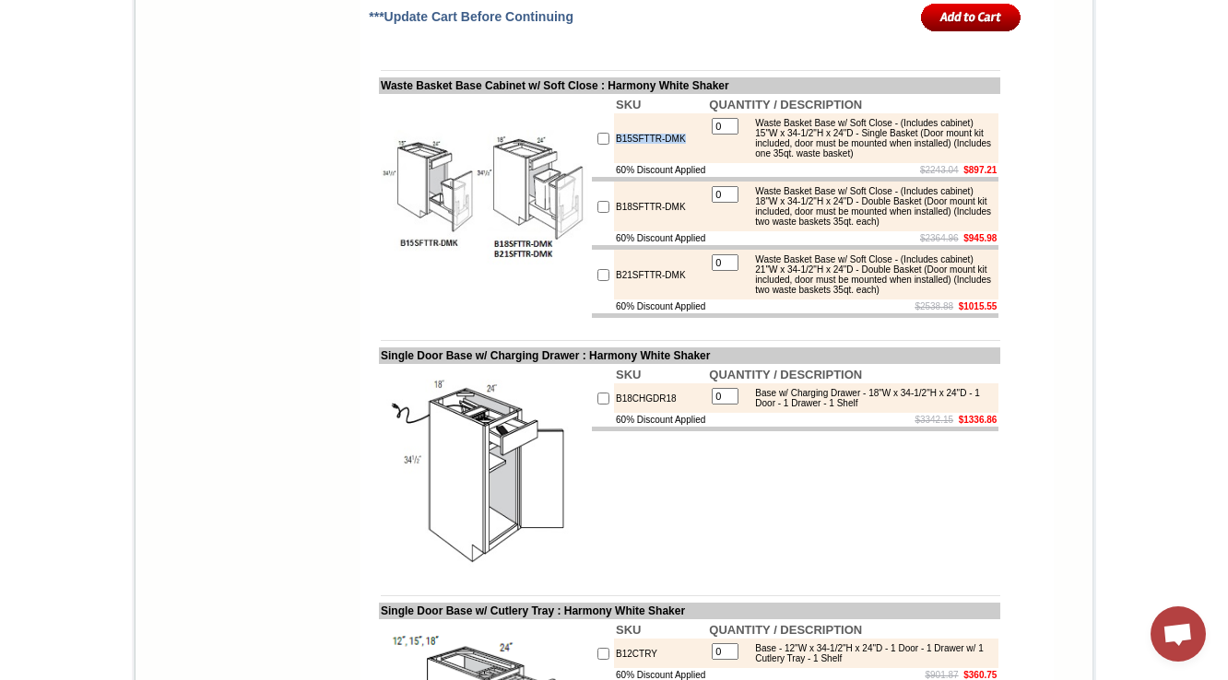
scroll to position [3024, 0]
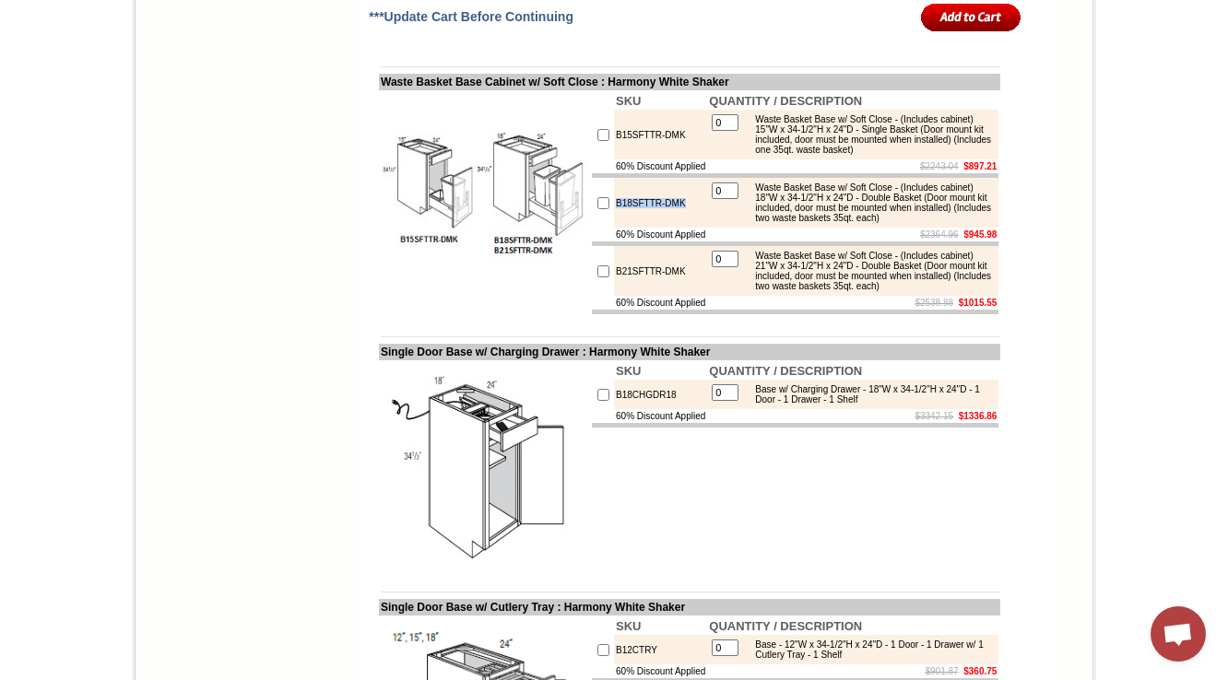
drag, startPoint x: 682, startPoint y: 319, endPoint x: 597, endPoint y: 328, distance: 85.3
click at [614, 228] on td "B18SFTTR-DMK" at bounding box center [660, 203] width 93 height 50
copy td "B18SFTTR-DMK"
drag, startPoint x: 644, startPoint y: 235, endPoint x: 586, endPoint y: 235, distance: 58.1
click at [592, 159] on tr "B15SFTTR-DMK 0 Waste Basket Base w/ Soft Close - (Includes cabinet) 15"W x 34-1…" at bounding box center [795, 135] width 407 height 50
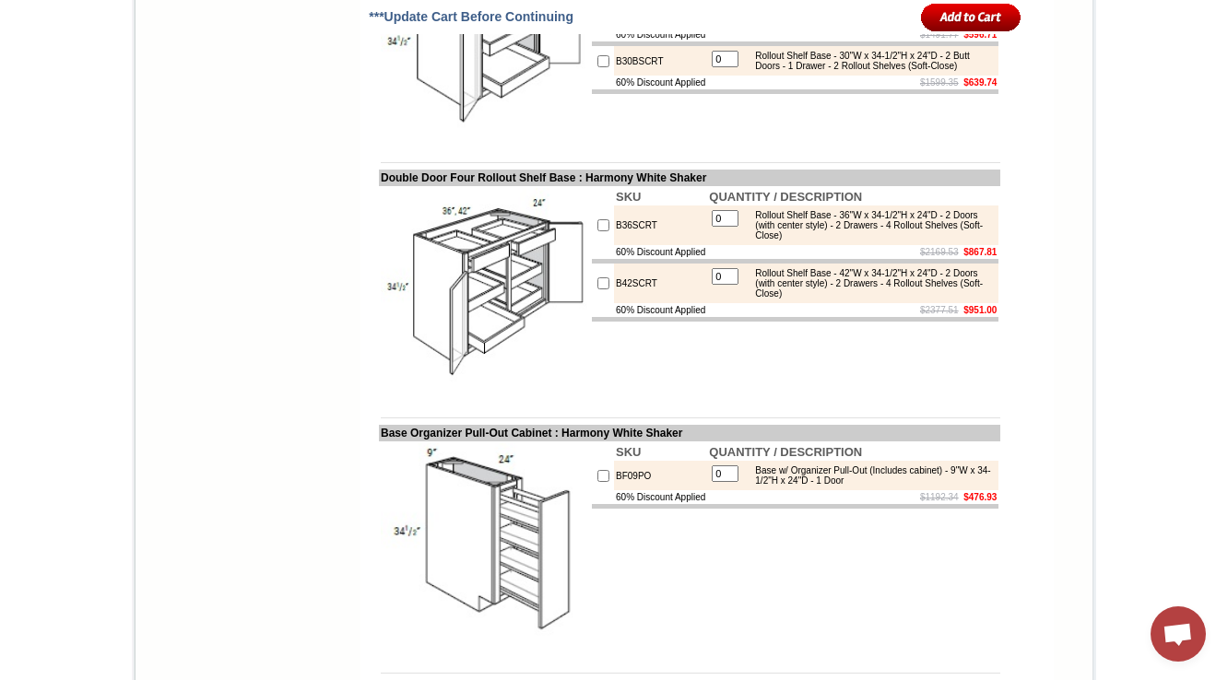
scroll to position [1917, 0]
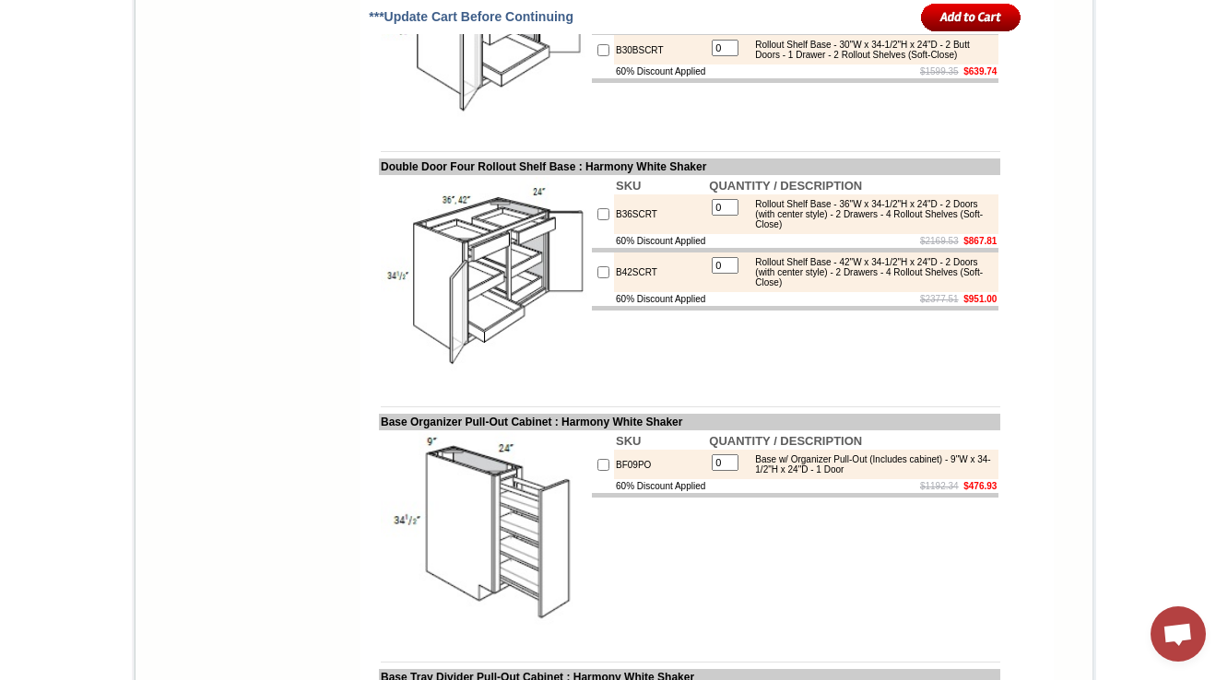
click at [556, 384] on img at bounding box center [484, 280] width 207 height 207
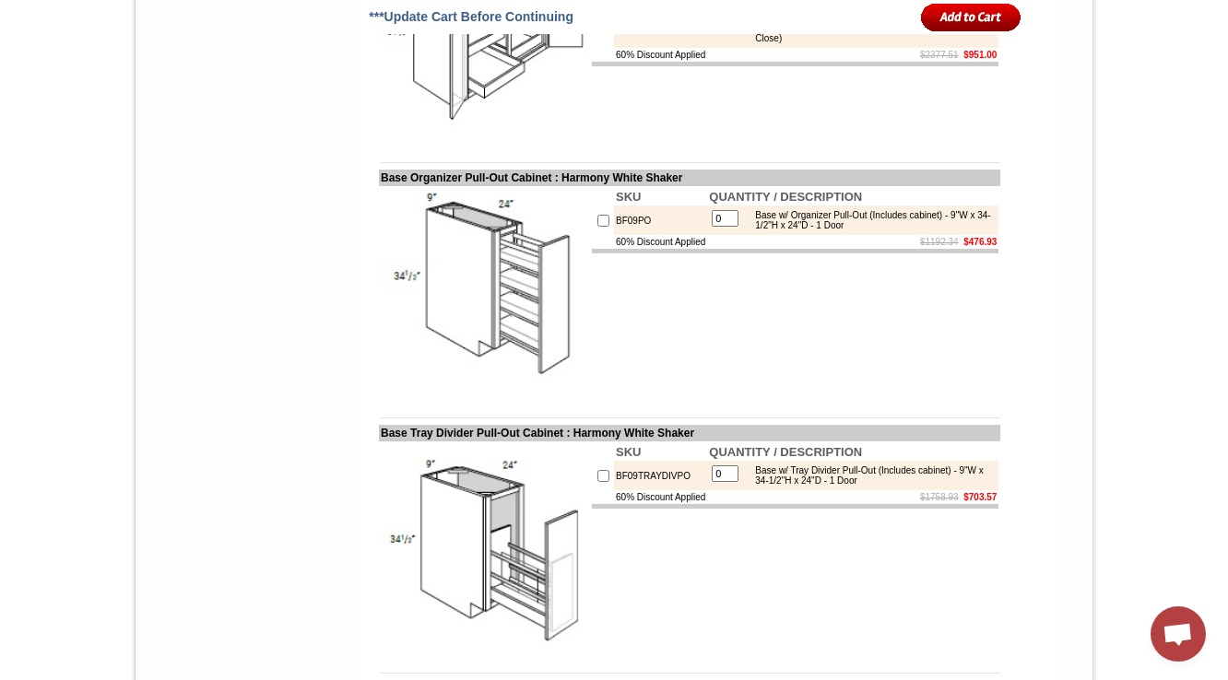
scroll to position [2212, 0]
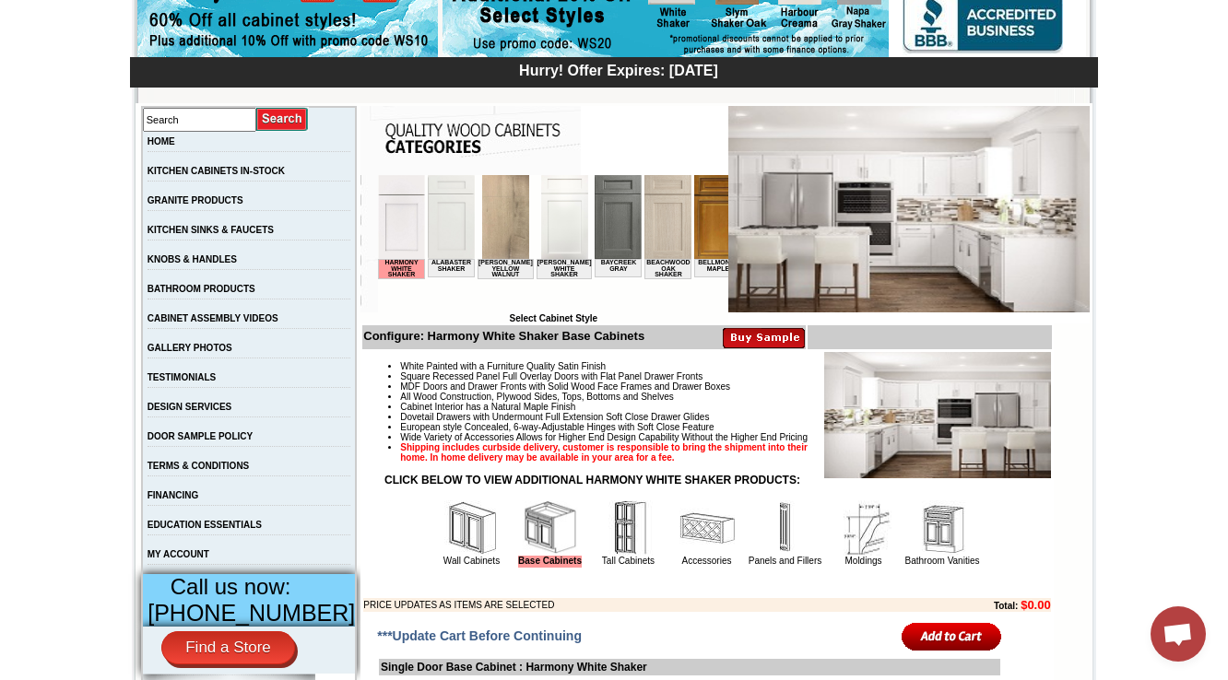
scroll to position [442, 0]
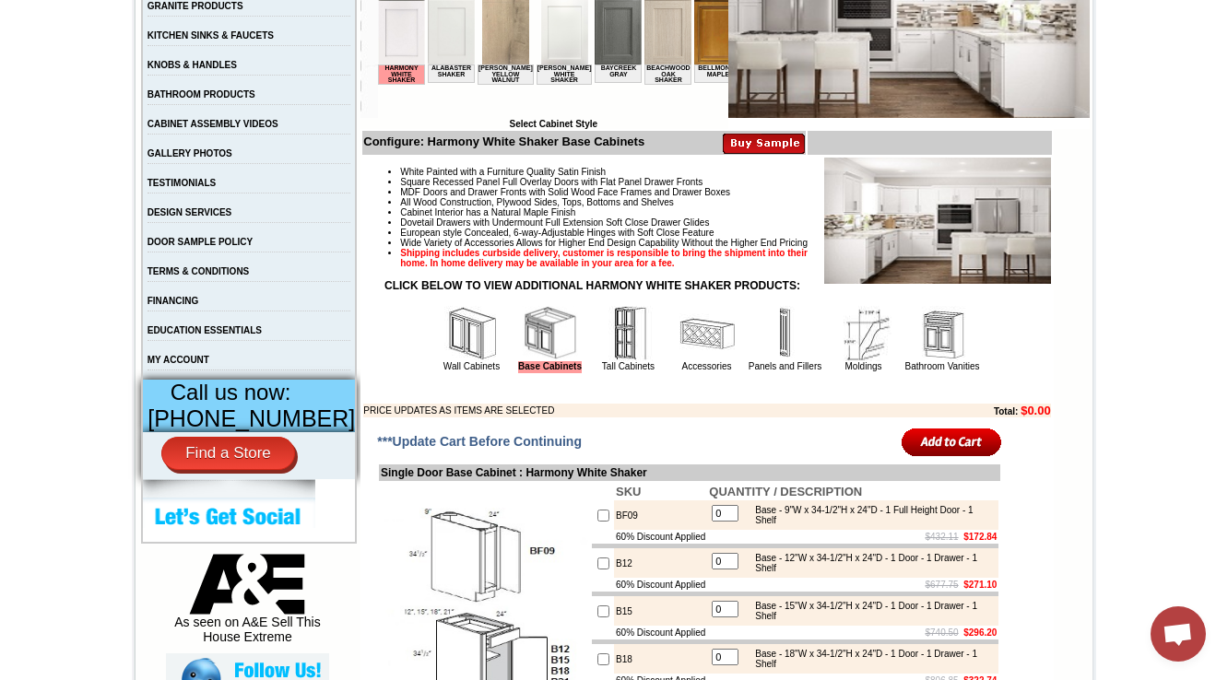
click at [680, 361] on img at bounding box center [706, 333] width 55 height 55
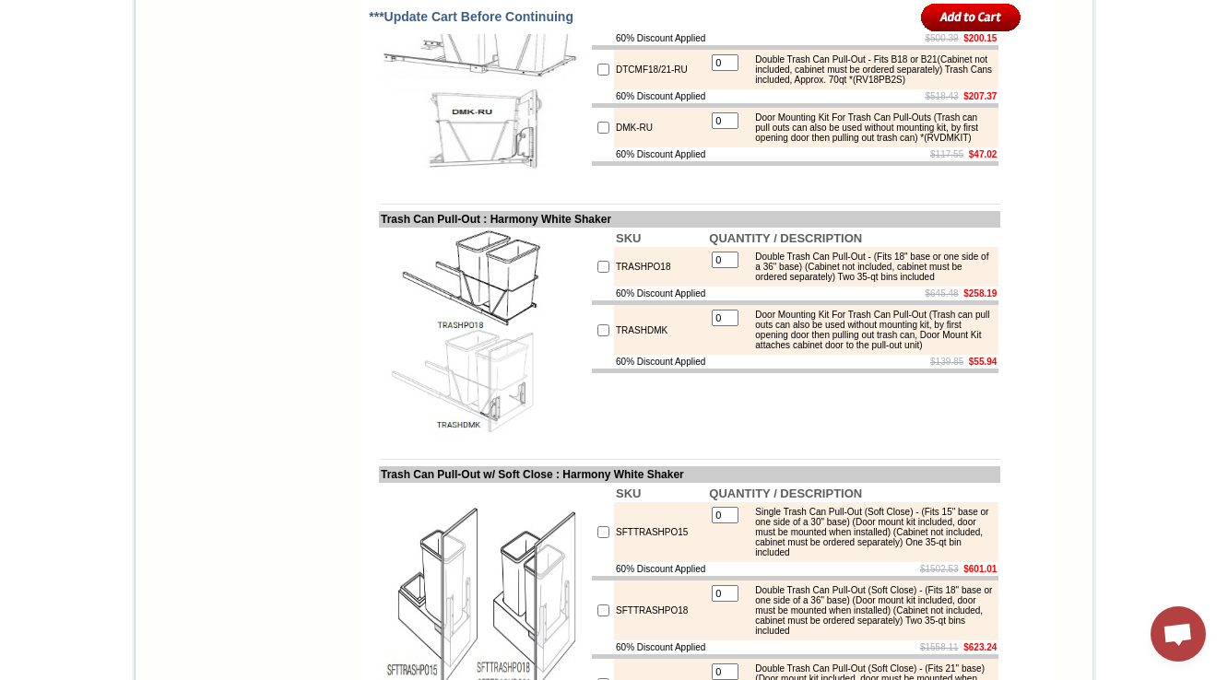
scroll to position [6859, 0]
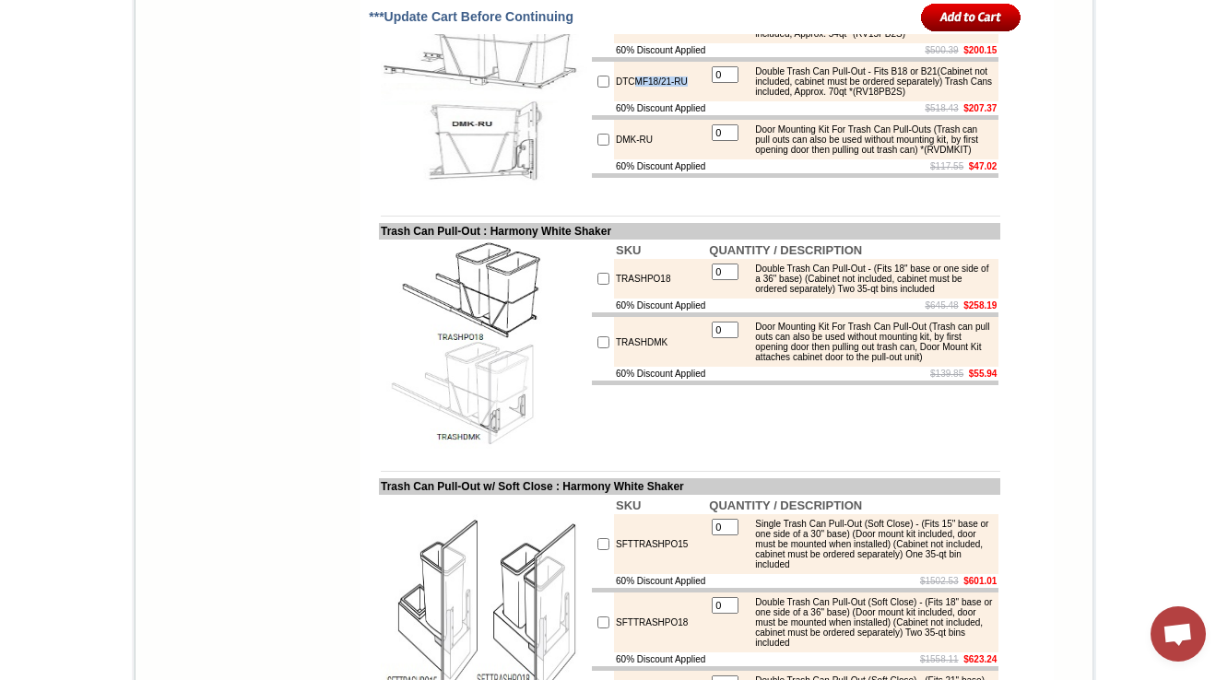
drag, startPoint x: 680, startPoint y: 352, endPoint x: 612, endPoint y: 357, distance: 68.4
click at [614, 101] on td "DTCMF18/21-RU" at bounding box center [660, 82] width 93 height 40
click at [525, 194] on img at bounding box center [484, 89] width 207 height 207
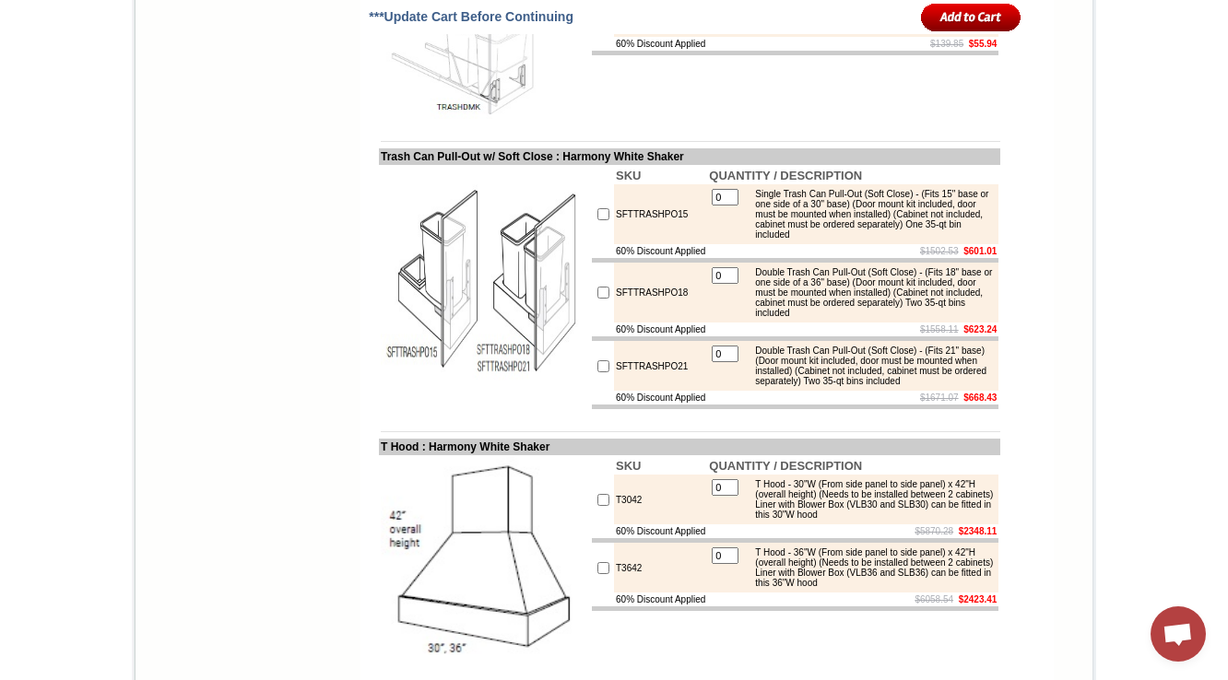
scroll to position [7227, 0]
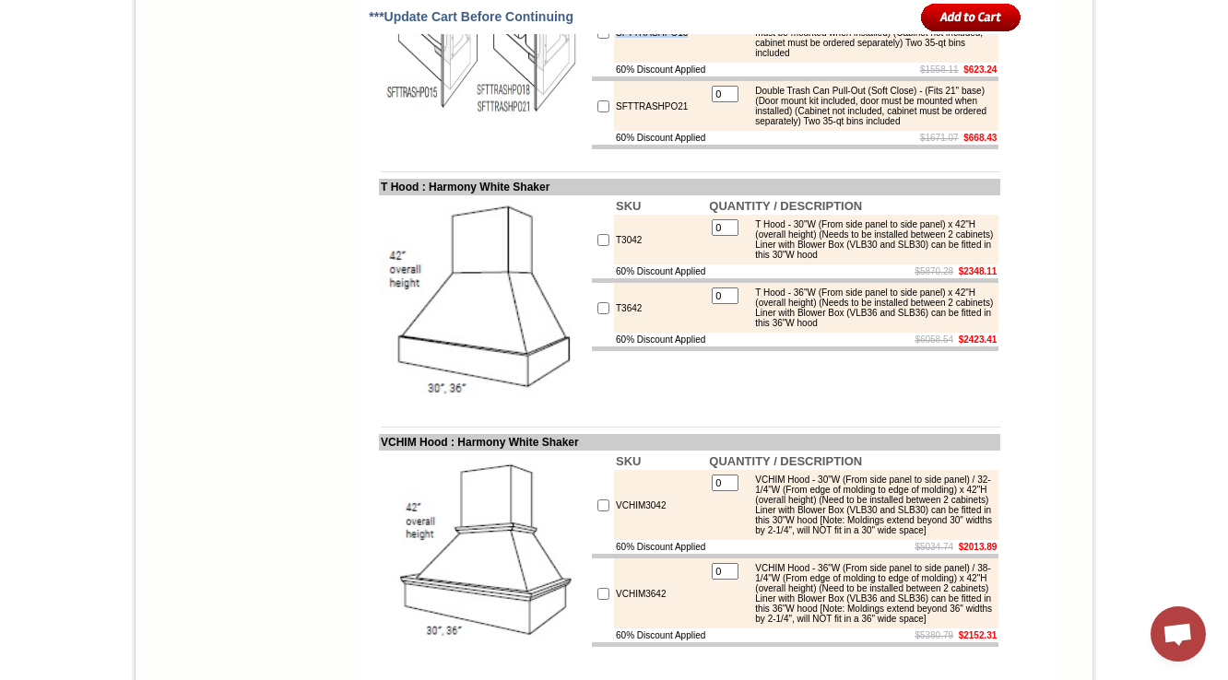
drag, startPoint x: 678, startPoint y: 333, endPoint x: 590, endPoint y: 339, distance: 88.7
click at [592, 63] on tr "SFTTRASHPO18 0 Double Trash Can Pull-Out (Soft Close) - (Fits 18" base or one s…" at bounding box center [795, 33] width 407 height 60
copy tr "SFTTRASHPO18"
drag, startPoint x: 686, startPoint y: 240, endPoint x: 597, endPoint y: 242, distance: 88.5
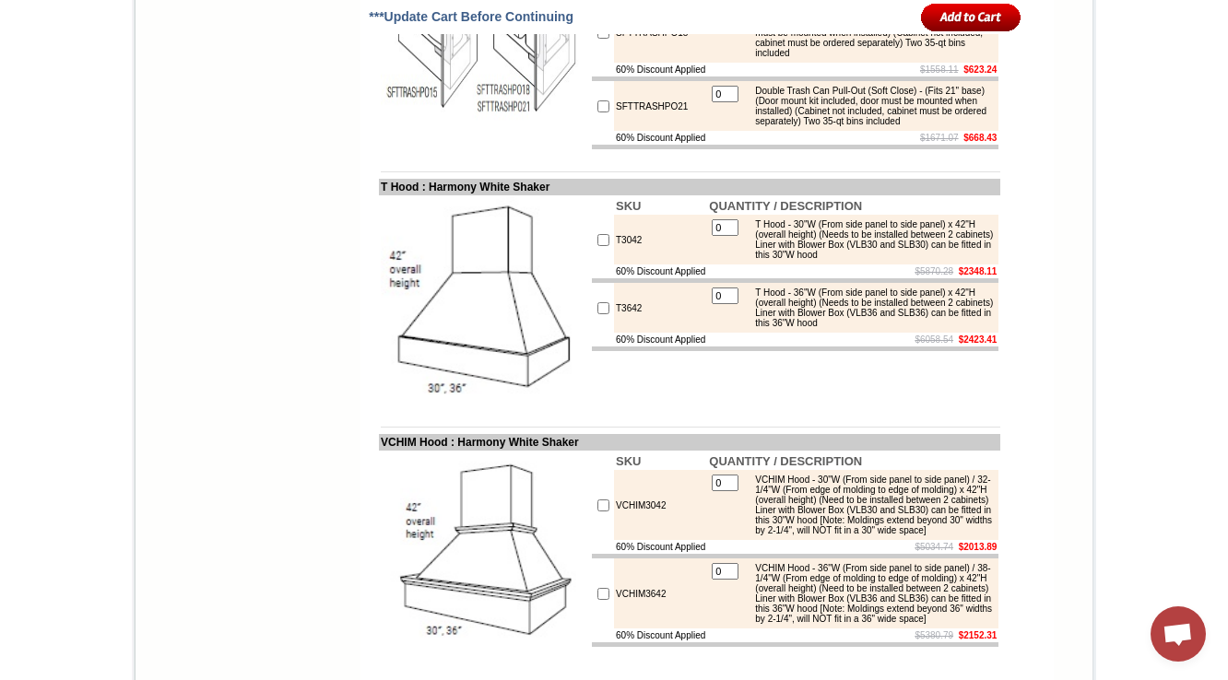
copy td "SFTTRASHPO15"
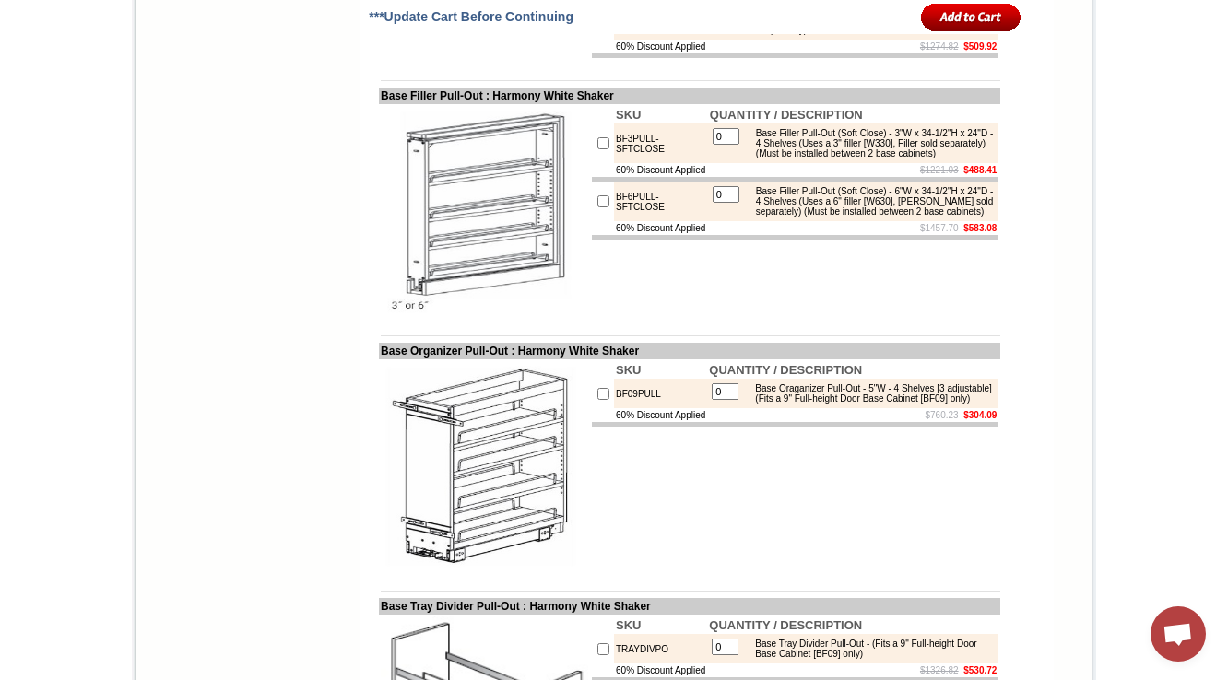
scroll to position [3846, 0]
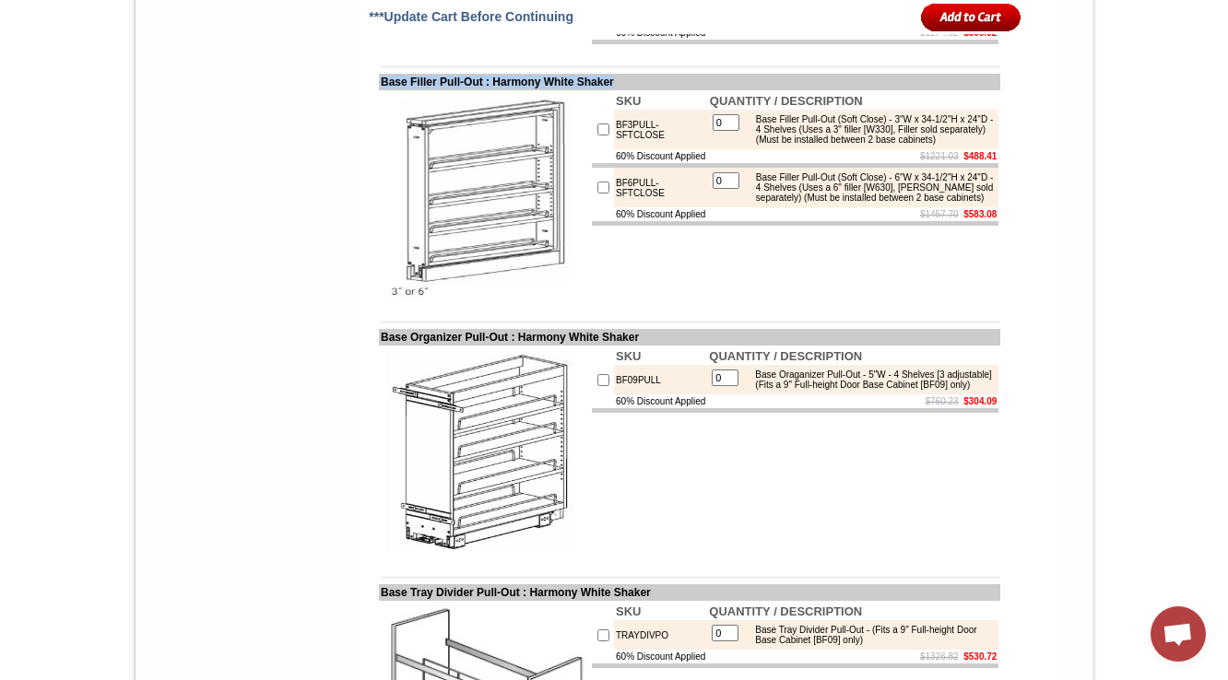
drag, startPoint x: 363, startPoint y: 208, endPoint x: 475, endPoint y: 199, distance: 111.9
click at [478, 90] on td "Base Filler Pull-Out : Harmony White Shaker" at bounding box center [689, 82] width 621 height 17
copy tbody "Base Filler Pull-Out : Harmony White Shaker"
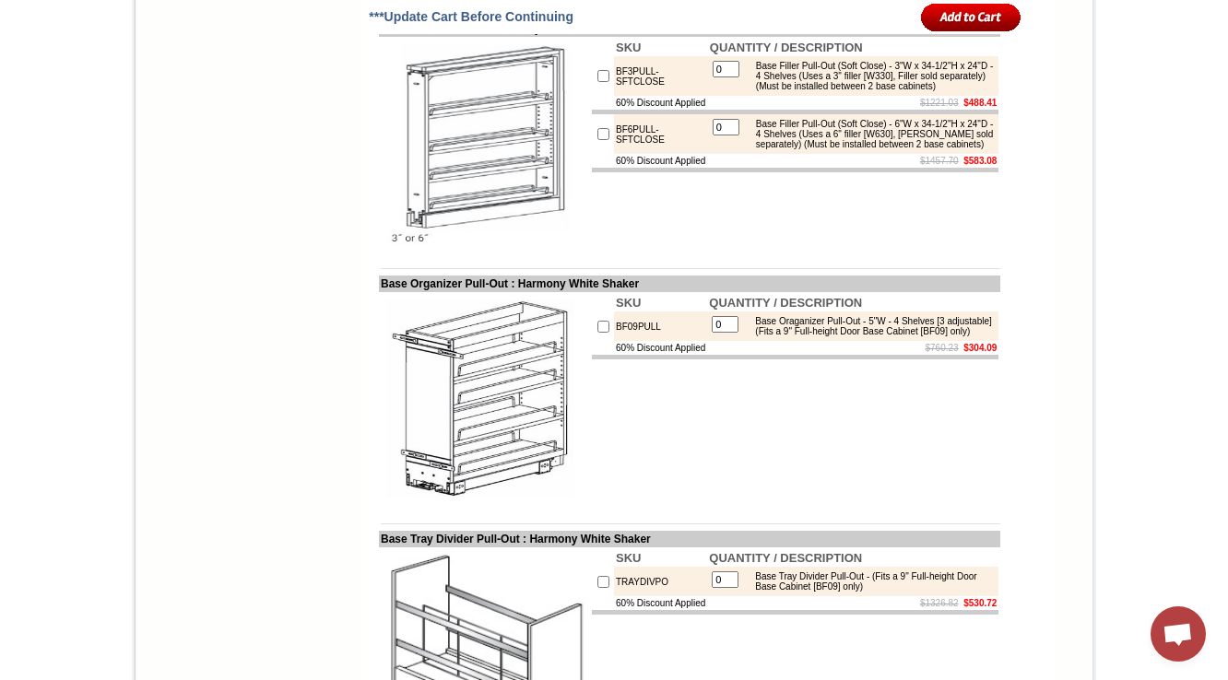
scroll to position [3973, 0]
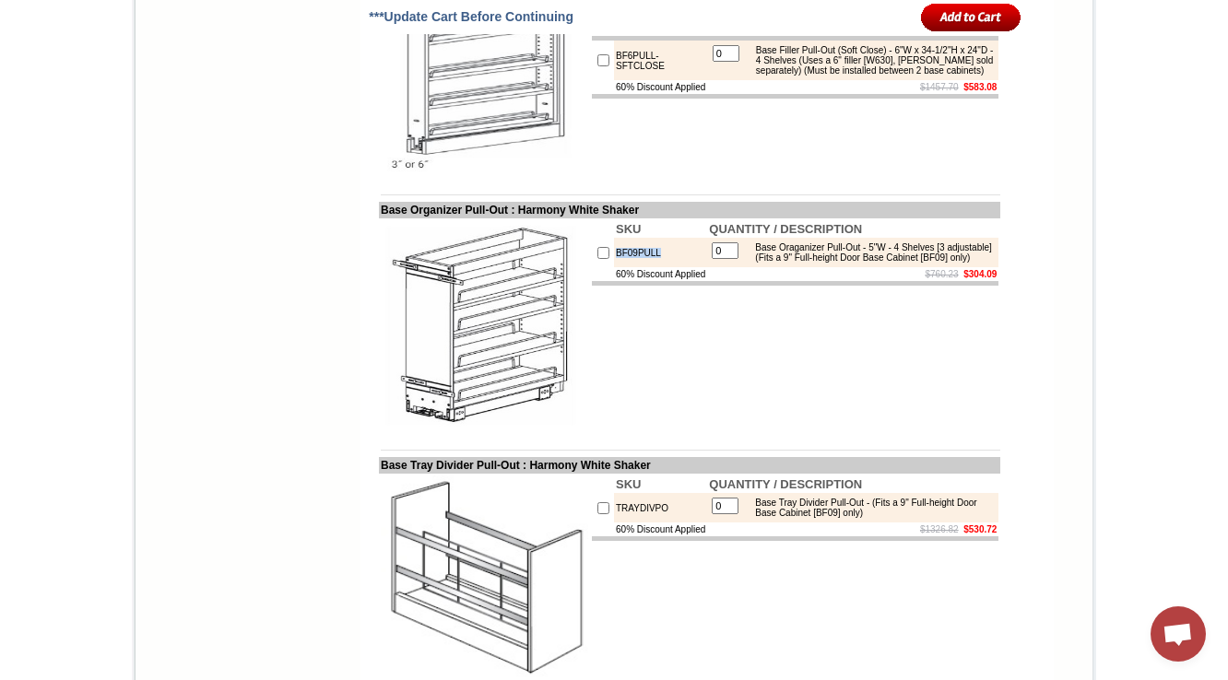
drag, startPoint x: 607, startPoint y: 391, endPoint x: 590, endPoint y: 394, distance: 16.8
click at [592, 267] on tr "BF09PULL 0 Base Oraganizer Pull-Out - 5"W - 4 Shelves [3 adjustable] (Fits a 9"…" at bounding box center [795, 252] width 407 height 29
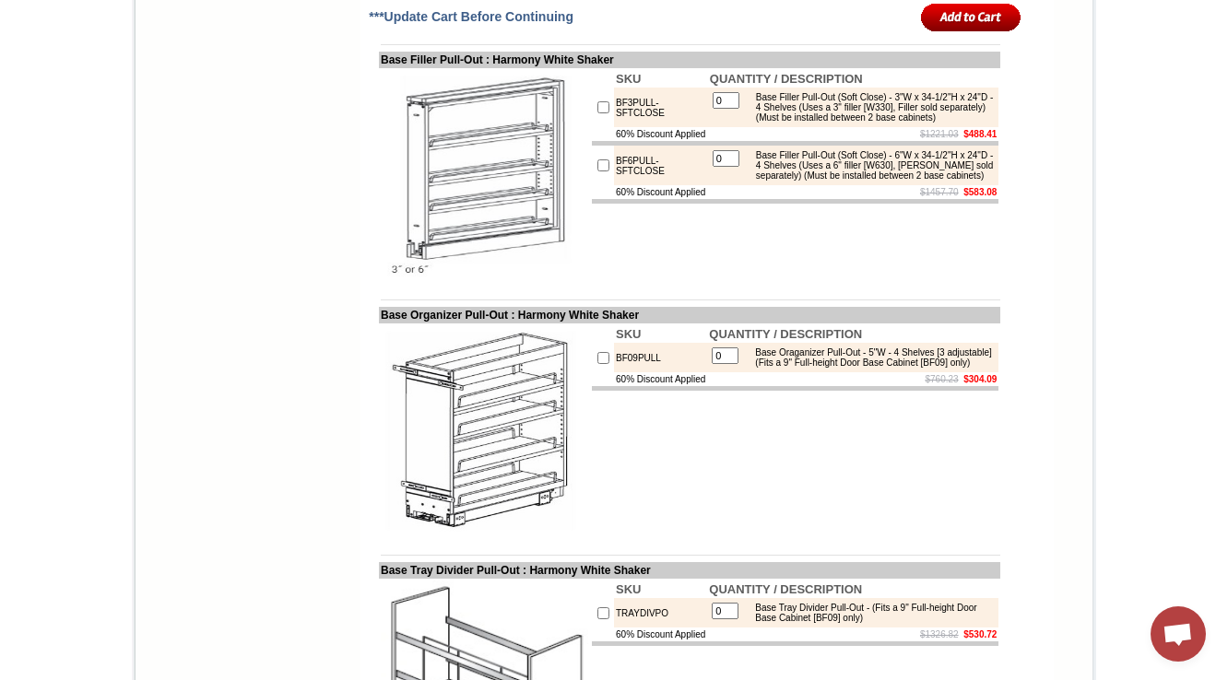
scroll to position [3826, 0]
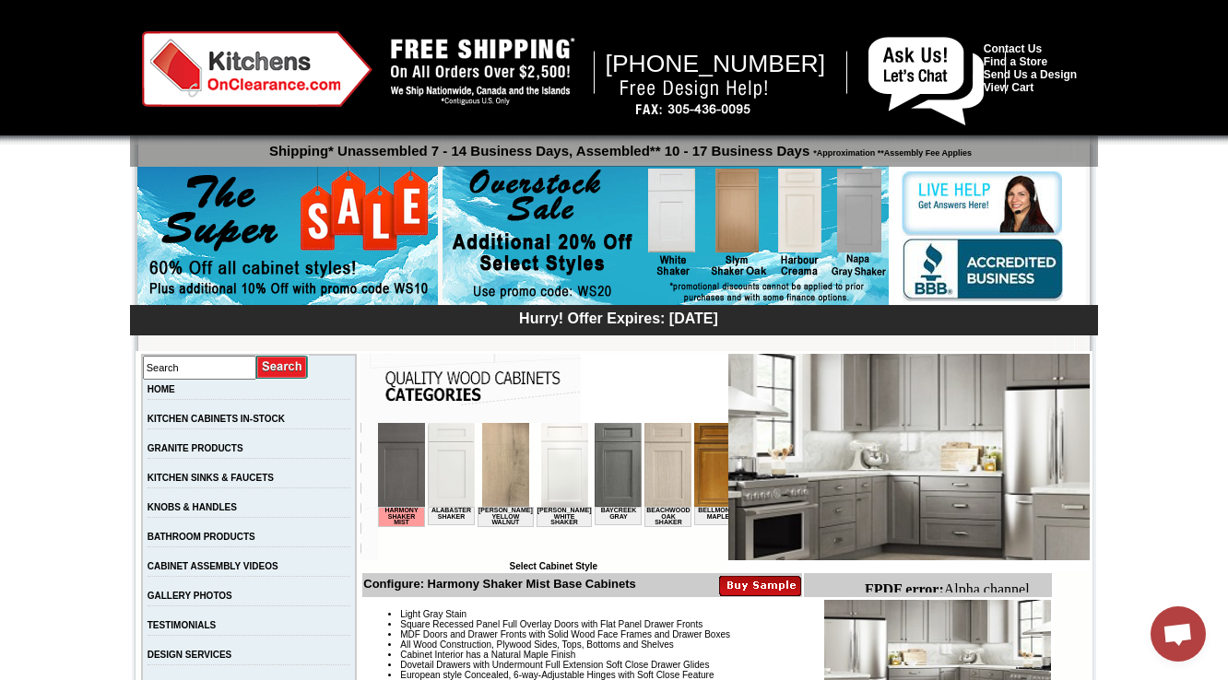
scroll to position [221, 0]
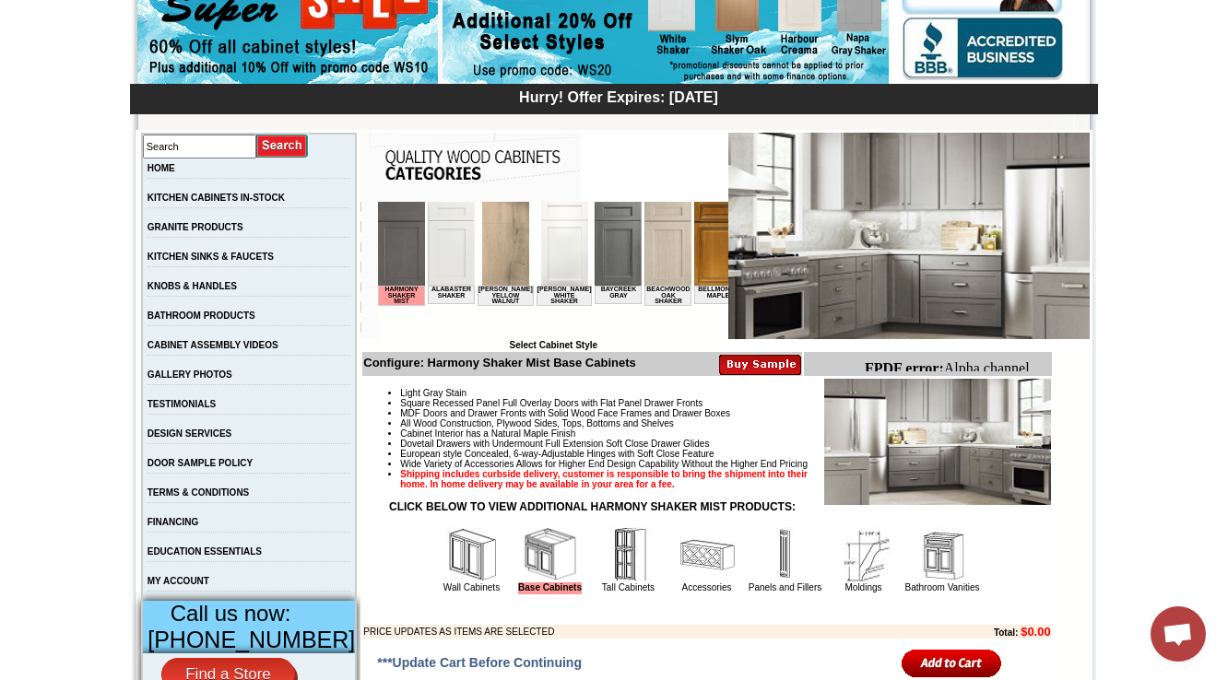
click at [688, 583] on img at bounding box center [706, 554] width 55 height 55
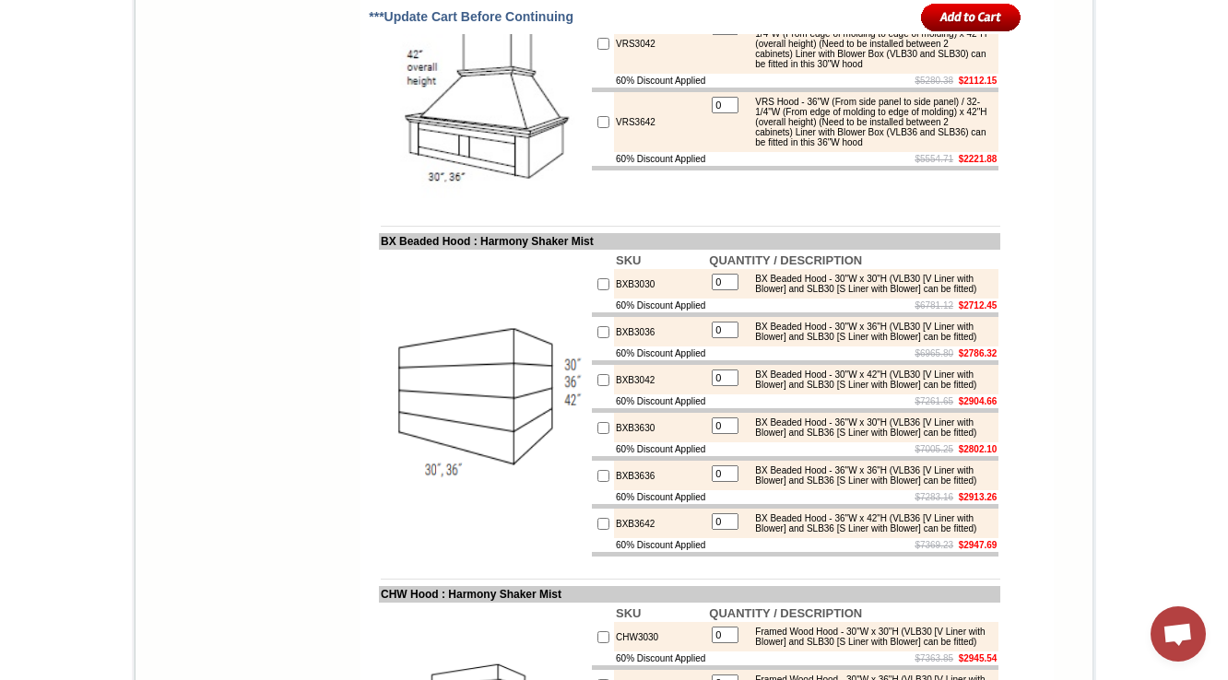
scroll to position [9058, 0]
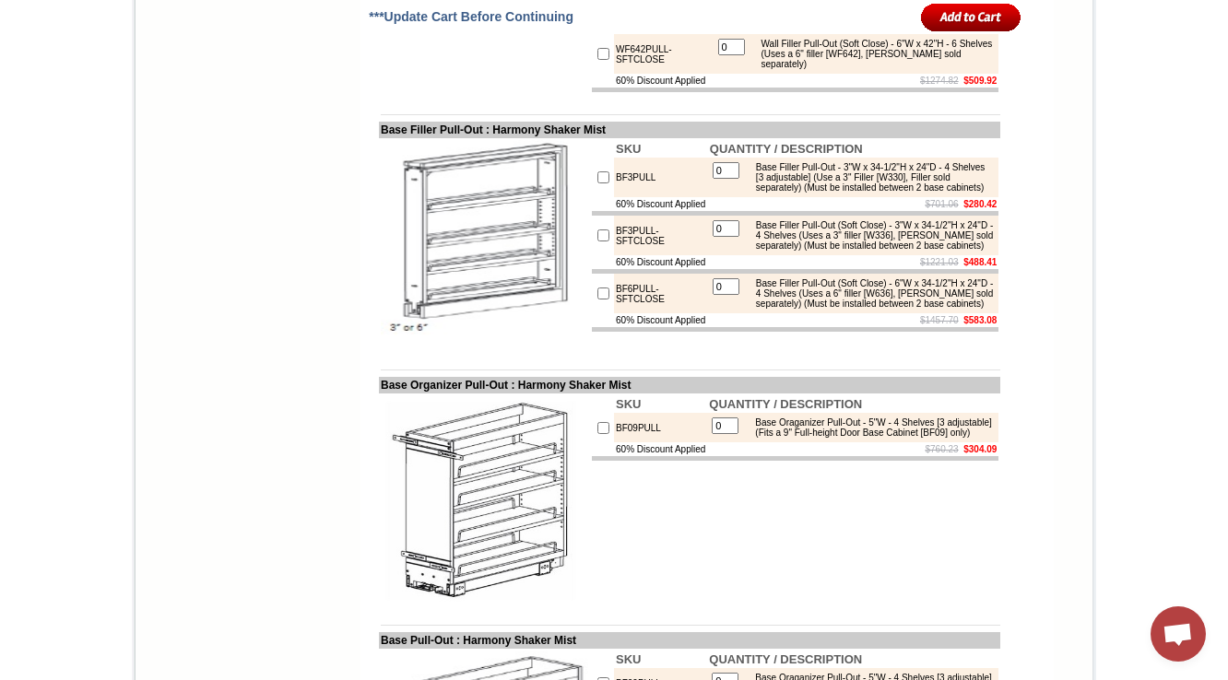
scroll to position [3822, 0]
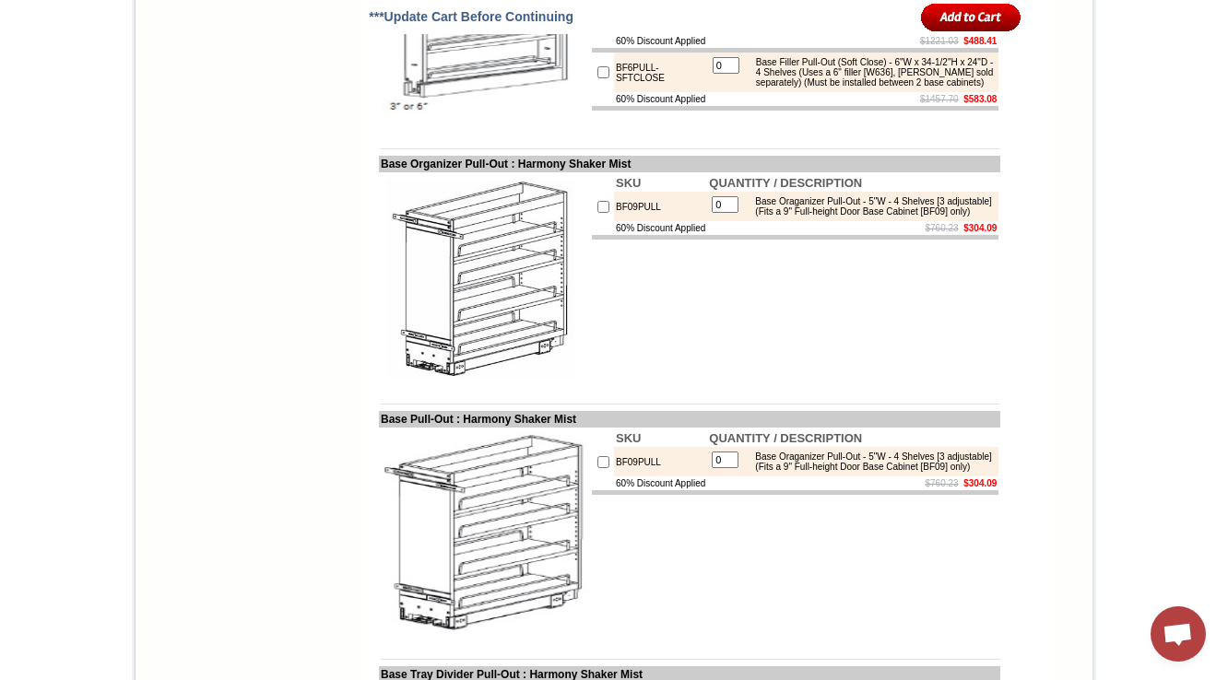
drag, startPoint x: 649, startPoint y: 92, endPoint x: 593, endPoint y: 109, distance: 58.6
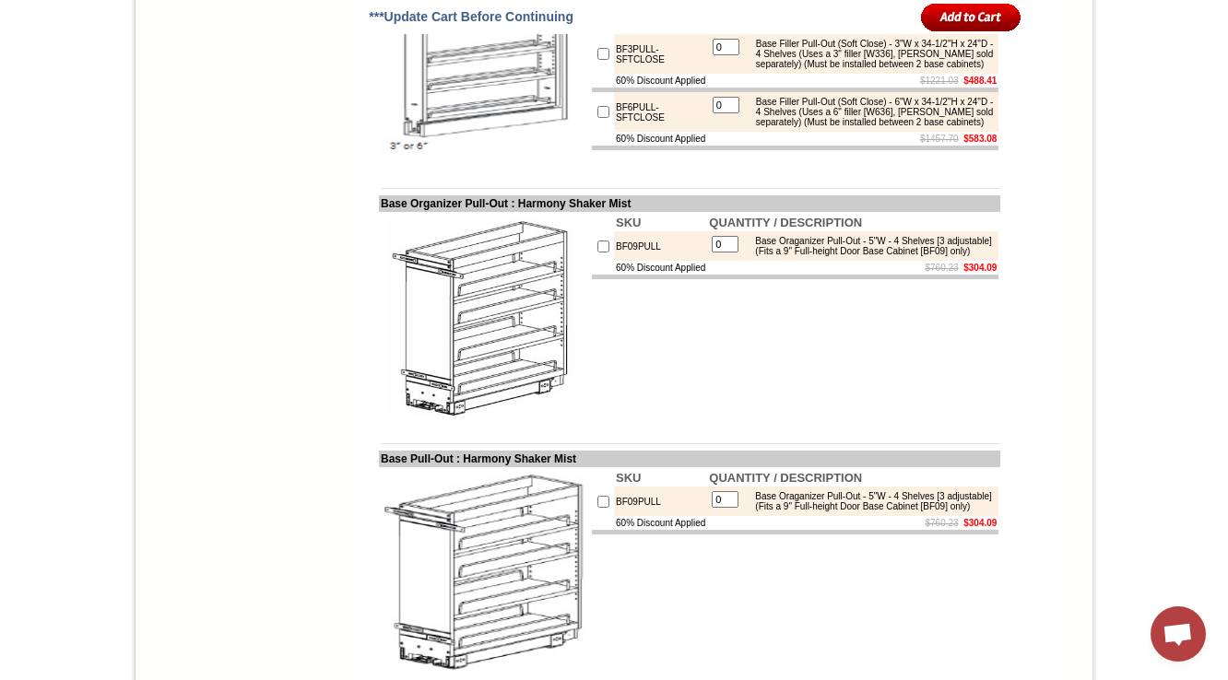
scroll to position [3748, 0]
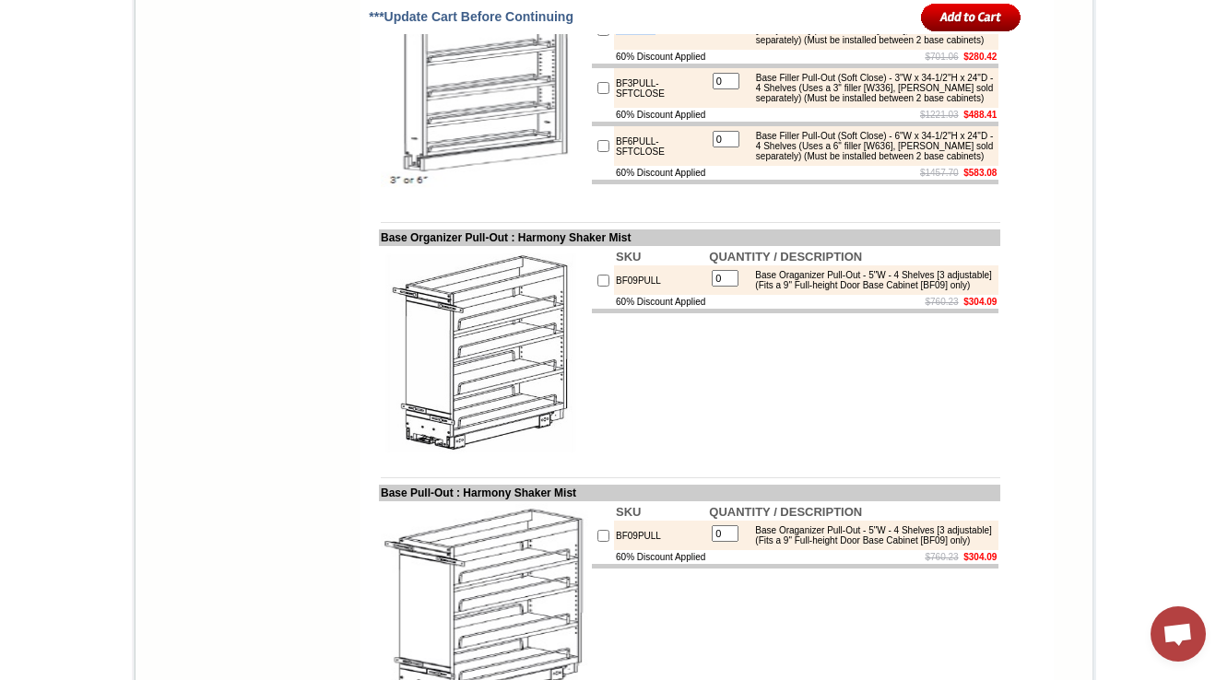
copy tr "BF3PULL"
drag, startPoint x: 638, startPoint y: 165, endPoint x: 597, endPoint y: 173, distance: 41.4
click at [614, 50] on td "BF3PULL" at bounding box center [661, 30] width 94 height 40
copy td "BF3PULL"
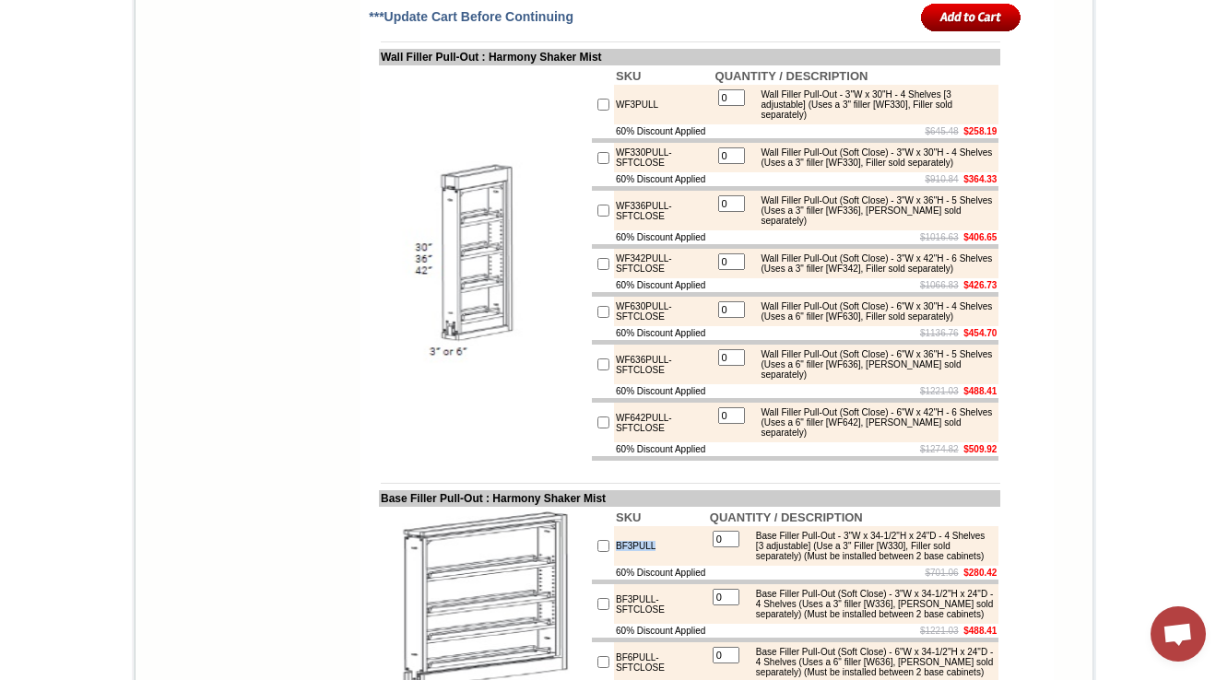
scroll to position [3306, 0]
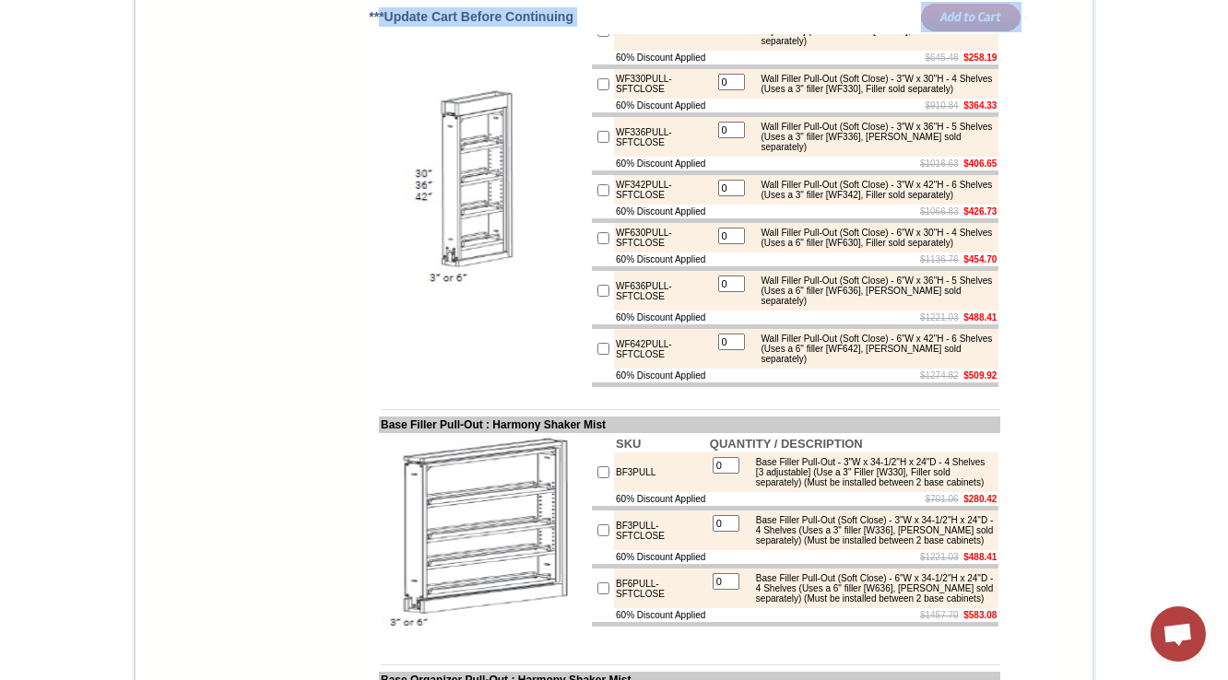
drag, startPoint x: 478, startPoint y: 42, endPoint x: 360, endPoint y: 37, distance: 117.2
copy form "*Update Cart Before Continuing Wine Cube : Harmony Shaker Mist SKU QUANTITY / D…"
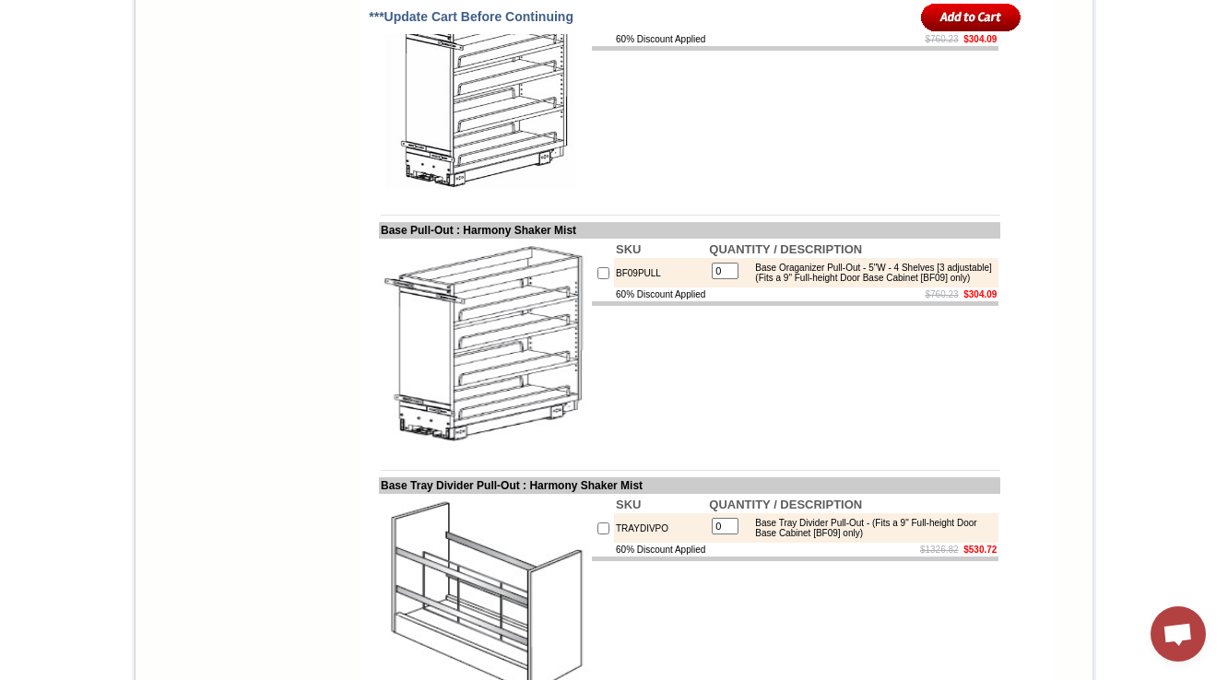
scroll to position [4043, 0]
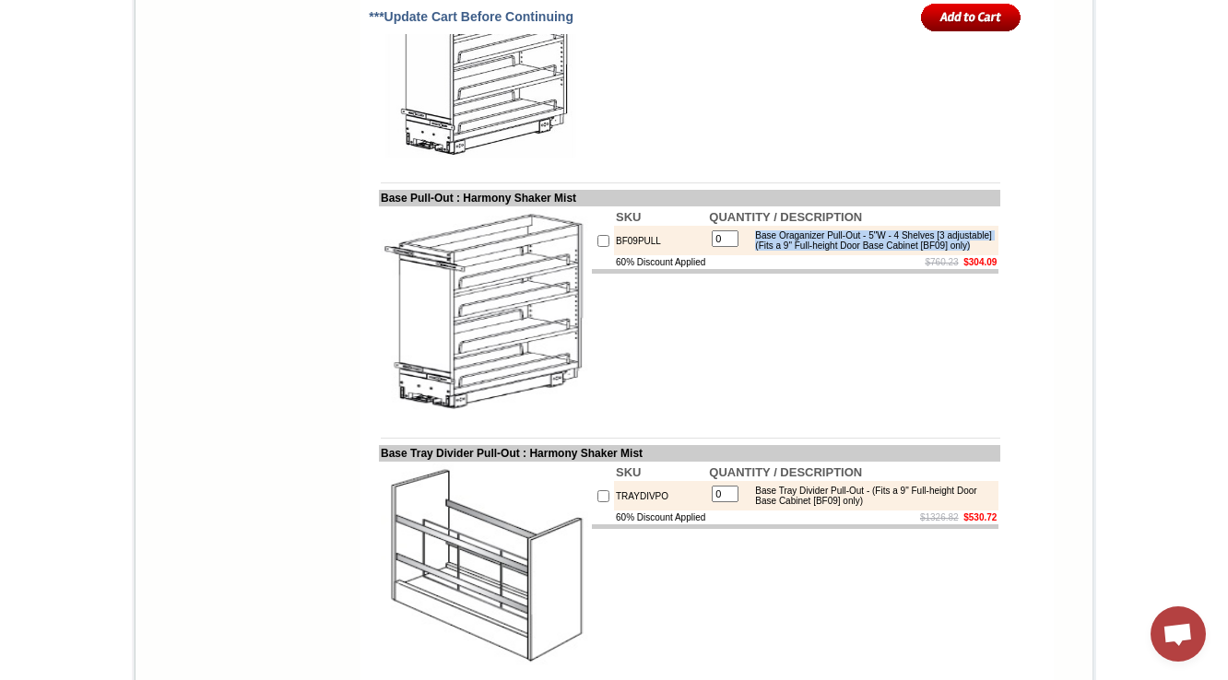
drag, startPoint x: 867, startPoint y: 436, endPoint x: 749, endPoint y: 409, distance: 121.9
click at [749, 251] on div "Base Oraganizer Pull-Out - 5"W - 4 Shelves [3 adjustable] (Fits a 9" Full-heigh…" at bounding box center [870, 240] width 248 height 20
copy div "Base Oraganizer Pull-Out - 5"W - 4 Shelves [3 adjustable] (Fits a 9" Full-heigh…"
copy td "Base Organizer Pull-Out"
drag, startPoint x: 362, startPoint y: 114, endPoint x: 511, endPoint y: 114, distance: 148.4
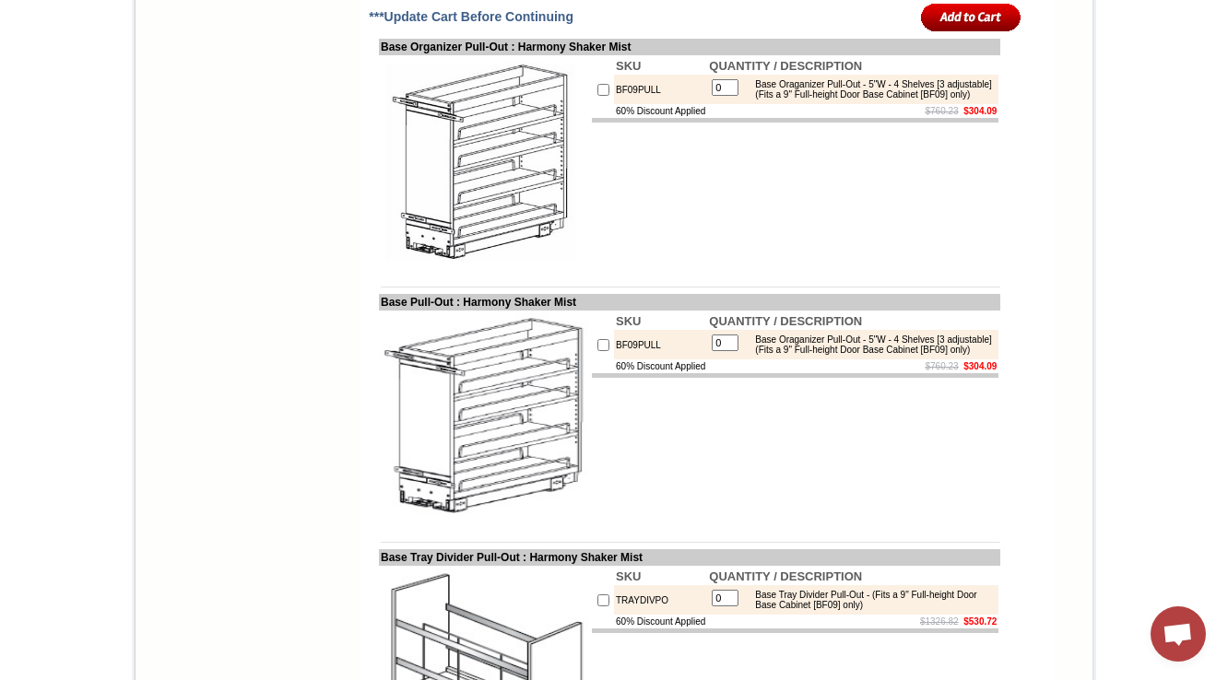
scroll to position [3965, 0]
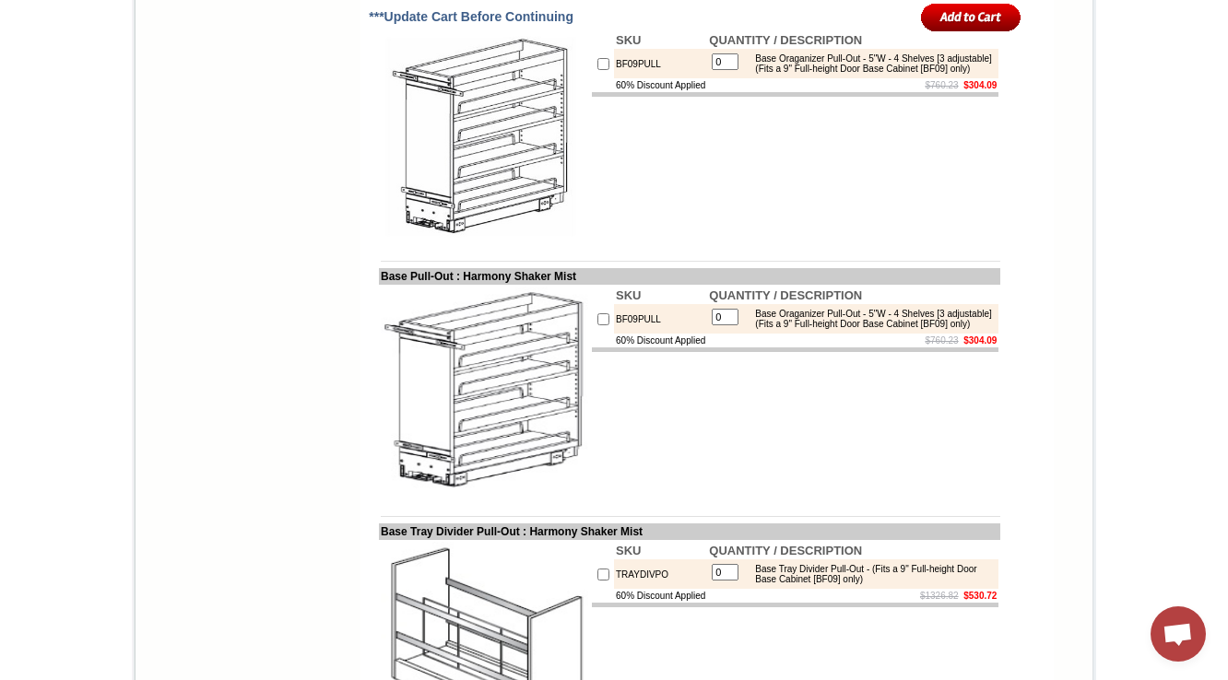
drag, startPoint x: 509, startPoint y: 193, endPoint x: 366, endPoint y: 184, distance: 143.1
click at [379, 29] on td "Base Organizer Pull-Out : Harmony Shaker Mist" at bounding box center [689, 21] width 621 height 17
copy td "ase Organizer Pull-Out"
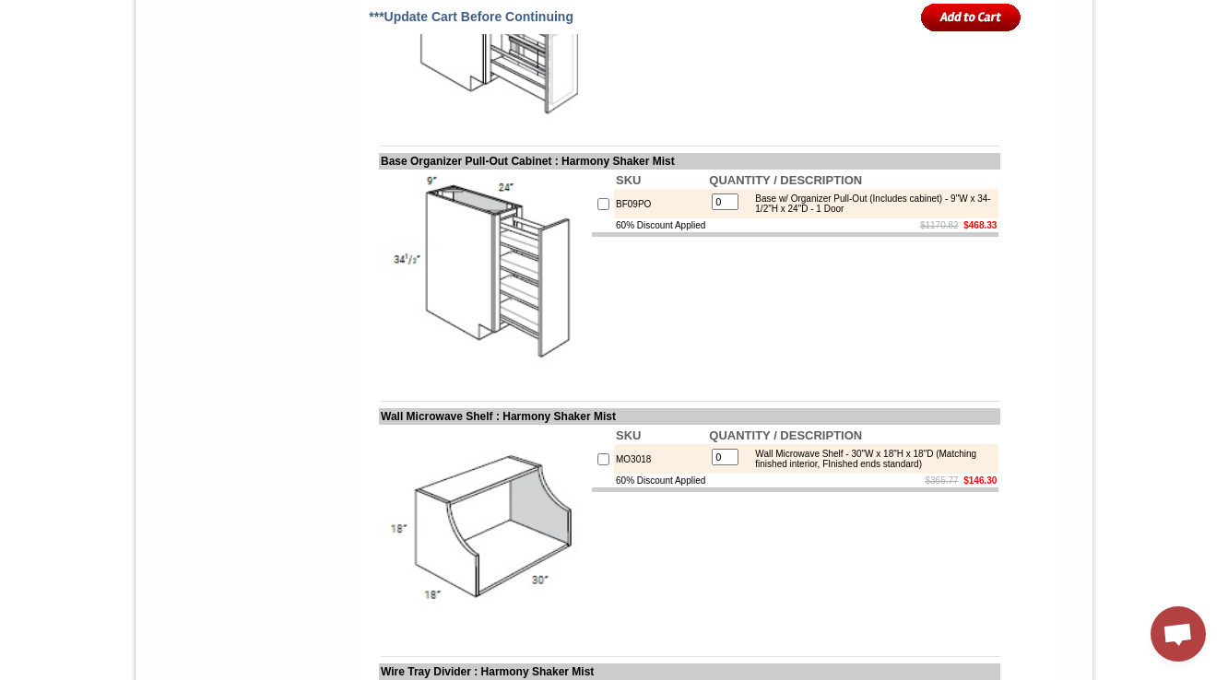
scroll to position [3817, 0]
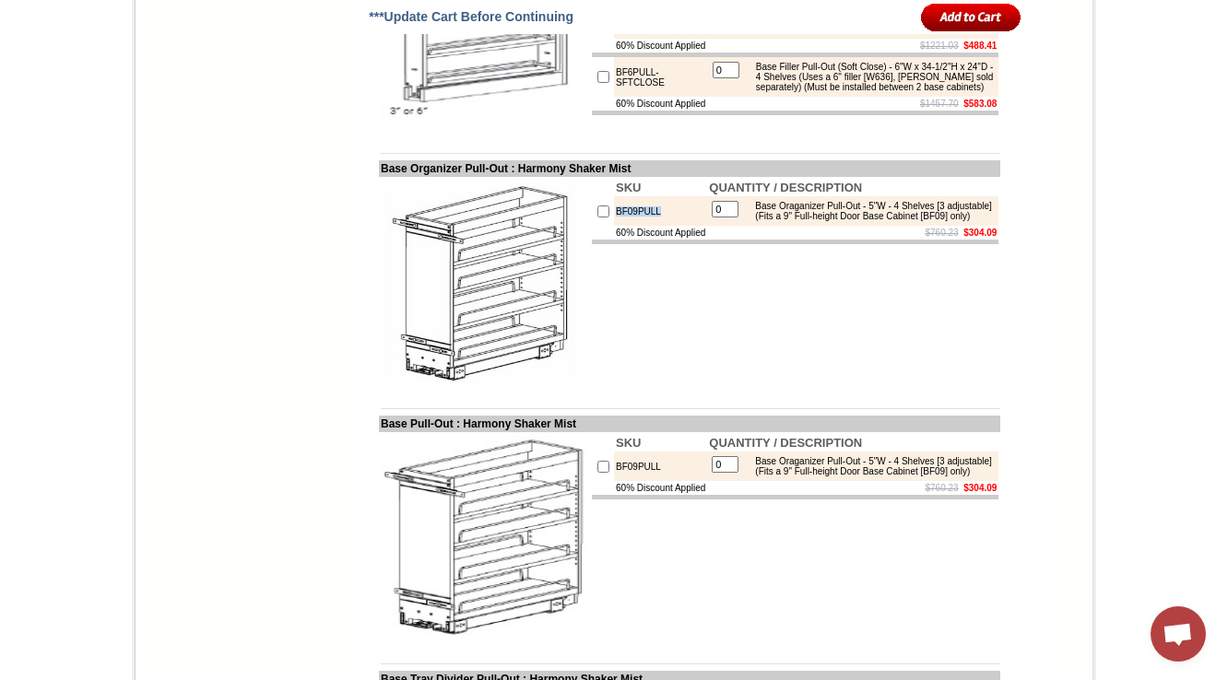
drag, startPoint x: 641, startPoint y: 402, endPoint x: 598, endPoint y: 396, distance: 42.8
click at [614, 226] on td "BF09PULL" at bounding box center [660, 210] width 93 height 29
copy td "BF09PULL"
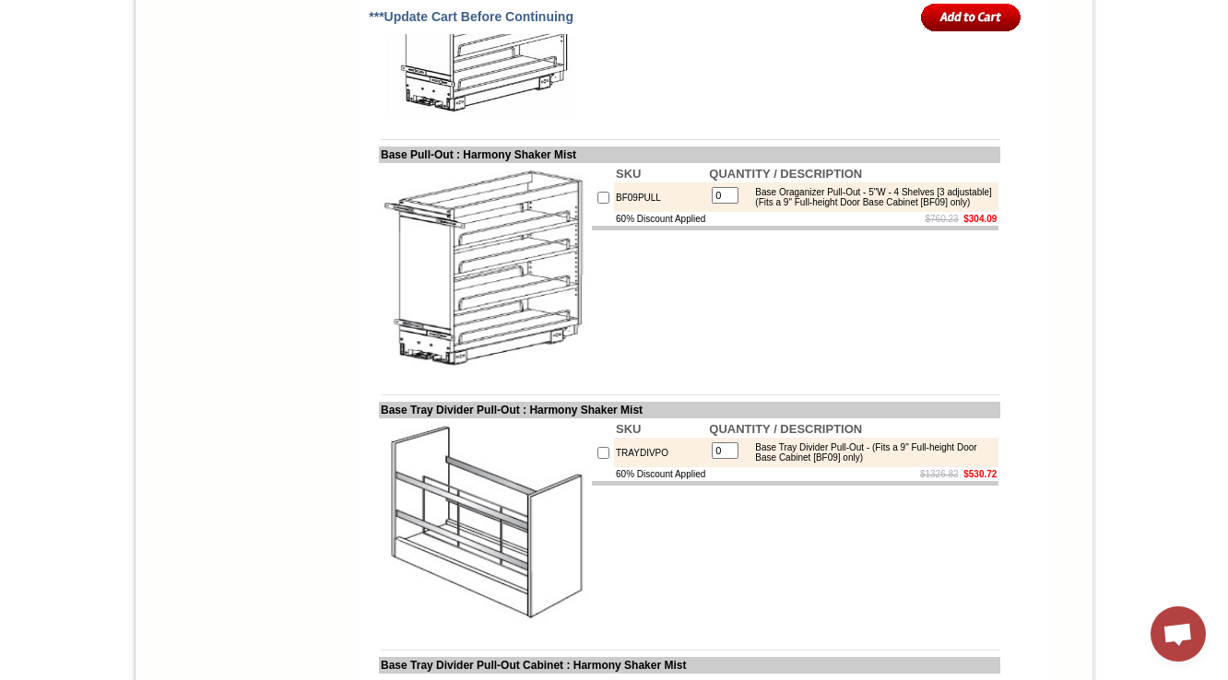
scroll to position [4112, 0]
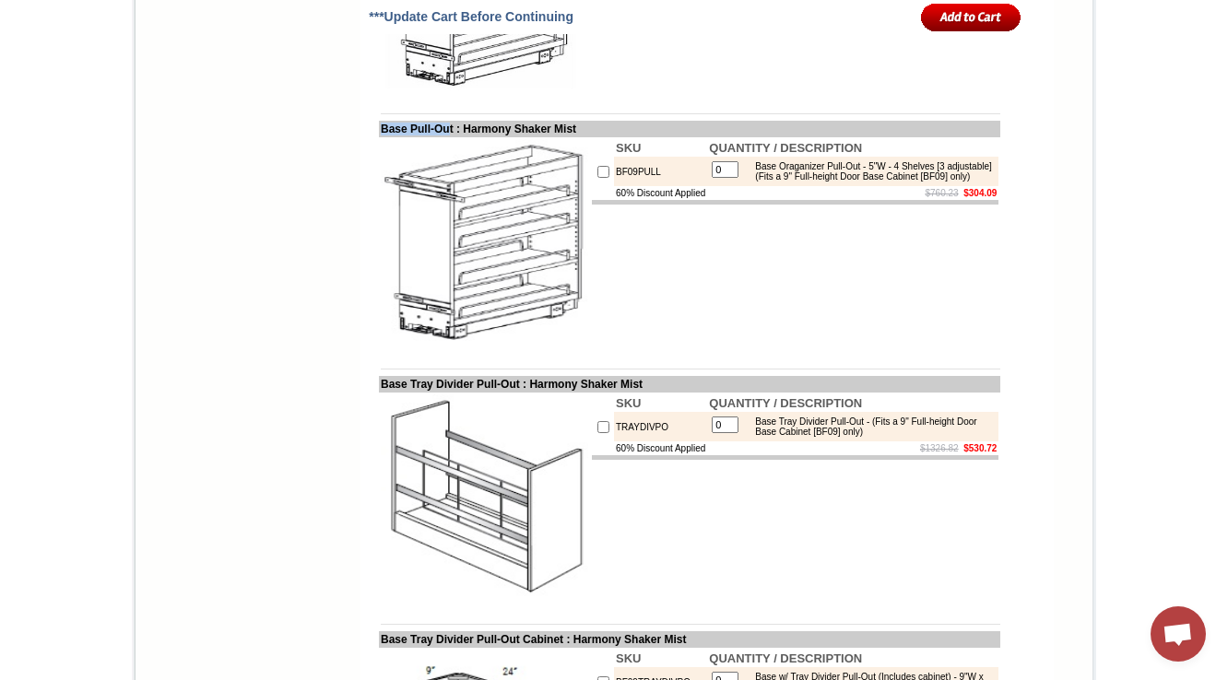
drag, startPoint x: 442, startPoint y: 299, endPoint x: 362, endPoint y: 301, distance: 80.2
click at [379, 137] on td "Base Pull-Out : Harmony Shaker Mist" at bounding box center [689, 129] width 621 height 17
copy td "Base Pull-Ou"
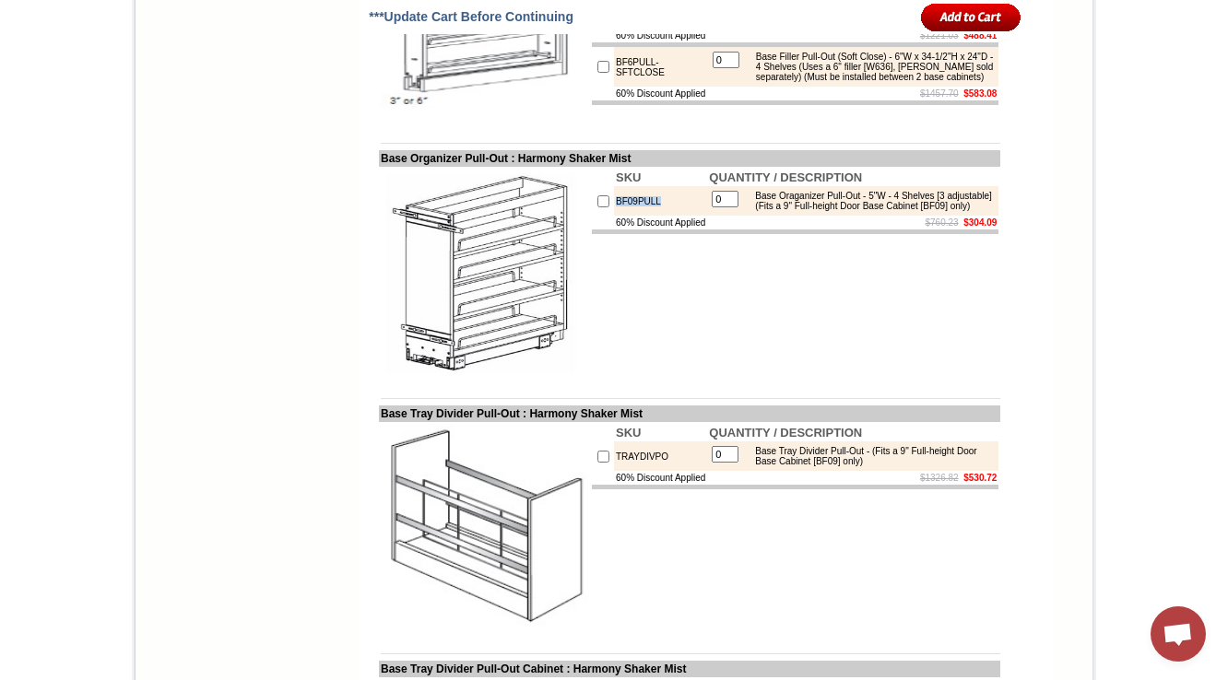
scroll to position [3573, 0]
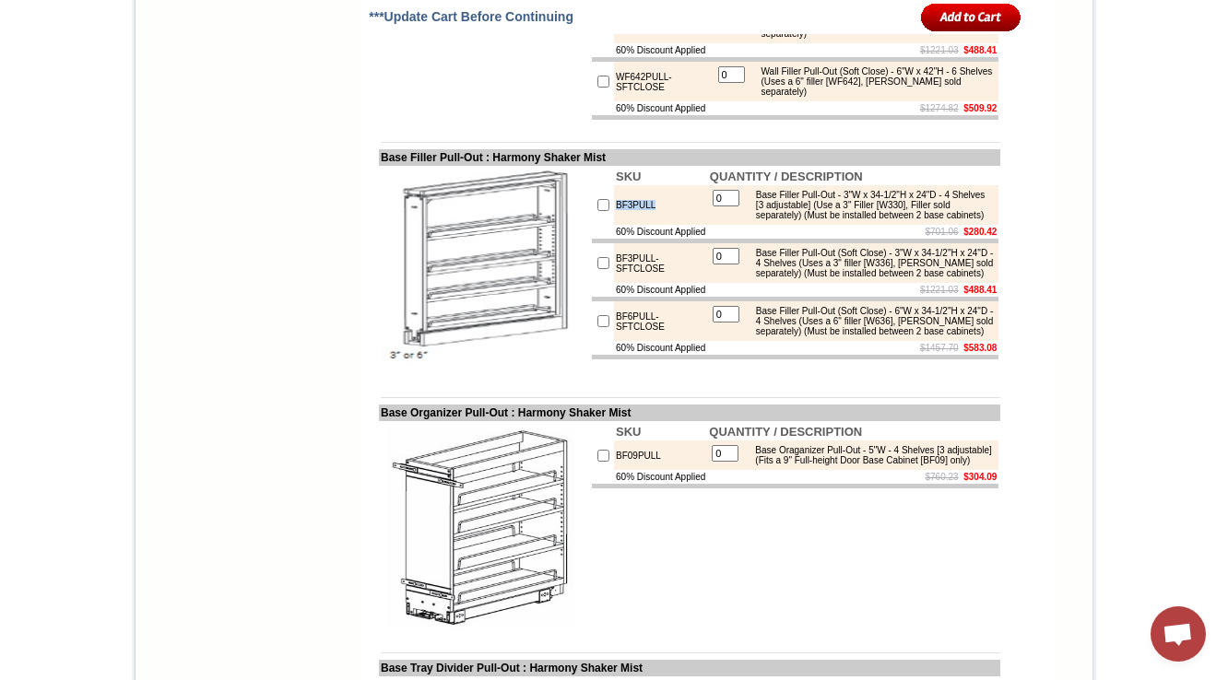
drag, startPoint x: 647, startPoint y: 343, endPoint x: 587, endPoint y: 344, distance: 59.9
click at [592, 225] on tr "BF3PULL 0 Base Filler Pull-Out - 3"W x 34-1/2"H x 24"D - 4 Shelves [3 adjustabl…" at bounding box center [795, 205] width 407 height 40
copy tr "BF3PULL"
drag, startPoint x: 361, startPoint y: 291, endPoint x: 479, endPoint y: 296, distance: 118.1
click at [479, 166] on td "Base Filler Pull-Out : Harmony Shaker Mist" at bounding box center [689, 157] width 621 height 17
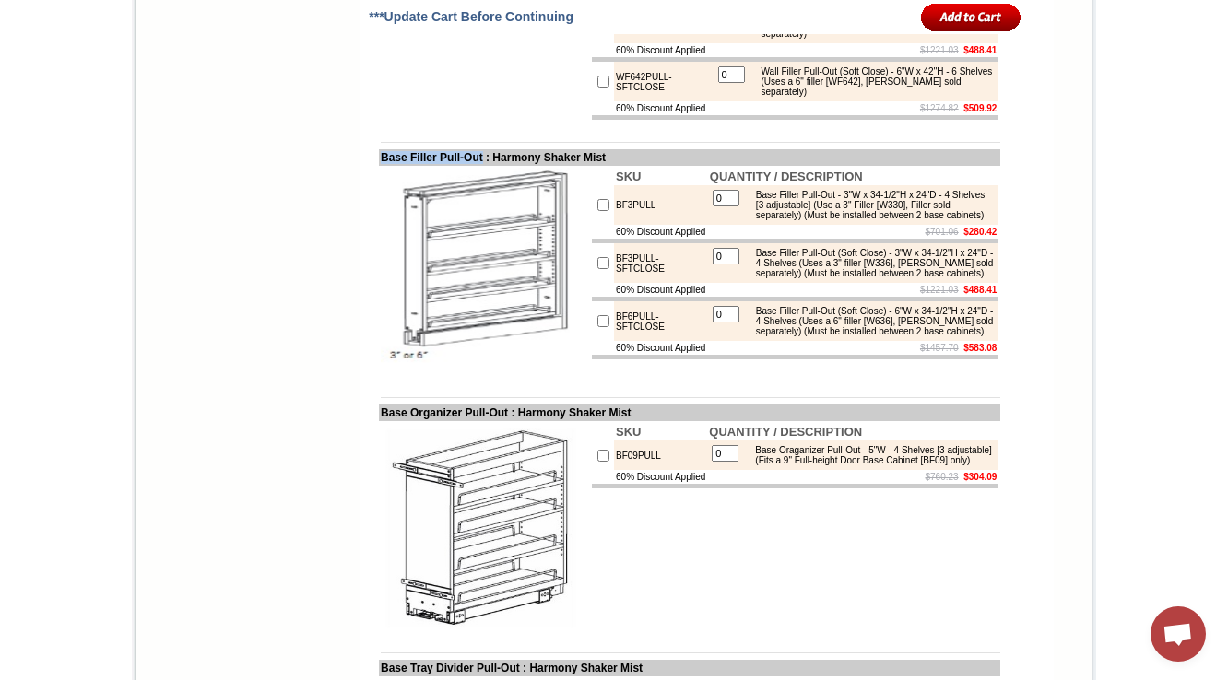
copy td "Base Filler Pull-Out"
drag, startPoint x: 649, startPoint y: 338, endPoint x: 579, endPoint y: 339, distance: 70.1
click at [592, 225] on tr "BF3PULL 0 Base Filler Pull-Out - 3"W x 34-1/2"H x 24"D - 4 Shelves [3 adjustabl…" at bounding box center [795, 205] width 407 height 40
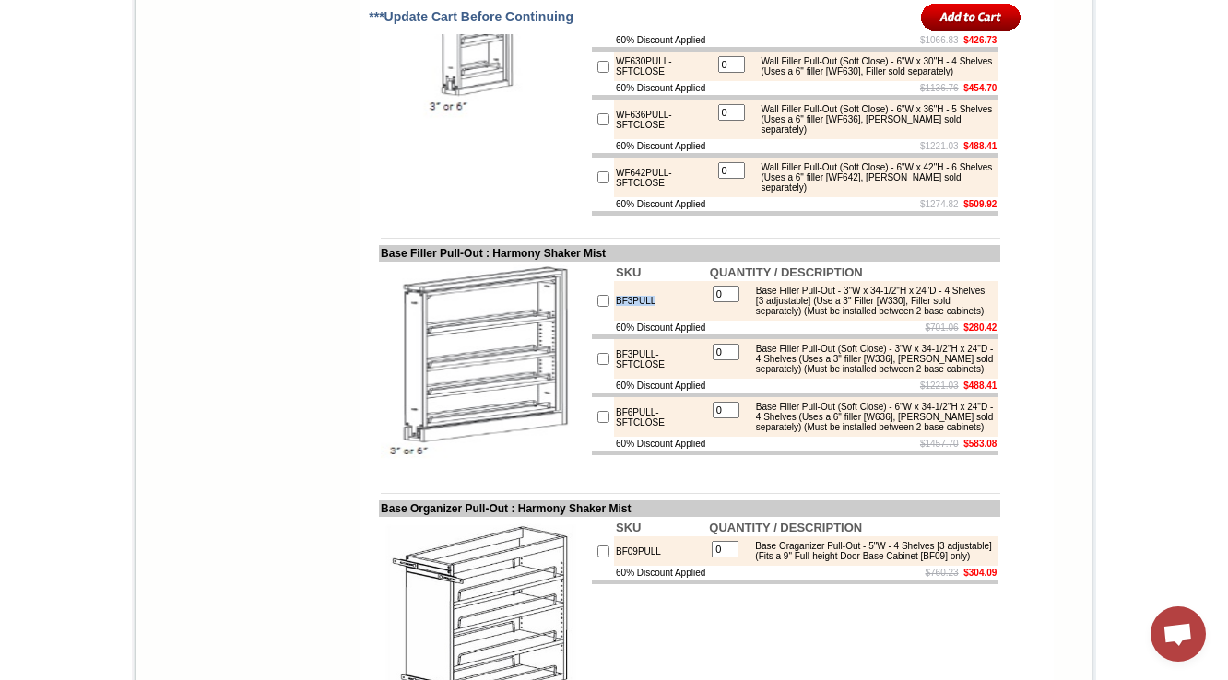
scroll to position [3385, 0]
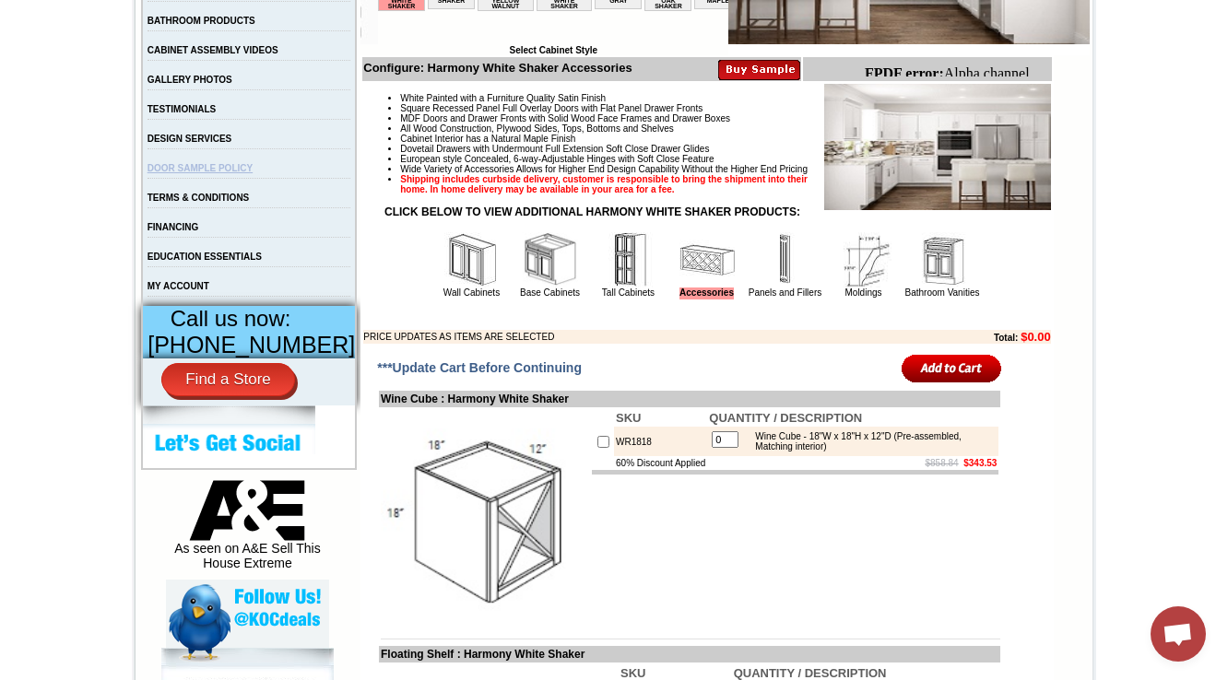
scroll to position [664, 0]
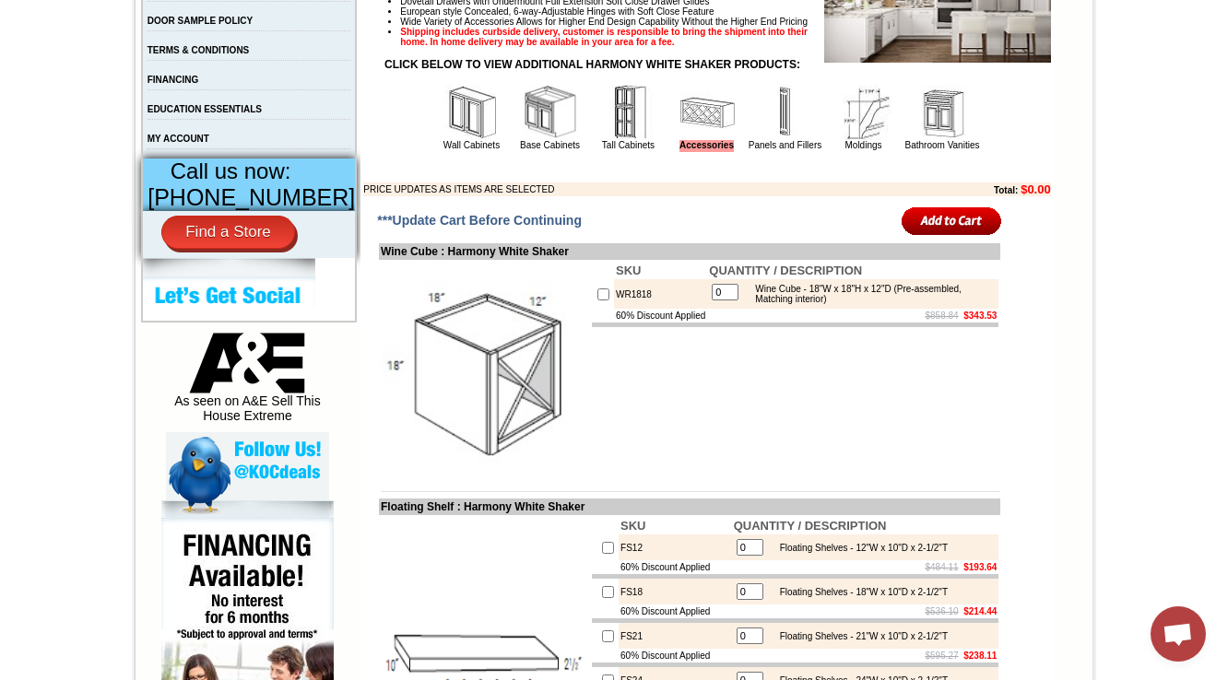
click at [512, 130] on td "Base Cabinets" at bounding box center [550, 117] width 77 height 69
click at [524, 140] on img at bounding box center [550, 112] width 55 height 55
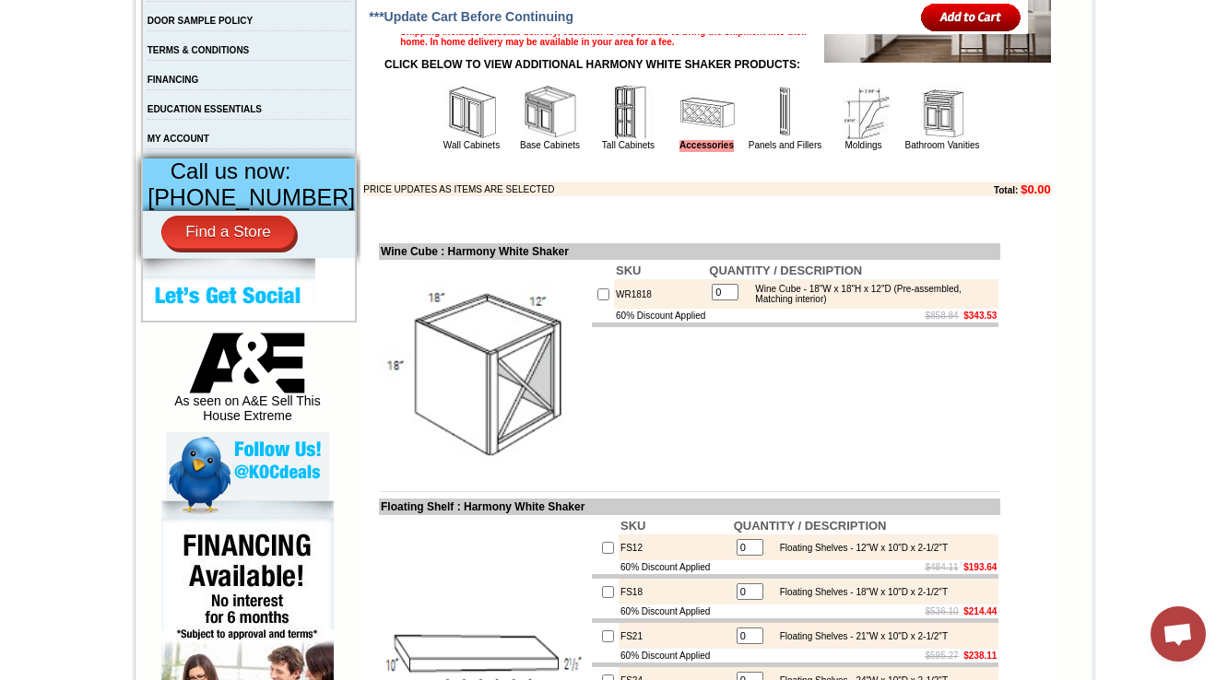
scroll to position [1032, 0]
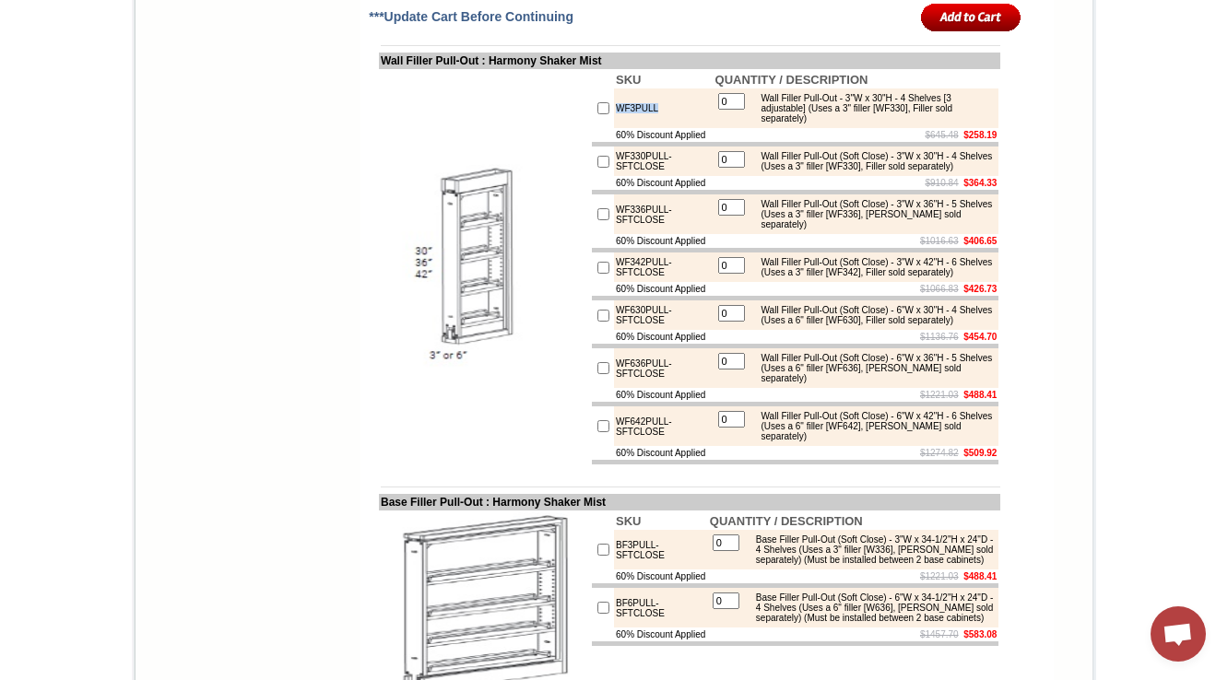
drag, startPoint x: 652, startPoint y: 154, endPoint x: 590, endPoint y: 173, distance: 64.7
click at [592, 128] on tr "WF3PULL 0 Wall Filler Pull-Out - 3"W x 30"H - 4 Shelves [3 adjustable] (Uses a …" at bounding box center [795, 108] width 407 height 40
copy td
click at [592, 128] on tr "WF3PULL 0 Wall Filler Pull-Out - 3"W x 30"H - 4 Shelves [3 adjustable] (Uses a …" at bounding box center [795, 108] width 407 height 40
copy tr "WF3PULL"
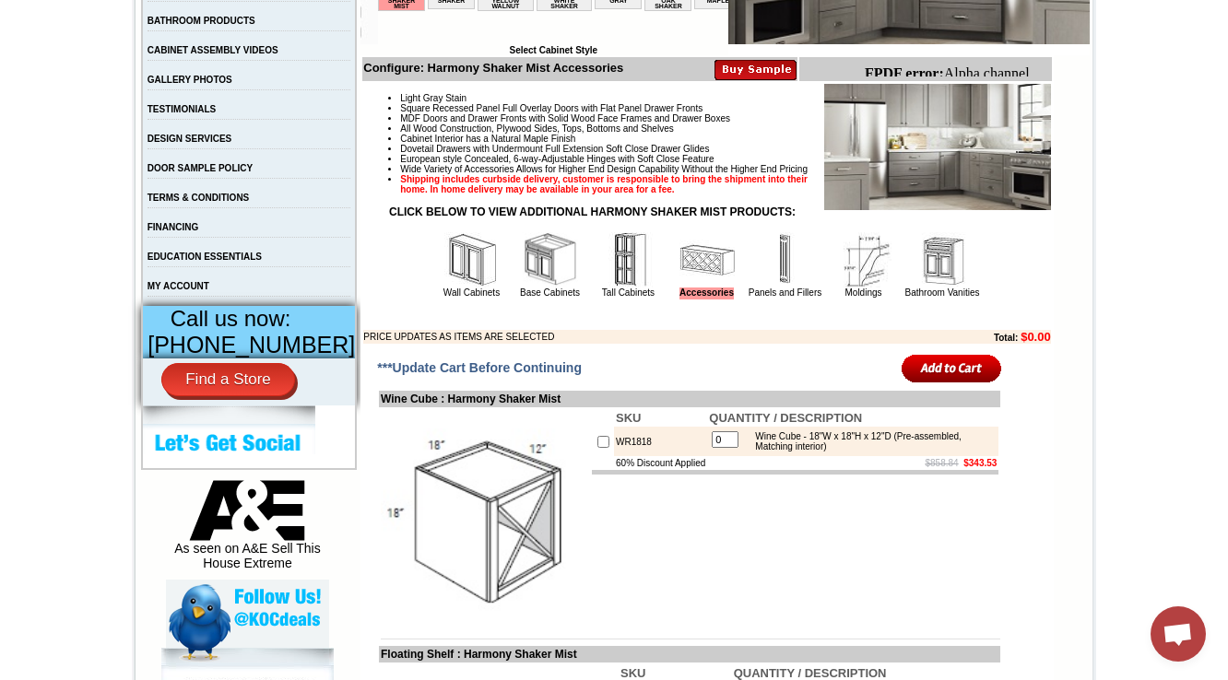
click at [535, 288] on img at bounding box center [550, 259] width 55 height 55
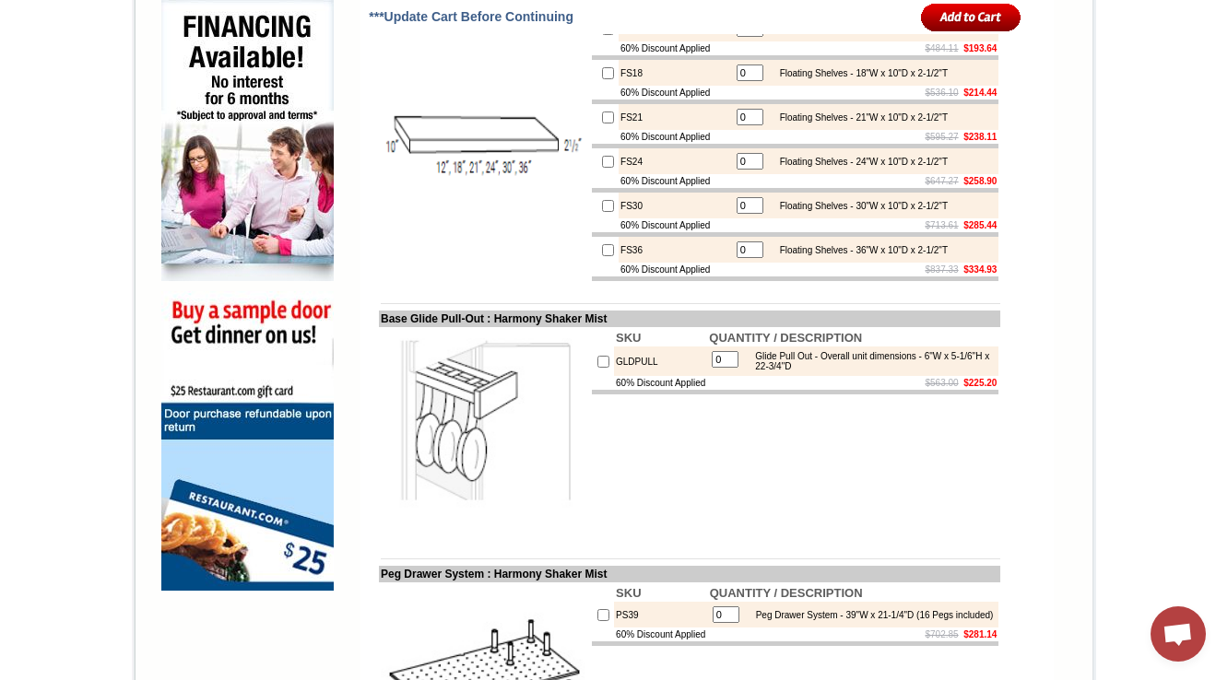
scroll to position [1401, 0]
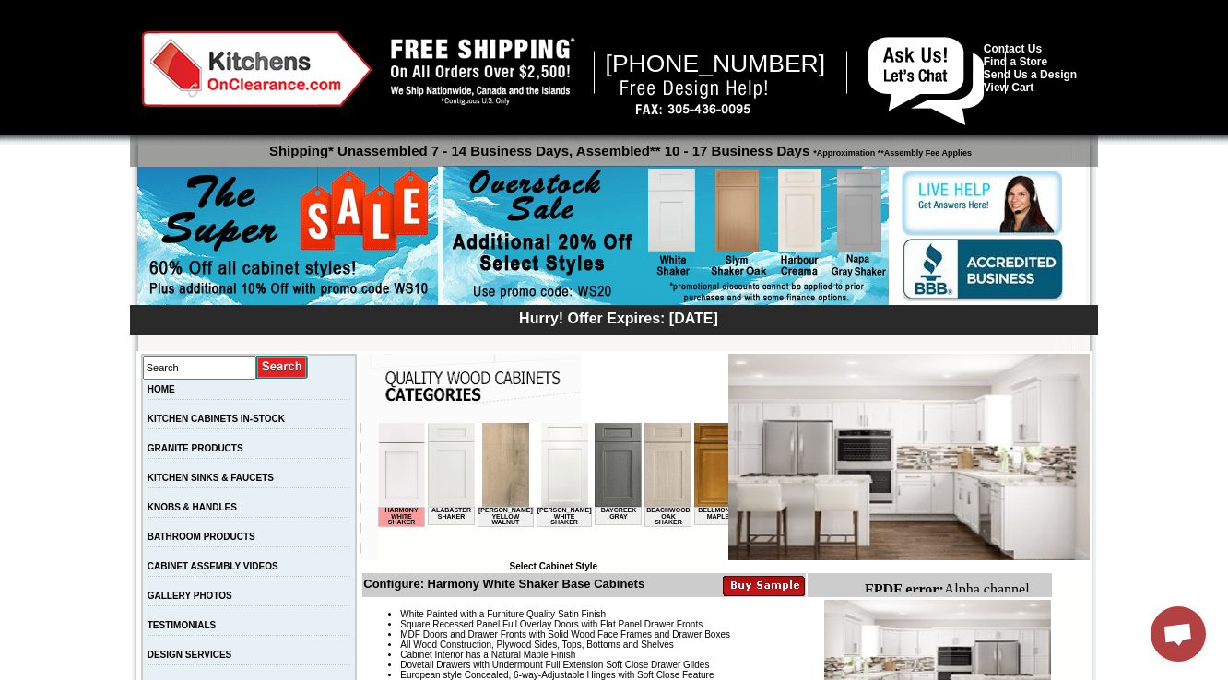
scroll to position [369, 0]
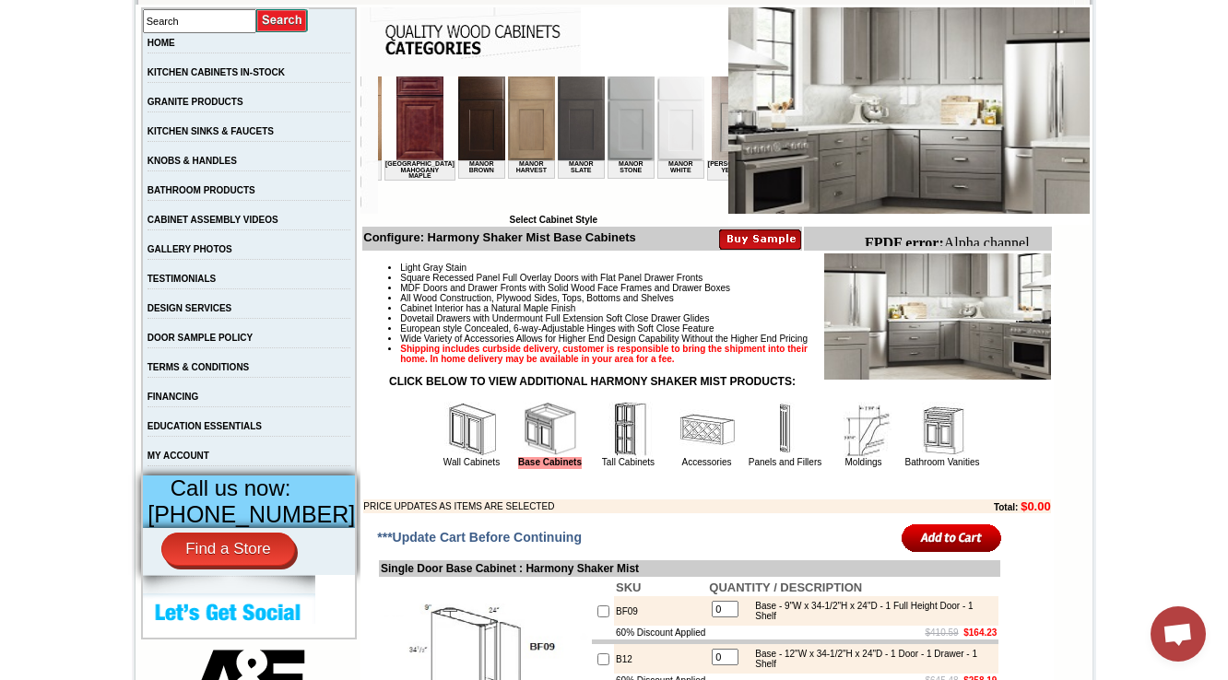
scroll to position [0, 3132]
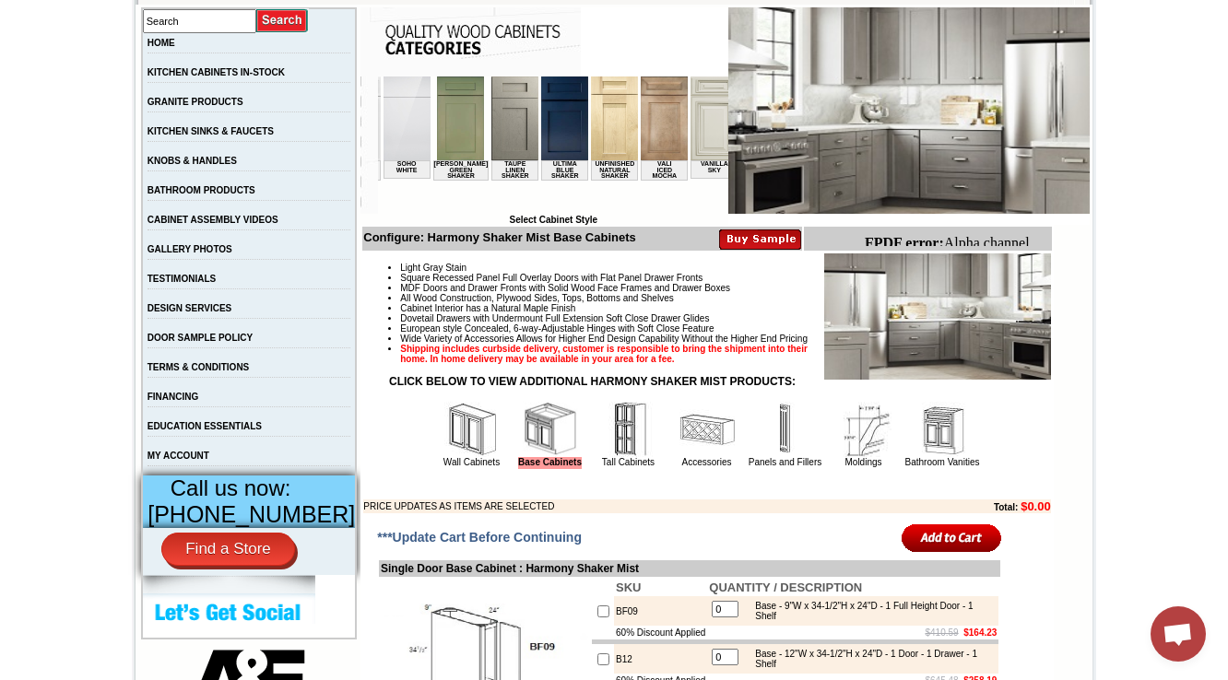
click at [745, 135] on img at bounding box center [768, 119] width 47 height 84
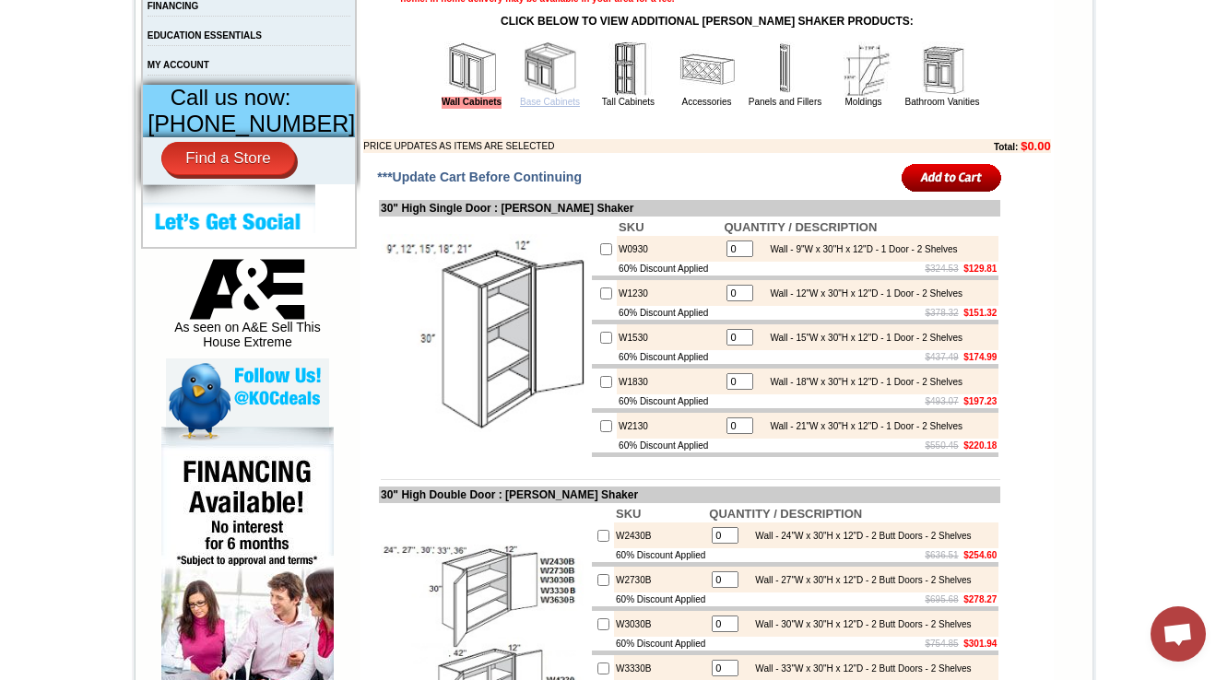
click at [525, 107] on link "Base Cabinets" at bounding box center [550, 102] width 60 height 10
click at [679, 97] on img at bounding box center [706, 68] width 55 height 55
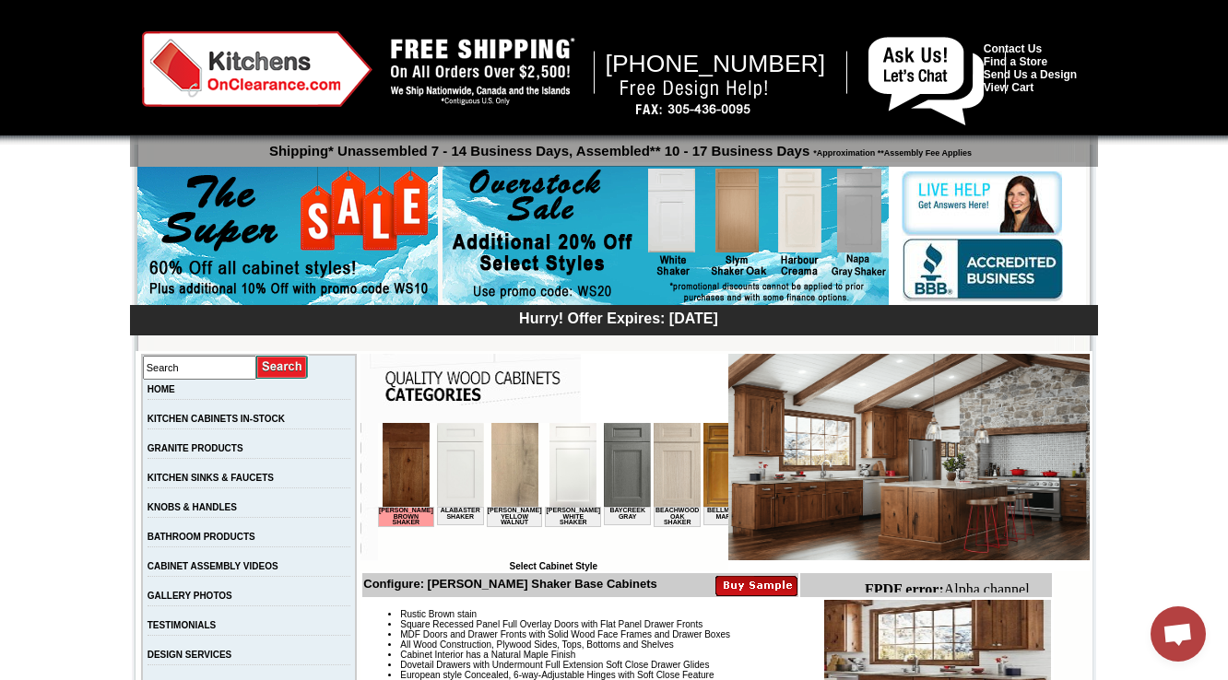
scroll to position [2169, 0]
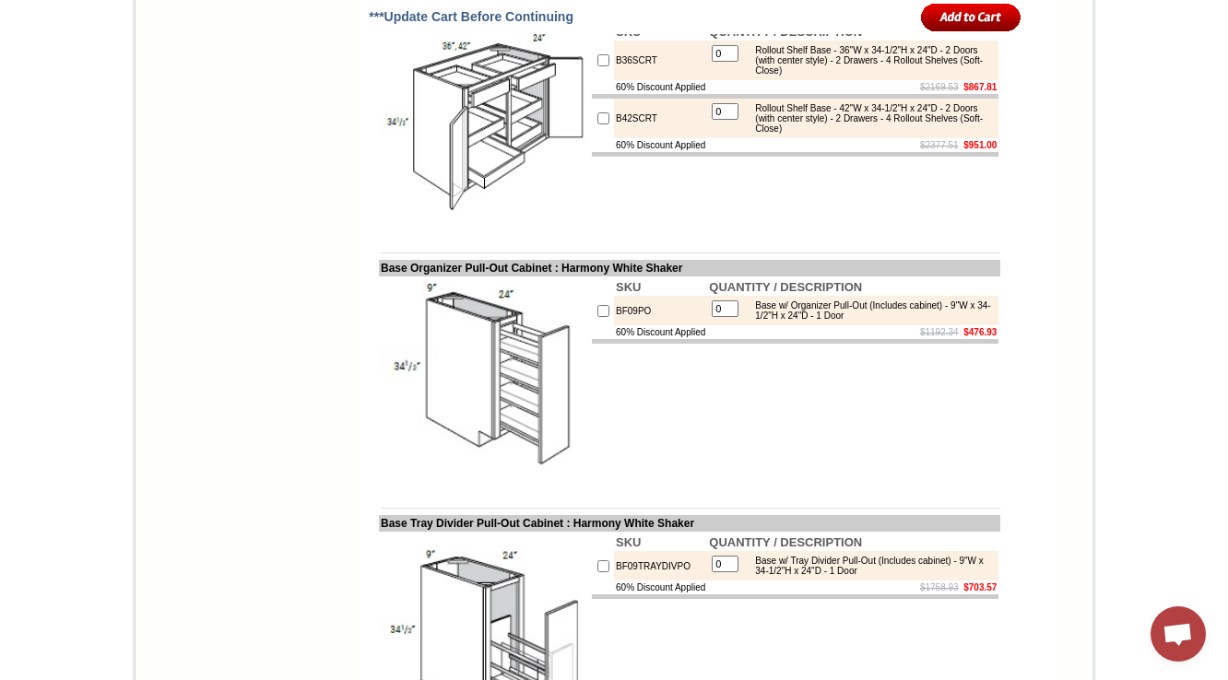
scroll to position [2065, 0]
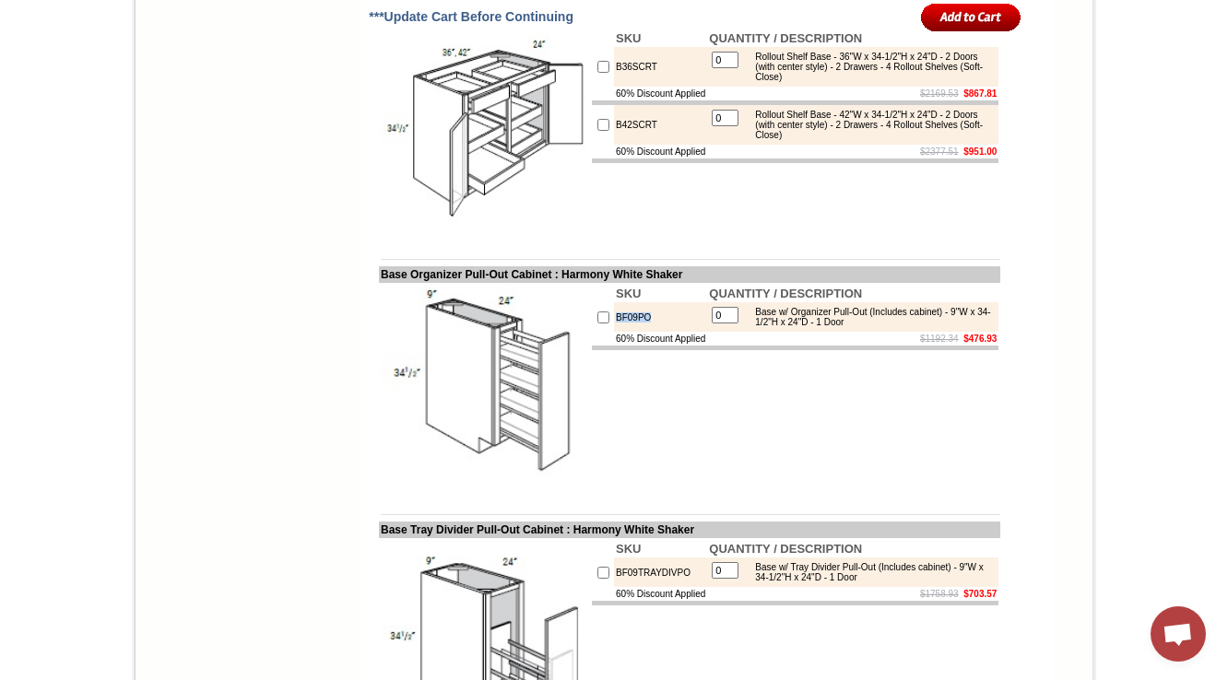
drag, startPoint x: 643, startPoint y: 410, endPoint x: 584, endPoint y: 412, distance: 59.9
click at [592, 332] on tr "BF09PO 0 Base w/ Organizer Pull-Out (Includes cabinet) - 9"W x 34-1/2"H x 24"D …" at bounding box center [795, 316] width 407 height 29
copy tr "BF09PO"
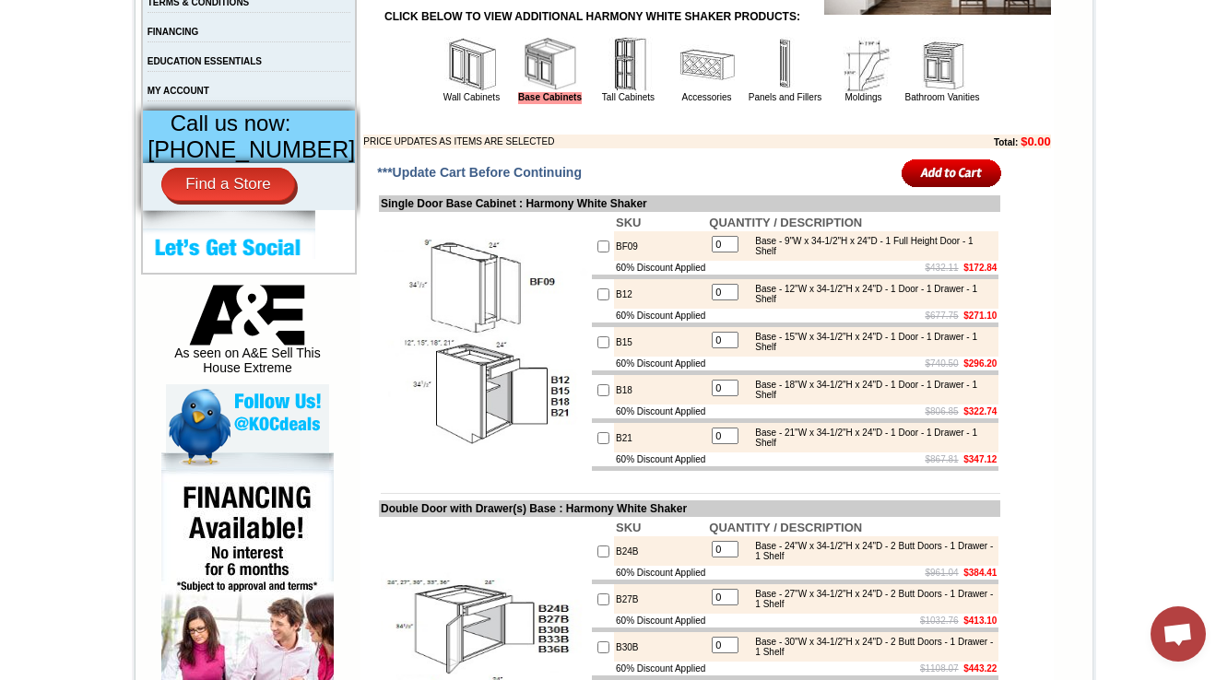
scroll to position [737, 0]
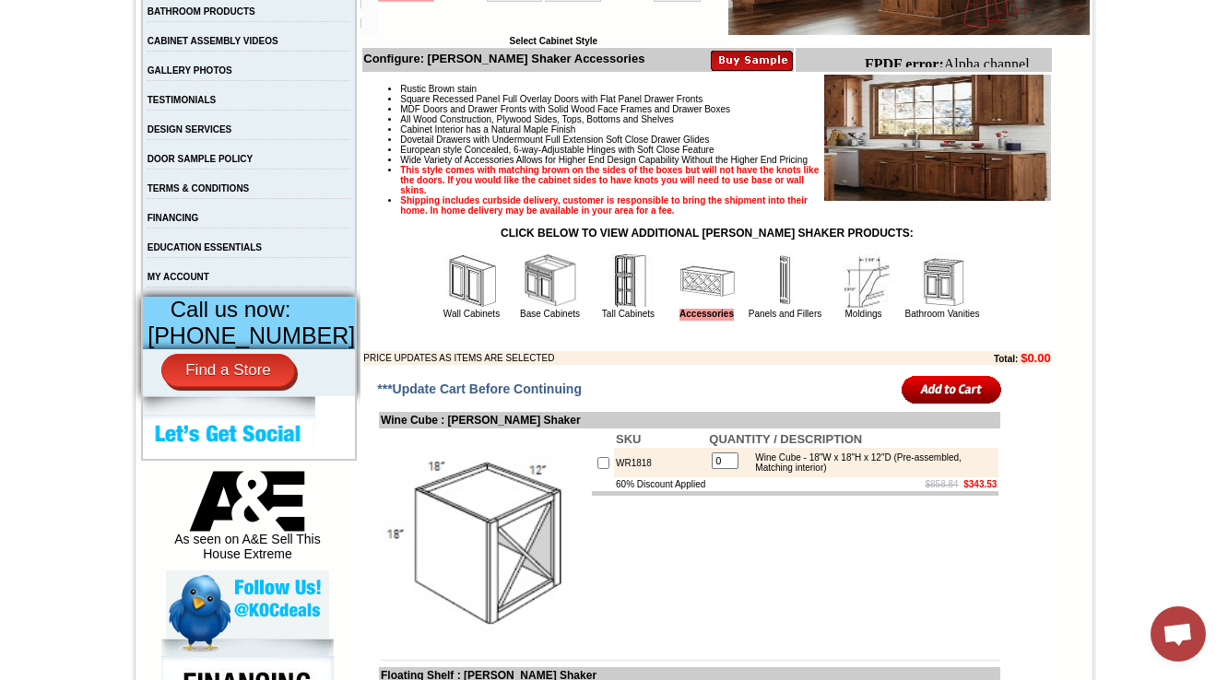
scroll to position [369, 0]
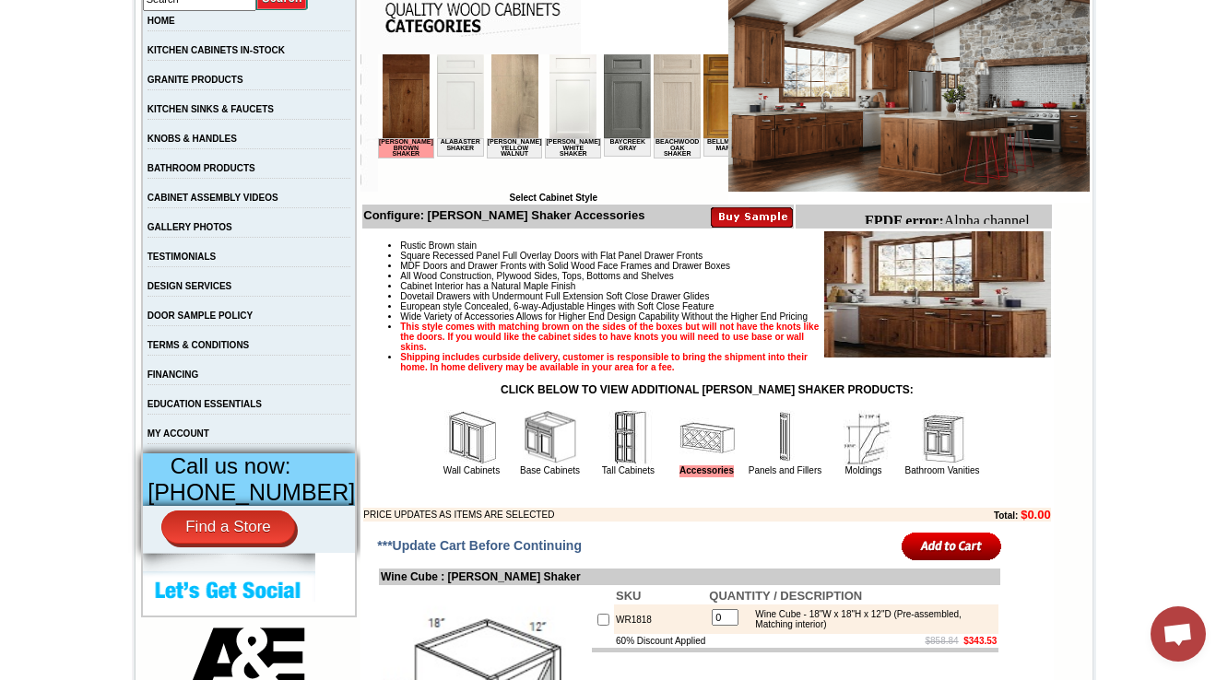
click at [549, 465] on img at bounding box center [550, 437] width 55 height 55
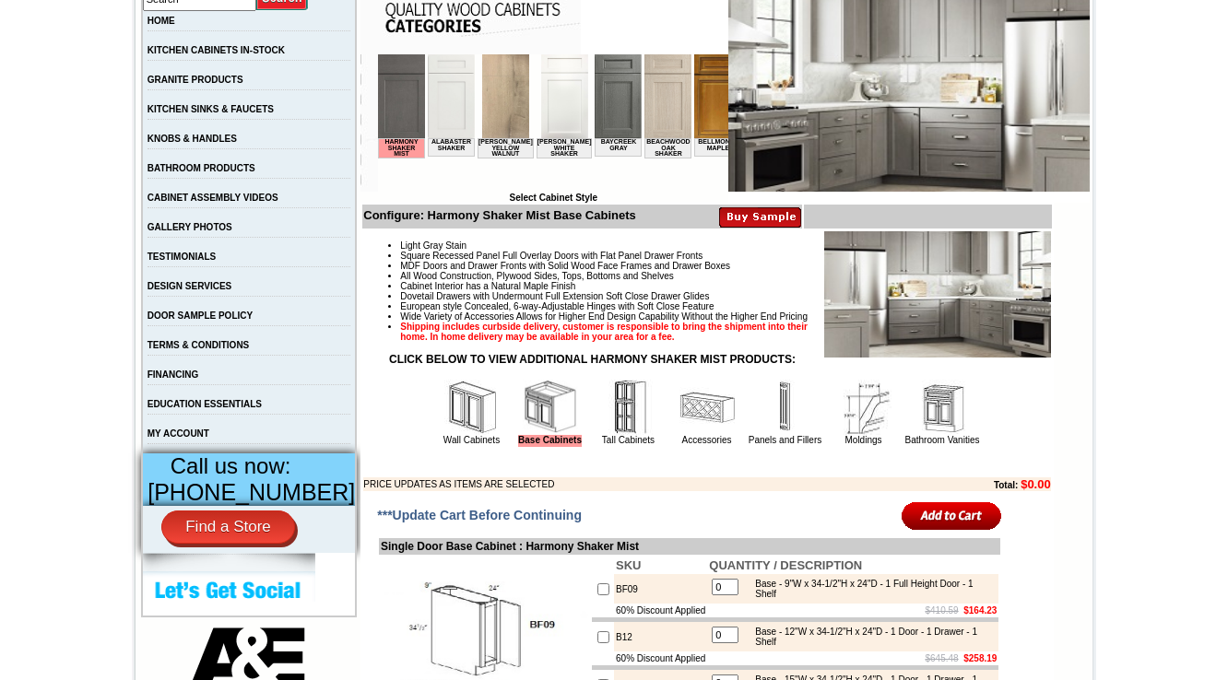
click at [681, 435] on img at bounding box center [706, 407] width 55 height 55
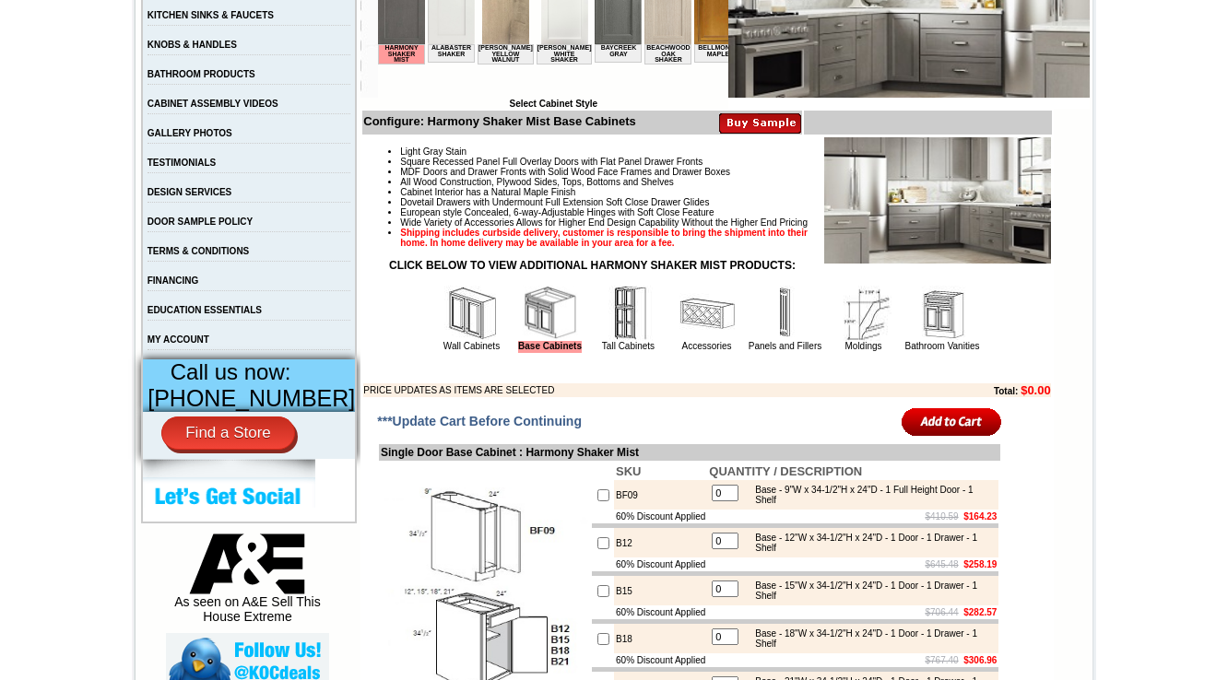
scroll to position [654, 0]
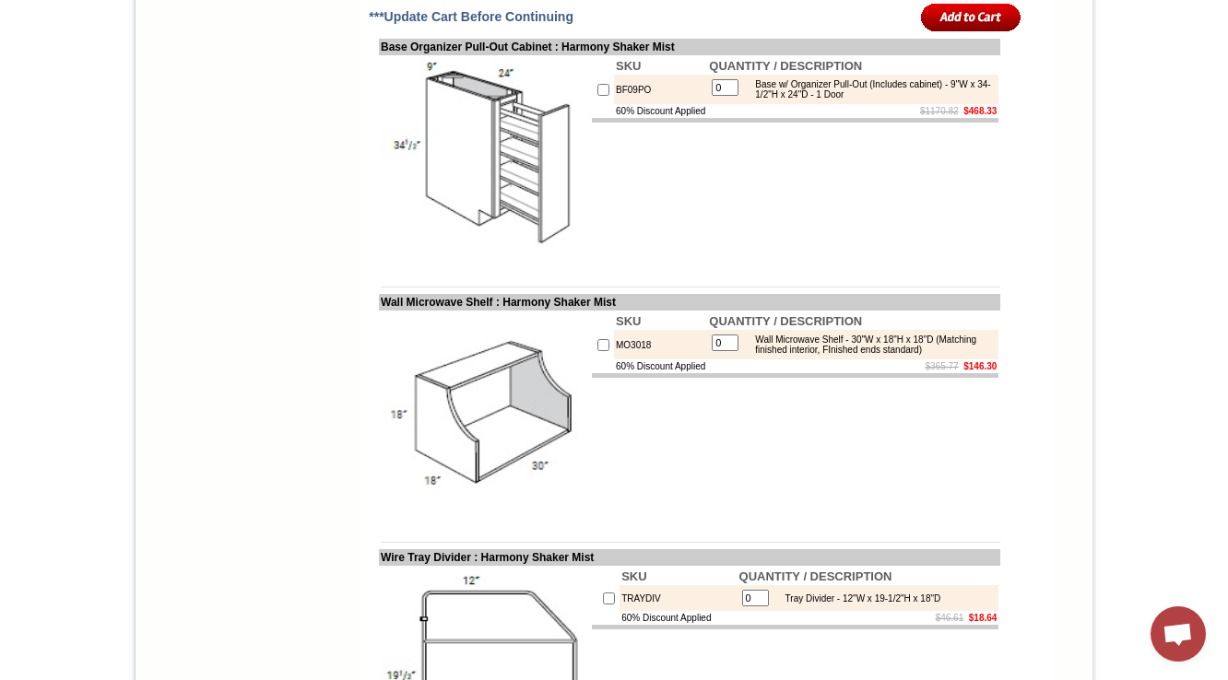
scroll to position [4606, 0]
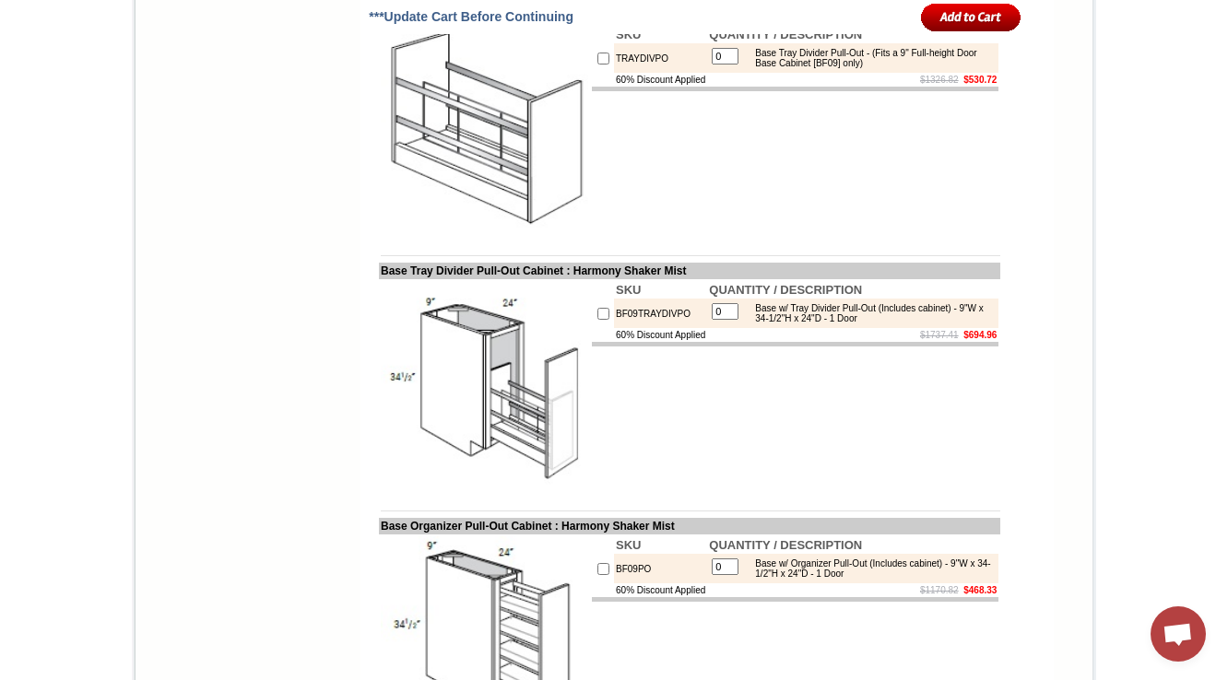
scroll to position [4163, 0]
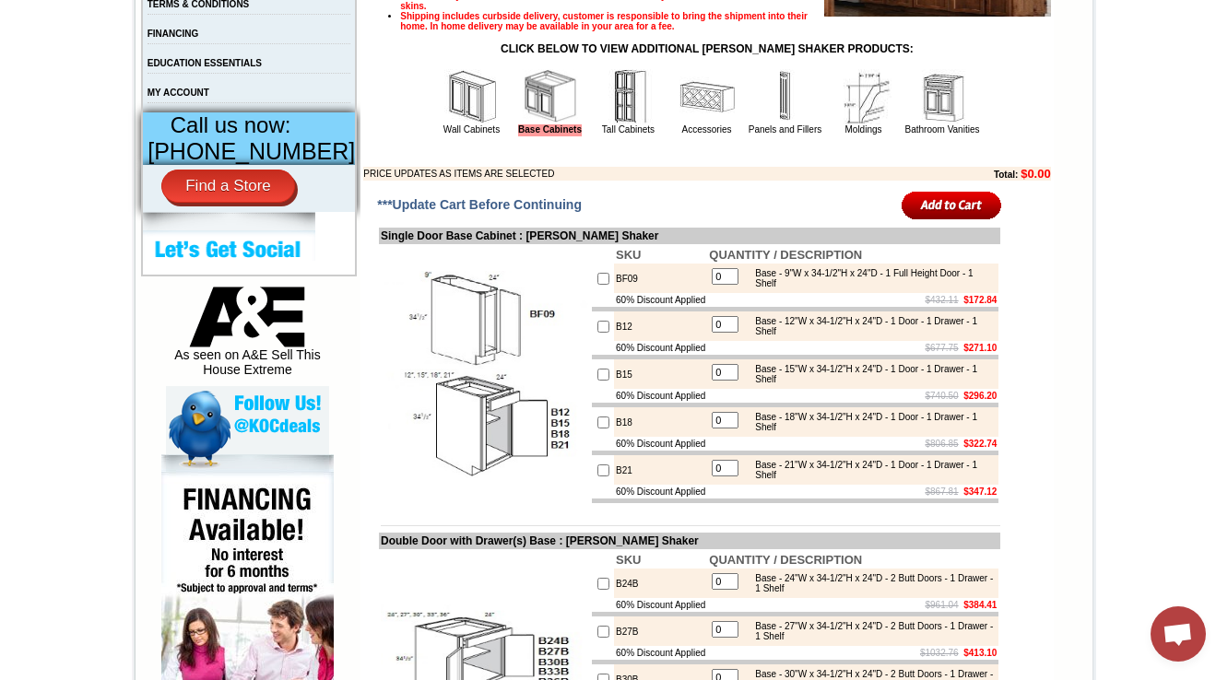
scroll to position [885, 0]
